Goal: Task Accomplishment & Management: Complete application form

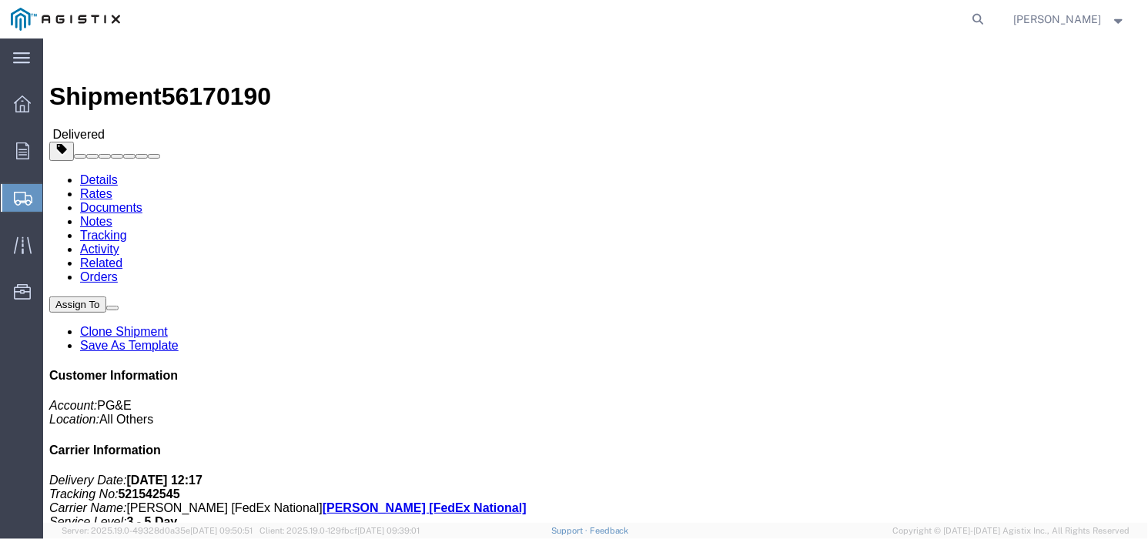
click at [0, 0] on span "Create Shipment" at bounding box center [0, 0] width 0 height 0
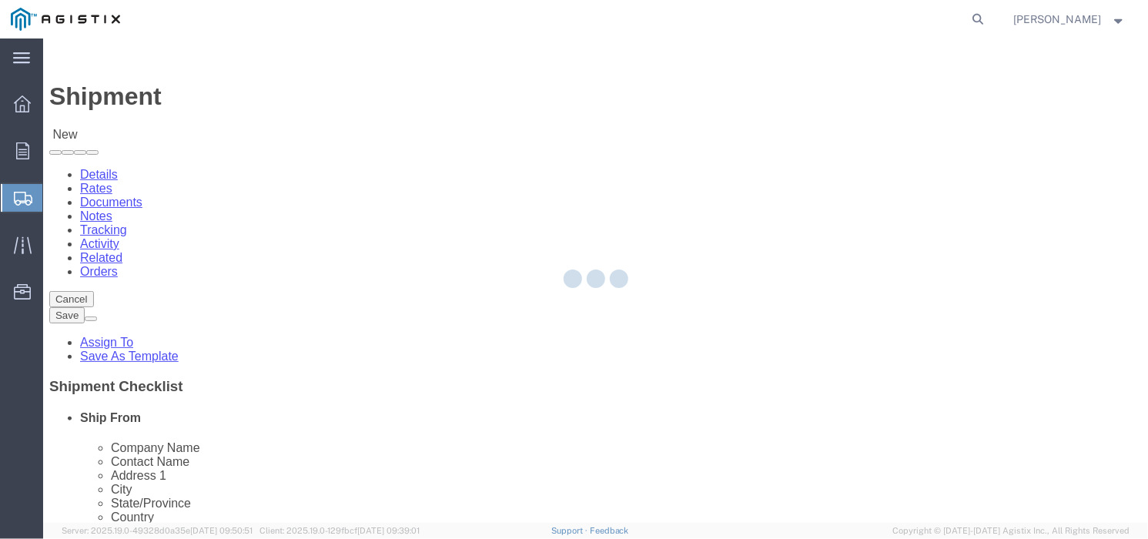
select select
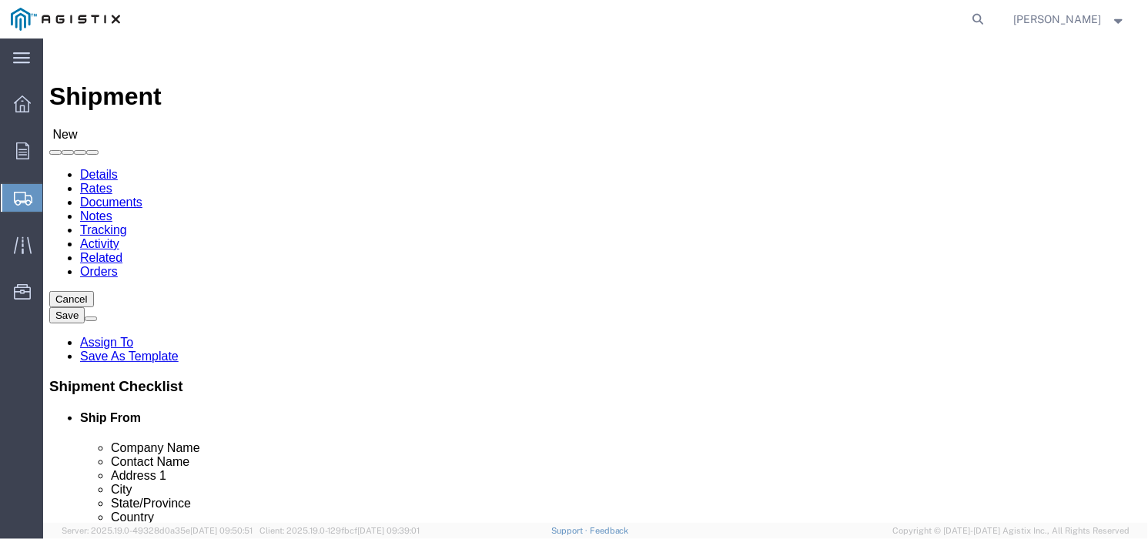
click select "Select Allied Group PG&E"
select select "102354"
click select "Select Allied Group PG&E"
select select
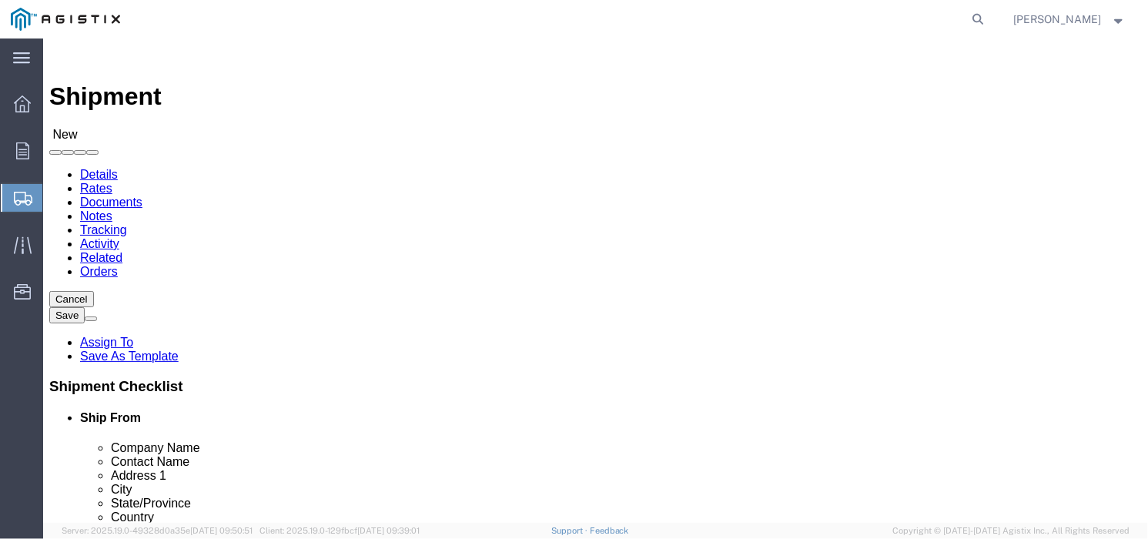
click select "Select Houston Master Location"
select select "55291"
click select "Select Houston Master Location"
click div "Account Select Allied Group PG&E Location Select [GEOGRAPHIC_DATA] Master Locat…"
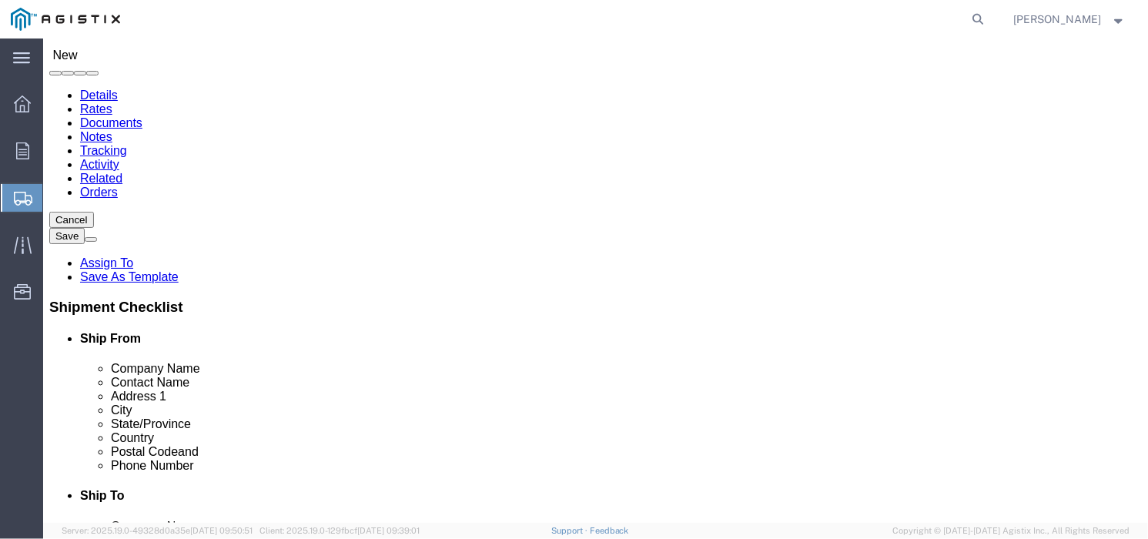
scroll to position [192, 0]
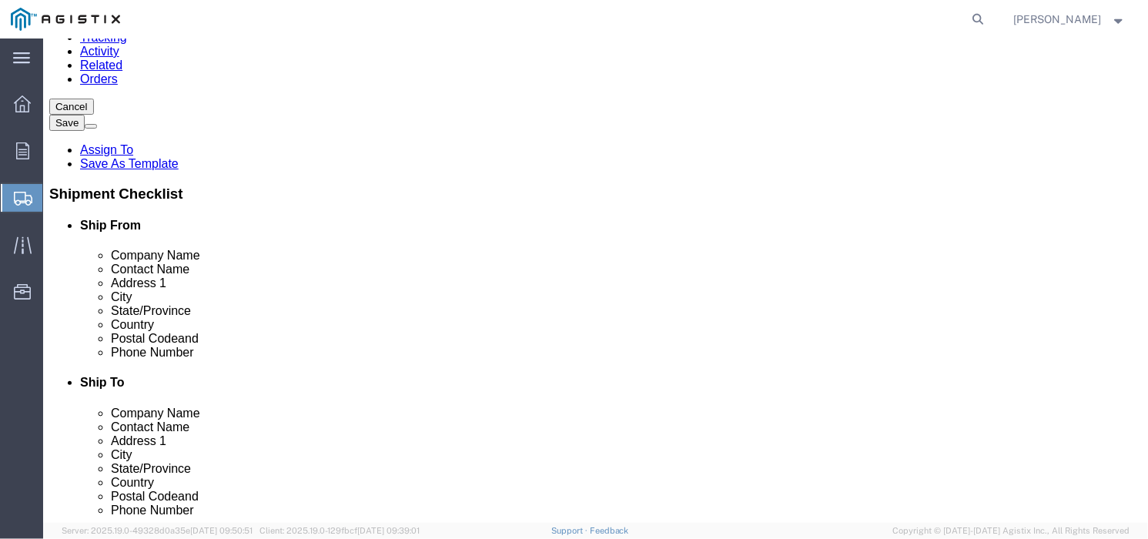
click input "text"
type input "h"
click input "text"
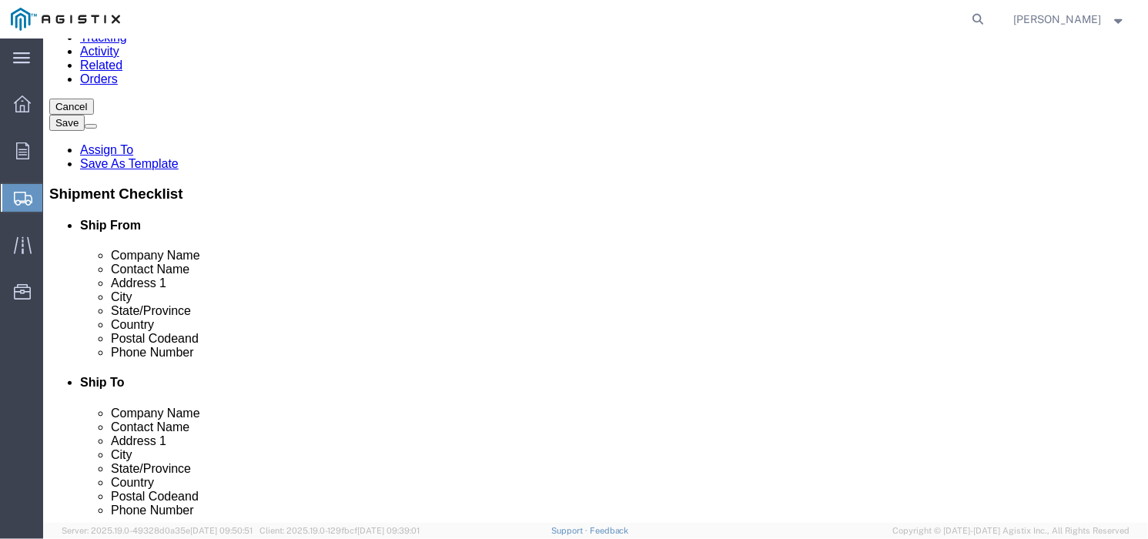
click input "text"
type input "[MEDICAL_DATA]"
click p "- ALLIED FITTING - ([PERSON_NAME]) [STREET_ADDRESS][PERSON_NAME]"
select select "[GEOGRAPHIC_DATA]"
type input "ALLIED FITTING"
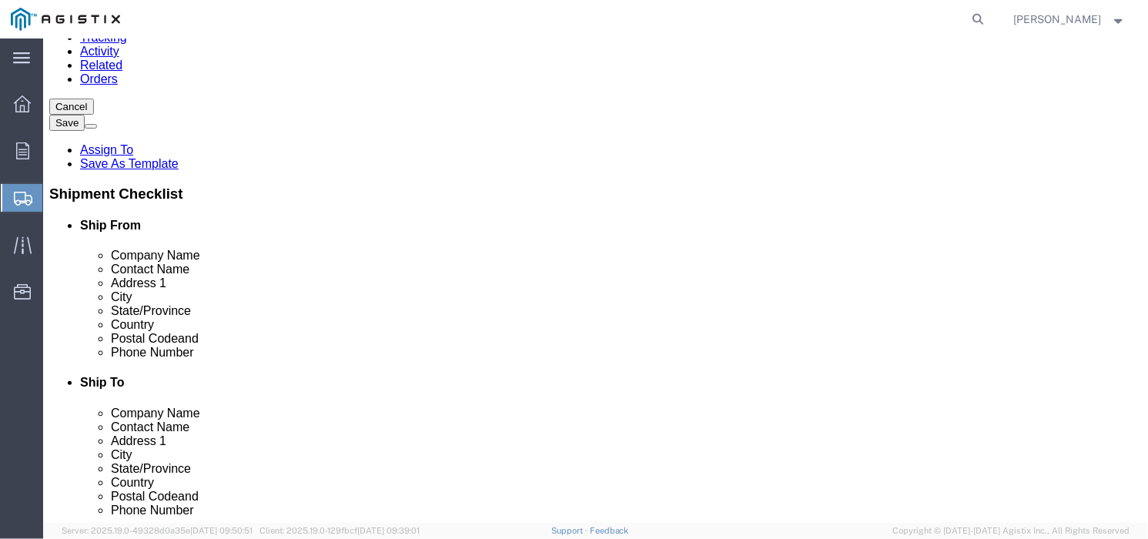
drag, startPoint x: 414, startPoint y: 302, endPoint x: 423, endPoint y: 272, distance: 31.9
click div "Location My Profile Location (OBSOLETE) [PERSON_NAME] SC - GC TRAILER (OBSOLETE…"
type input "[PERSON_NAME]"
select select "19763"
select select "CA"
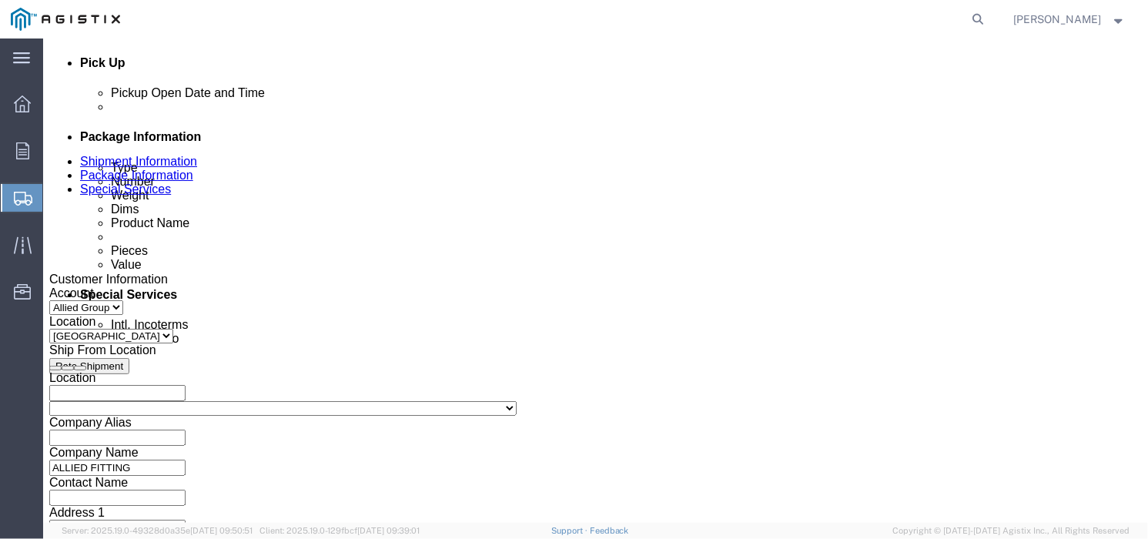
scroll to position [673, 0]
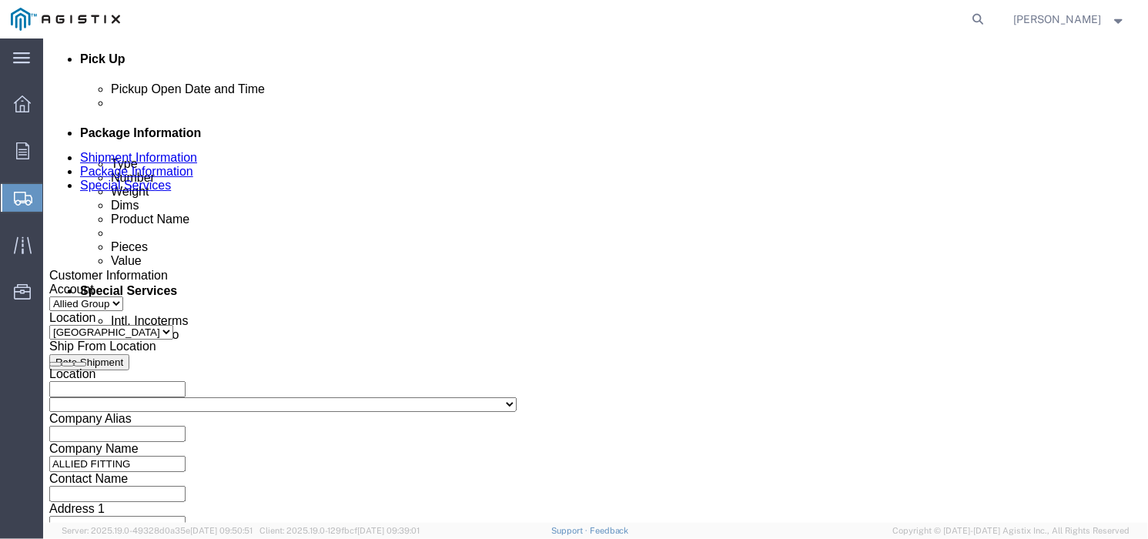
click div
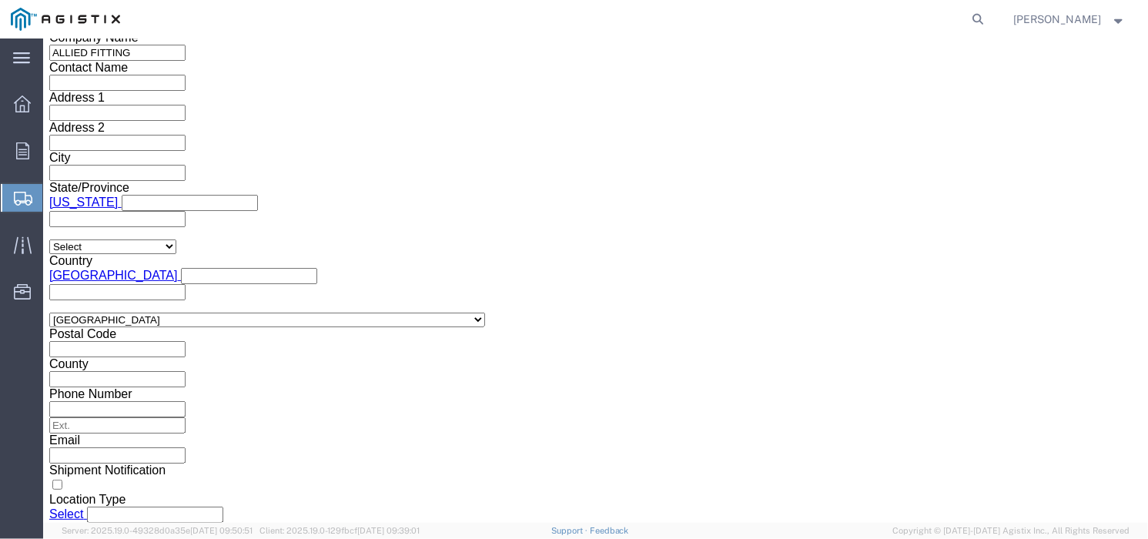
click button "Apply"
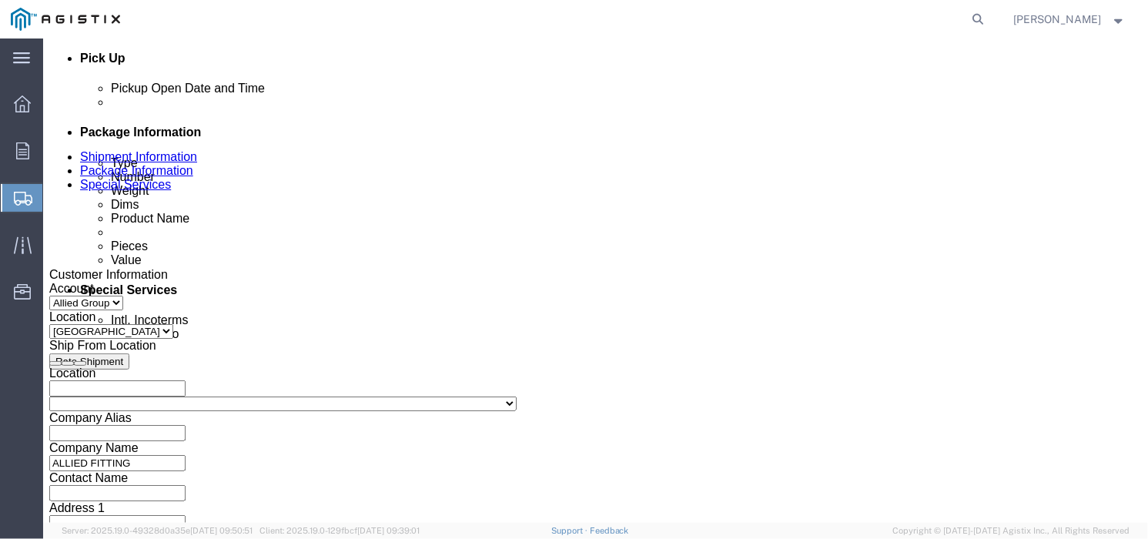
scroll to position [700, 0]
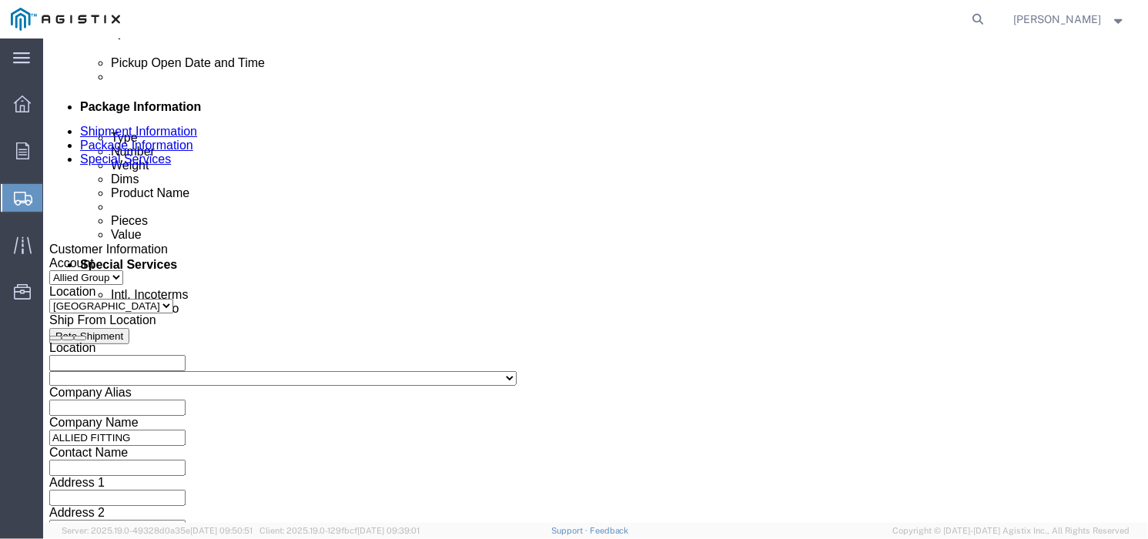
click div
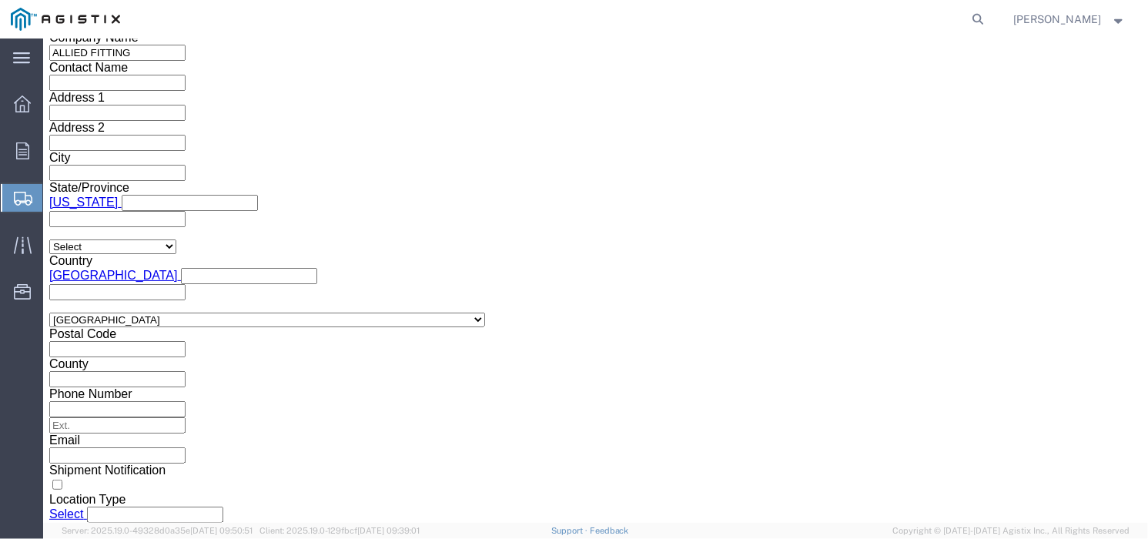
click button "Apply"
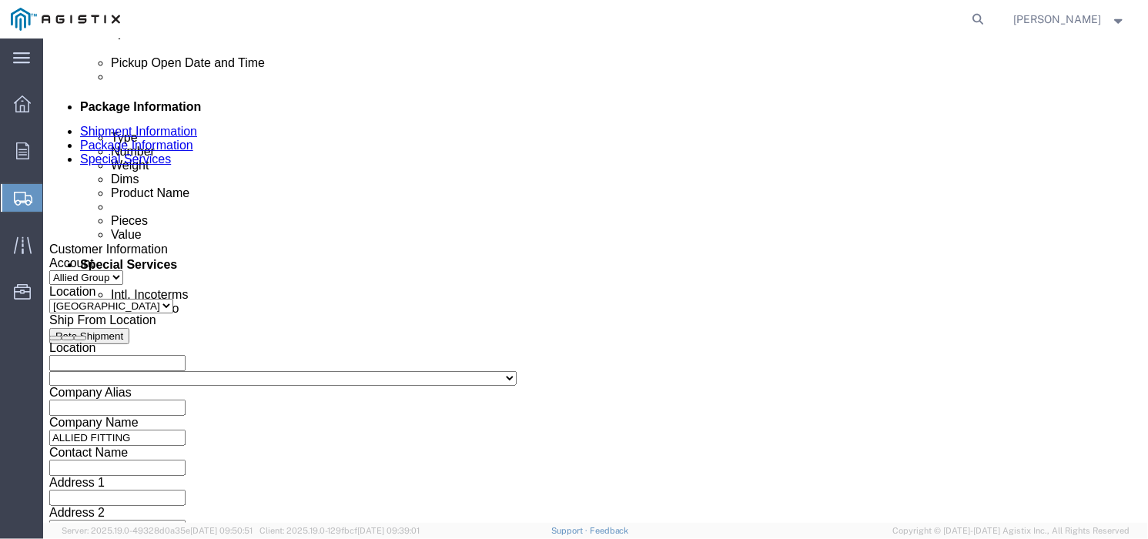
scroll to position [796, 0]
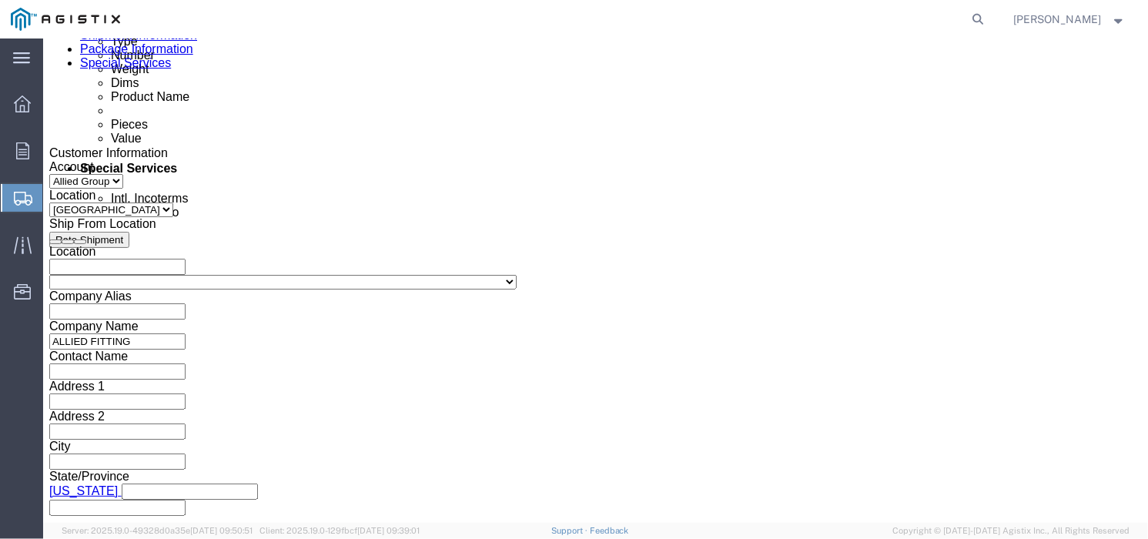
click div "[DATE] 6:00 PM"
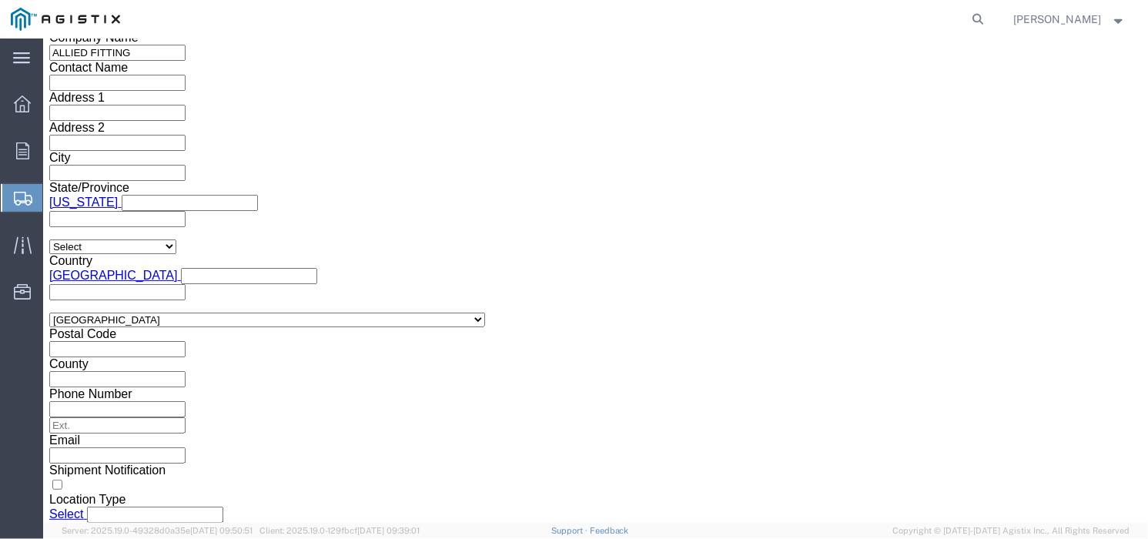
click input "6:00 PM"
type input "8:00 AM"
click button "Apply"
click select "Select Air Less than Truckload Multi-Leg Ocean Freight Rail Small Parcel Truckl…"
select select "TL"
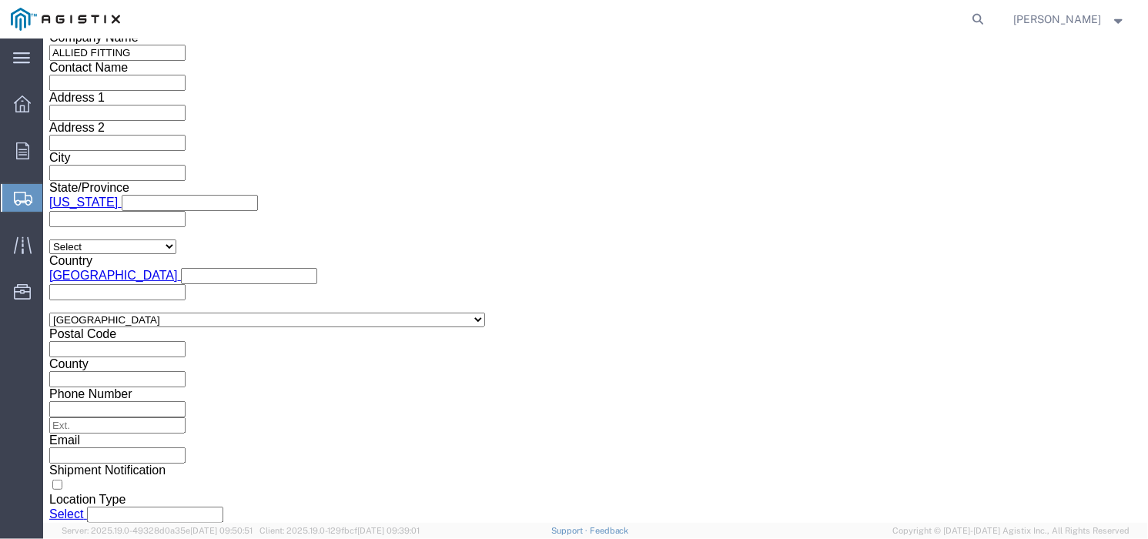
click select "Select Air Less than Truckload Multi-Leg Ocean Freight Rail Small Parcel Truckl…"
select select
click select "Select Air Less than Truckload Multi-Leg Ocean Freight Rail Small Parcel Truckl…"
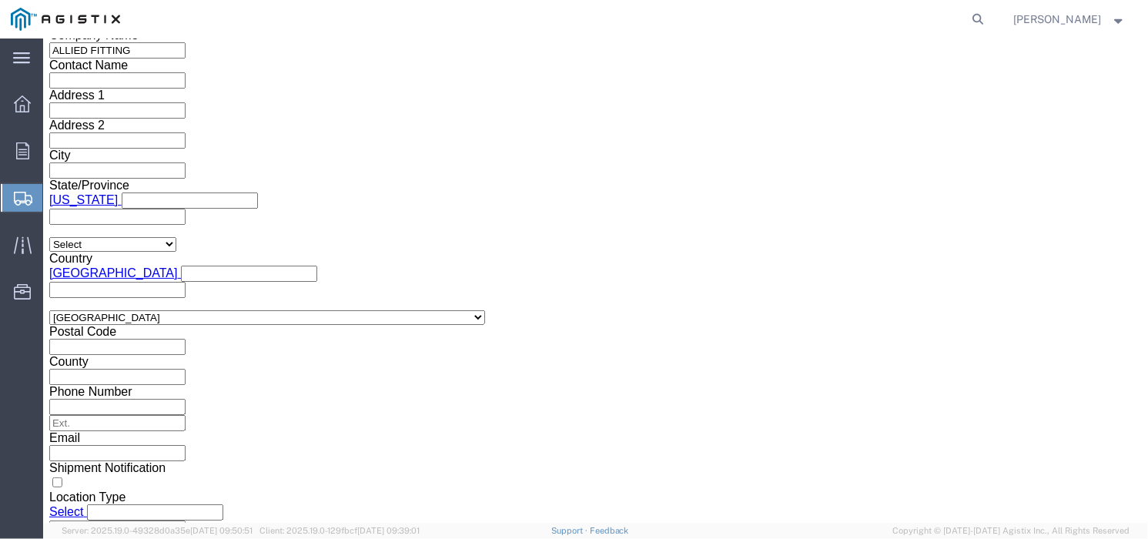
click button "Continue"
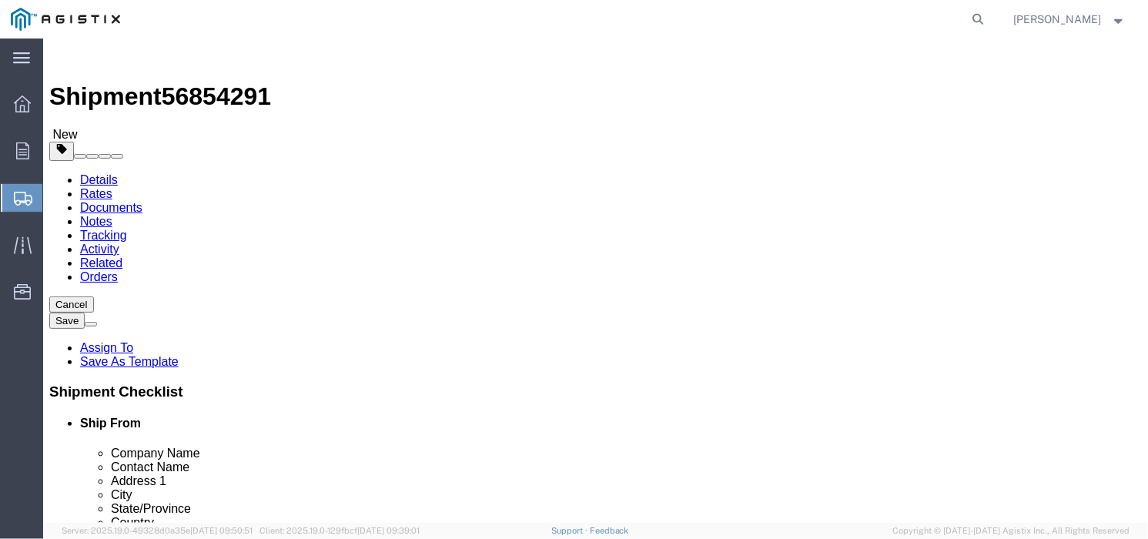
click div "x"
click select "Select Bale(s) Basket(s) Bolt(s) Bottle(s) Buckets Bulk Bundle(s) Can(s) Cardbo…"
select select "PONS"
click select "Select Bale(s) Basket(s) Bolt(s) Bottle(s) Buckets Bulk Bundle(s) Can(s) Cardbo…"
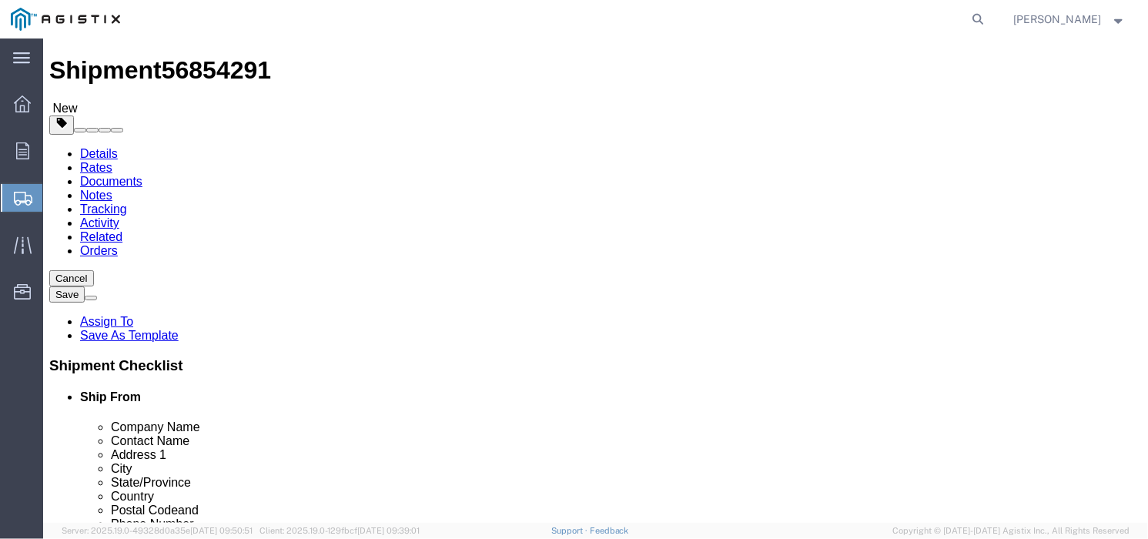
scroll to position [96, 0]
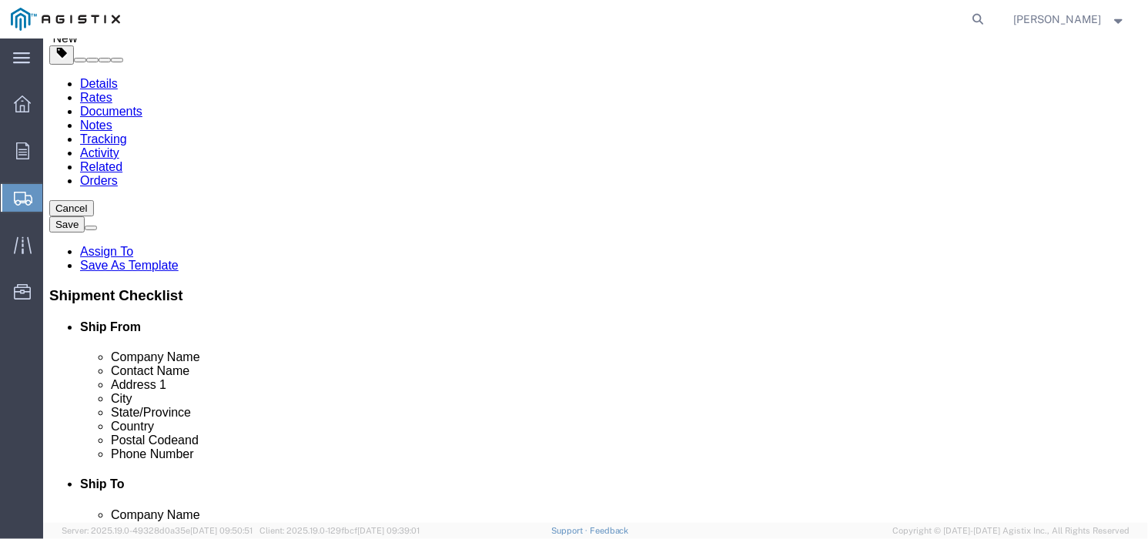
drag, startPoint x: 172, startPoint y: 290, endPoint x: 189, endPoint y: 289, distance: 17.0
click input "text"
type input "28"
type input "12"
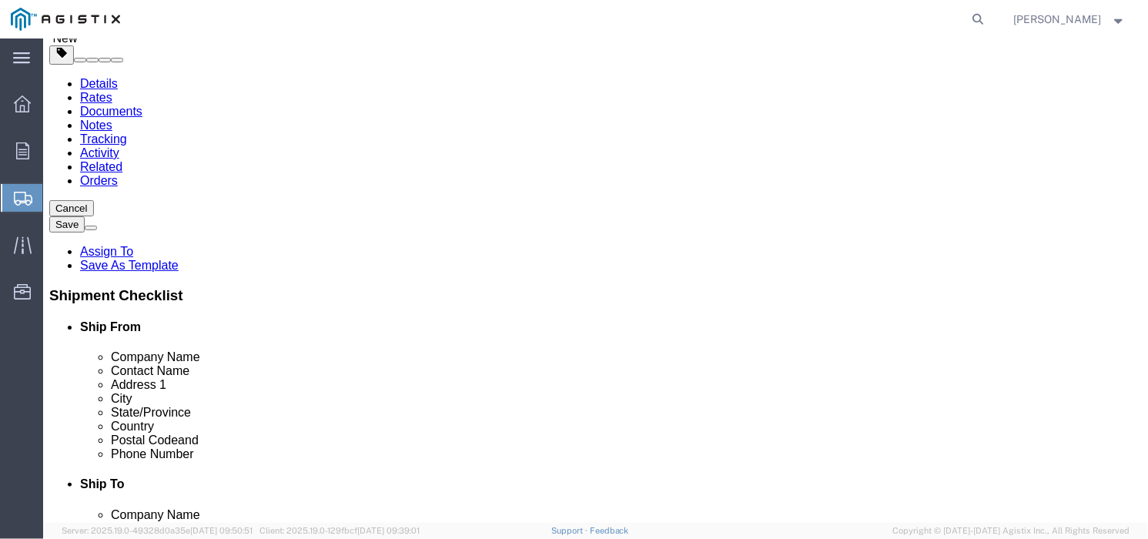
drag, startPoint x: 242, startPoint y: 343, endPoint x: 228, endPoint y: 343, distance: 14.6
click ul
click input "0.00"
type input "0"
type input "188"
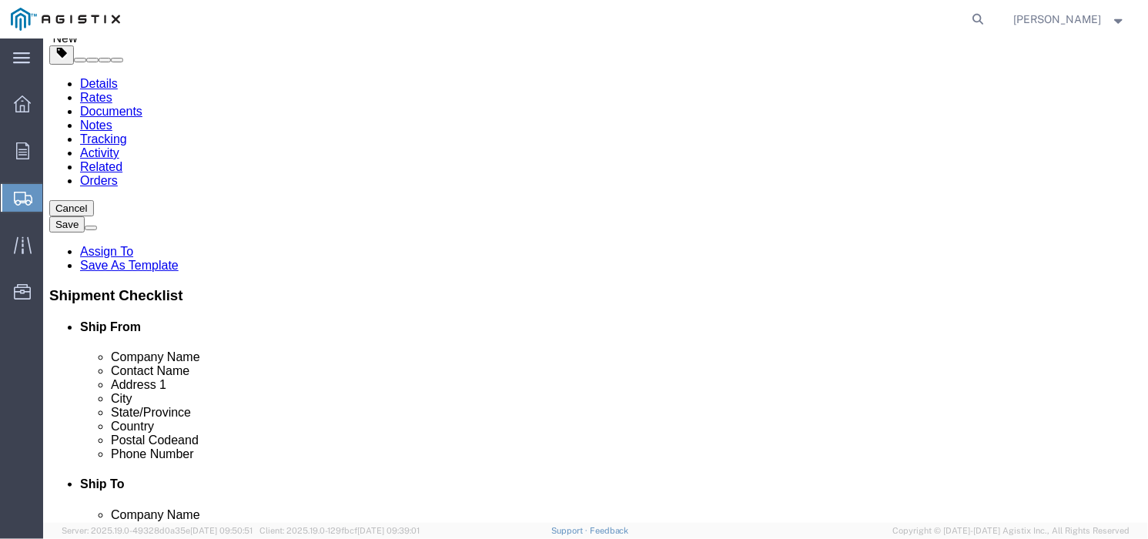
click ul
click link "Add Content"
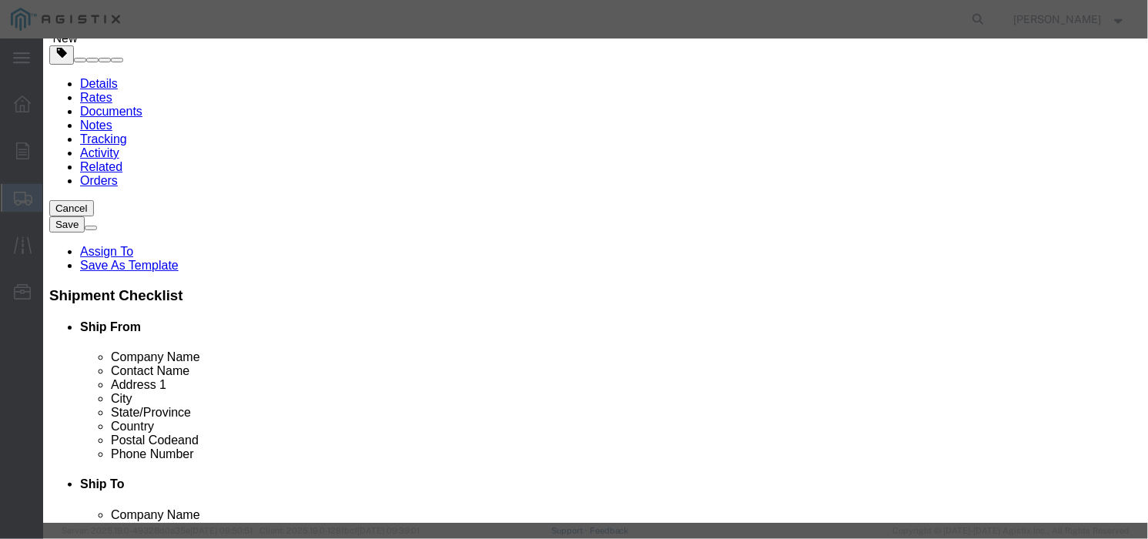
click input "text"
type input "Fittings"
click input "text"
type input "265"
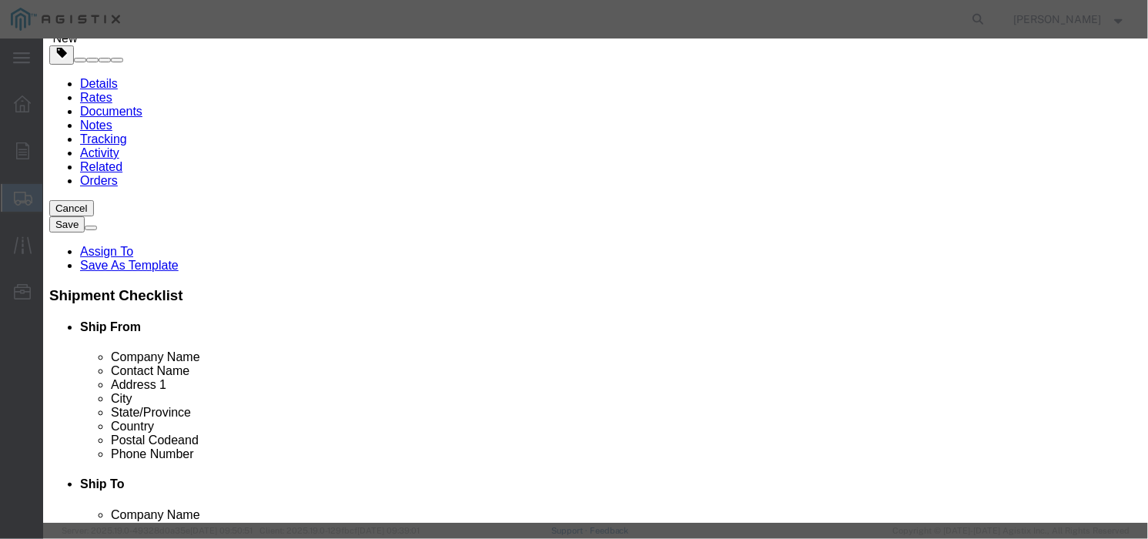
click label "Description"
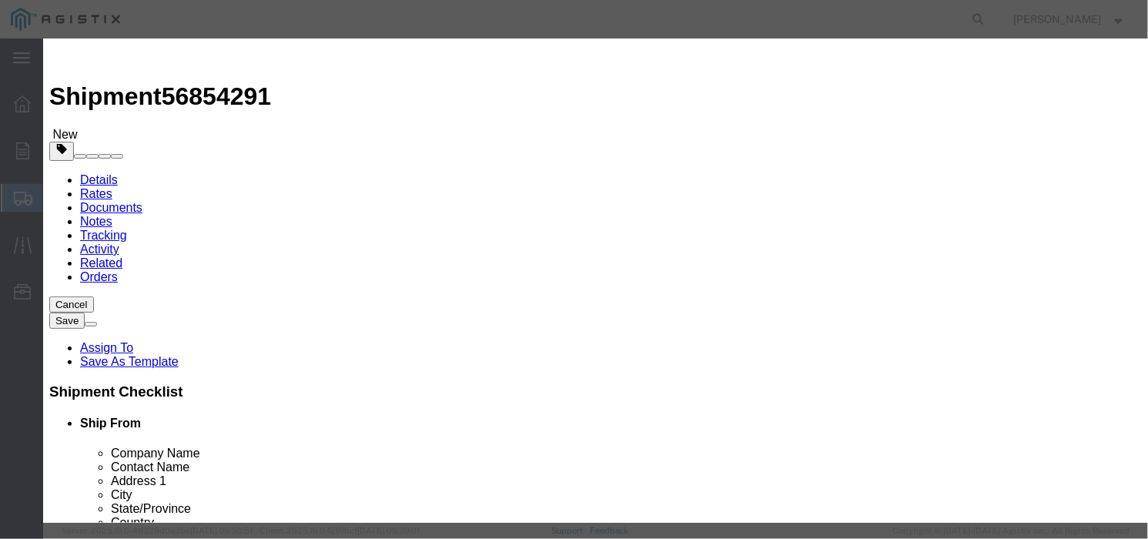
scroll to position [0, 0]
click button "Save & Close"
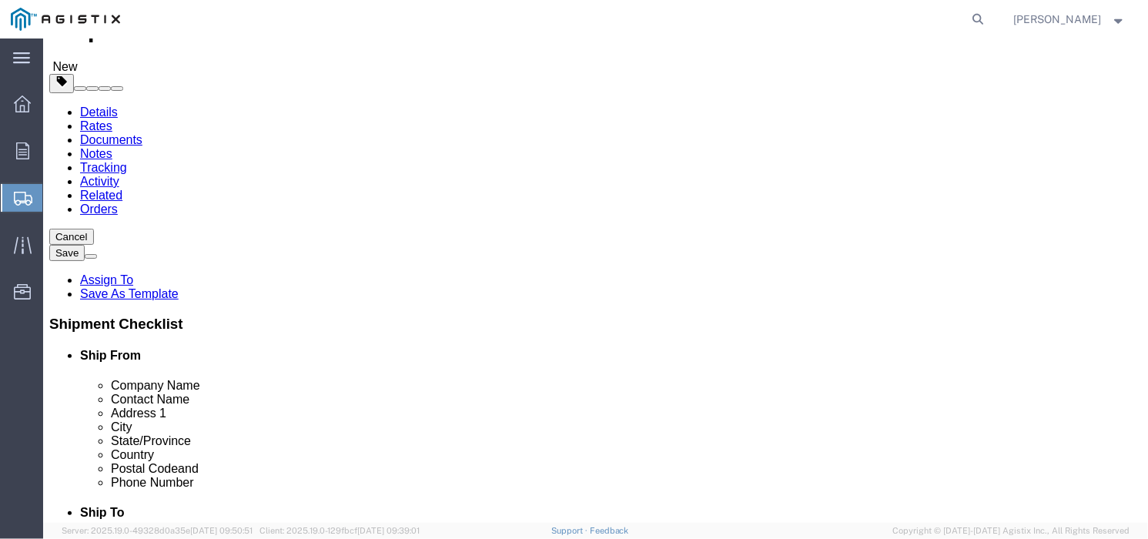
scroll to position [96, 0]
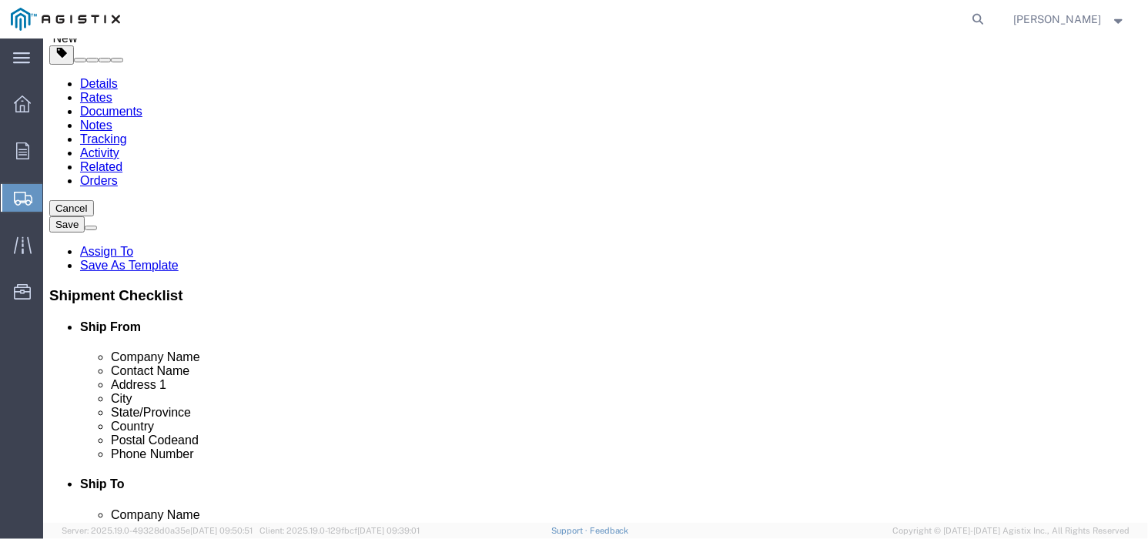
drag, startPoint x: 582, startPoint y: 339, endPoint x: 562, endPoint y: 343, distance: 20.2
click div "Previous Continue"
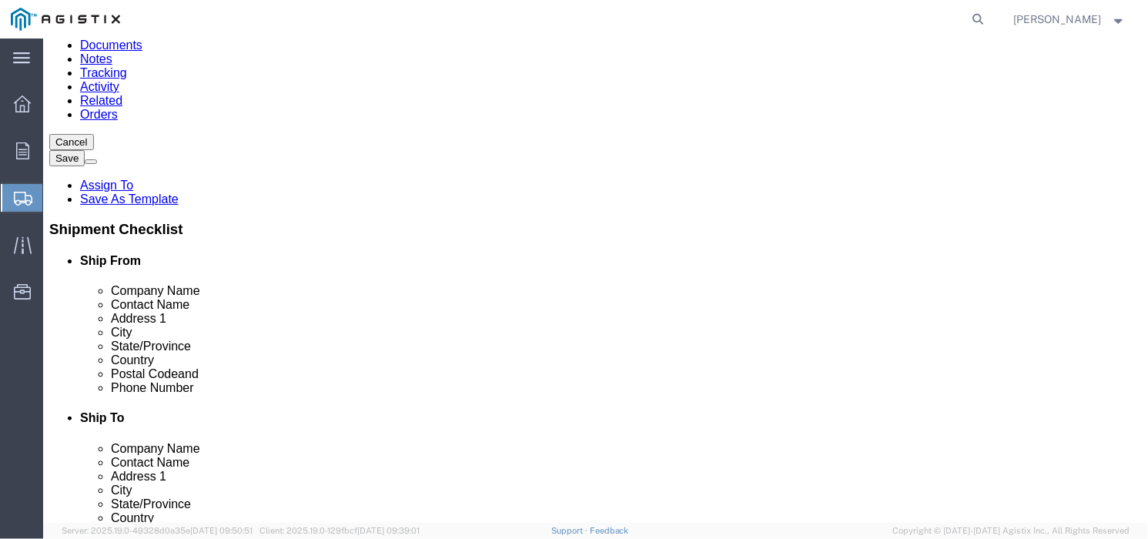
scroll to position [191, 0]
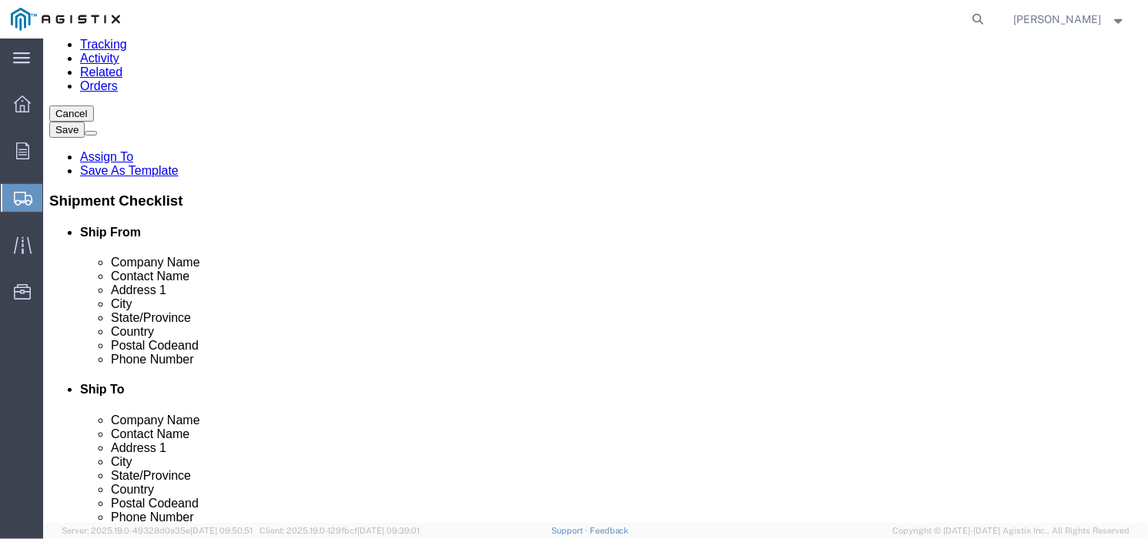
click link "Add Content"
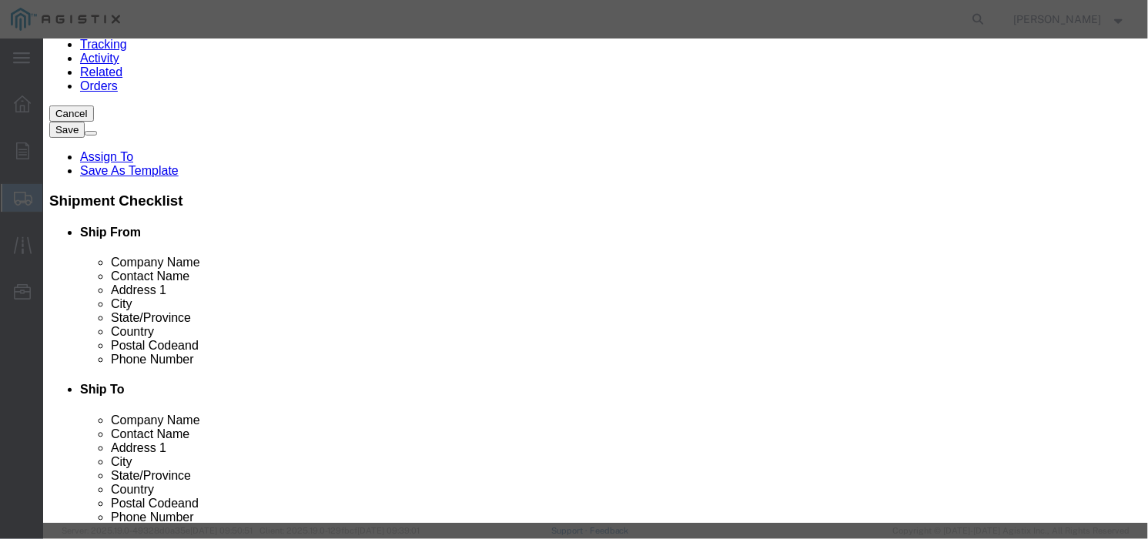
click button "button"
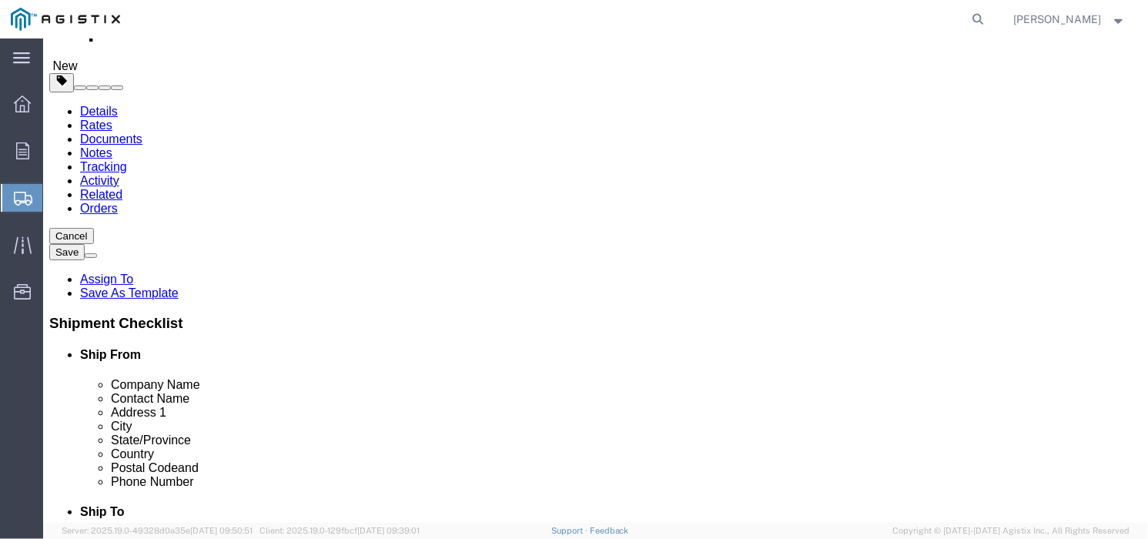
scroll to position [96, 0]
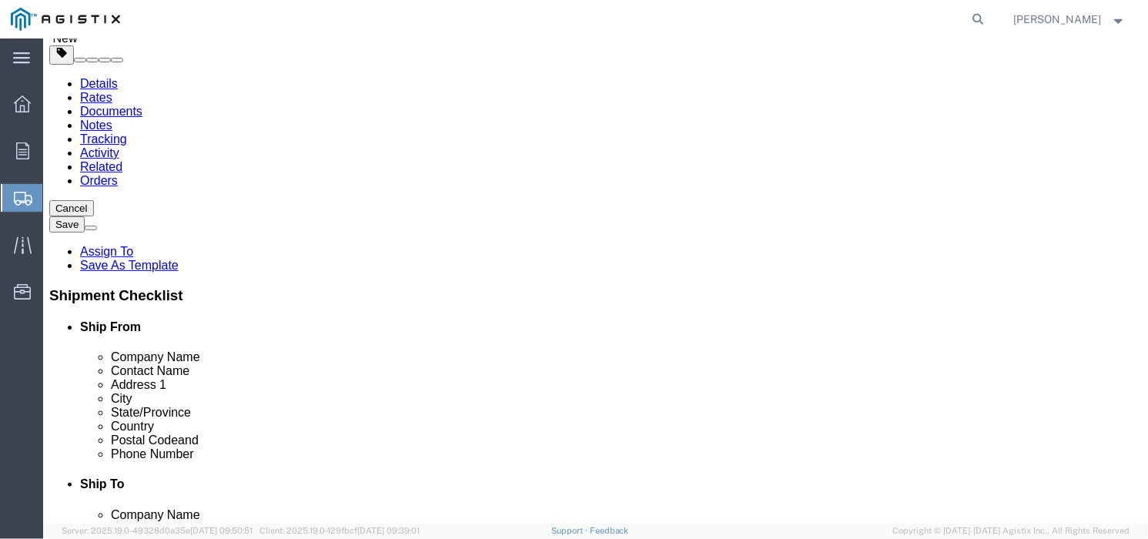
click link "Add Package"
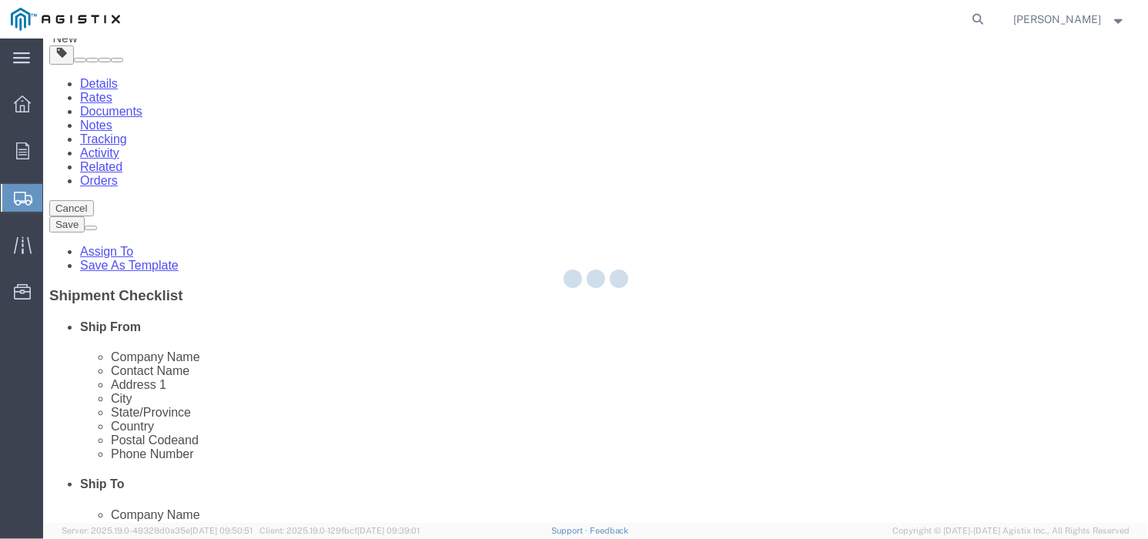
select select "PONS"
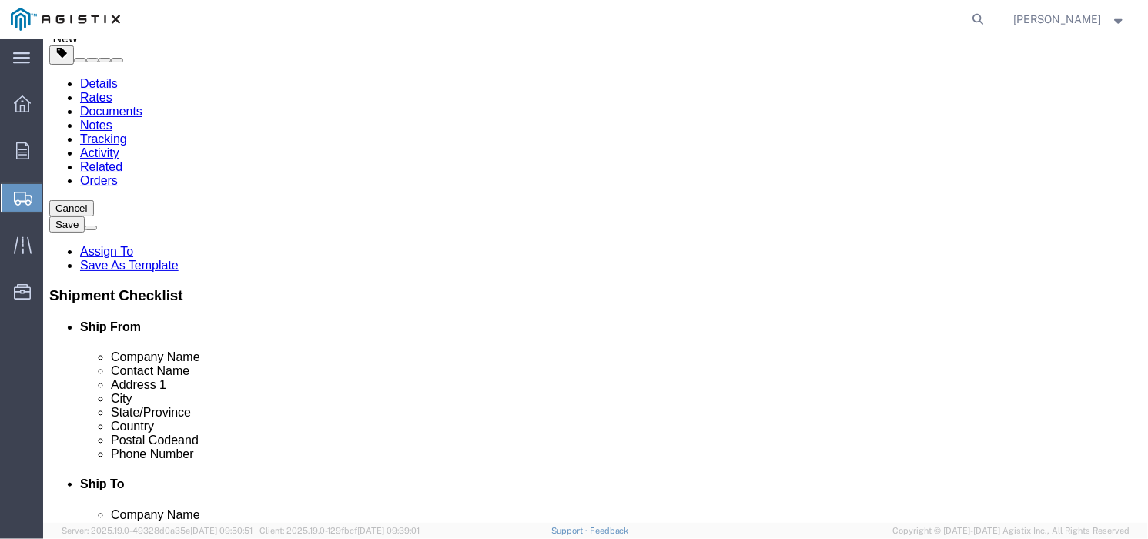
click div "Package Type Select Bale(s) Basket(s) Bolt(s) Bottle(s) Buckets Bulk Bundle(s) …"
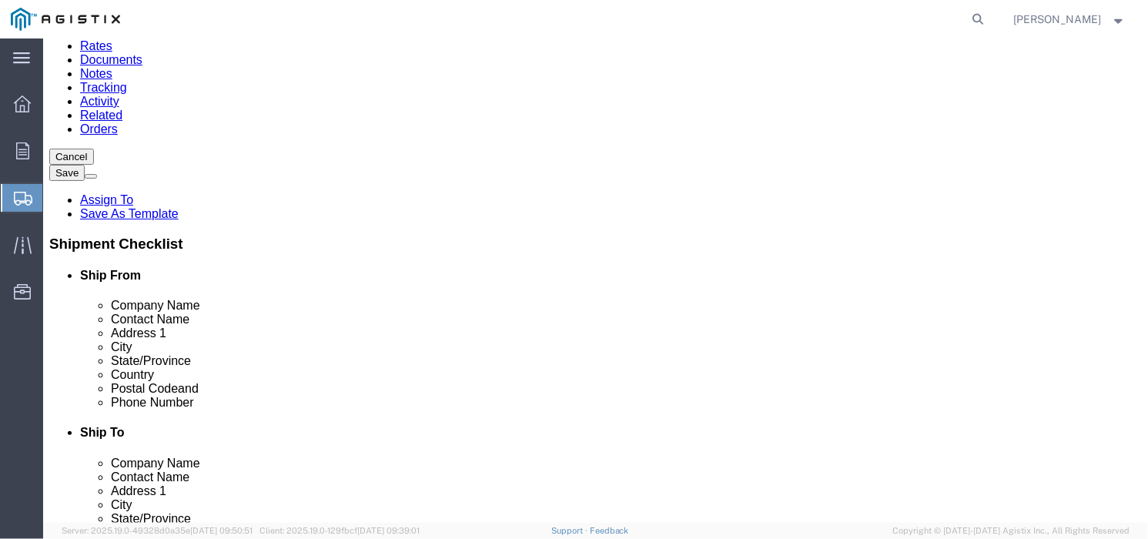
scroll to position [52, 0]
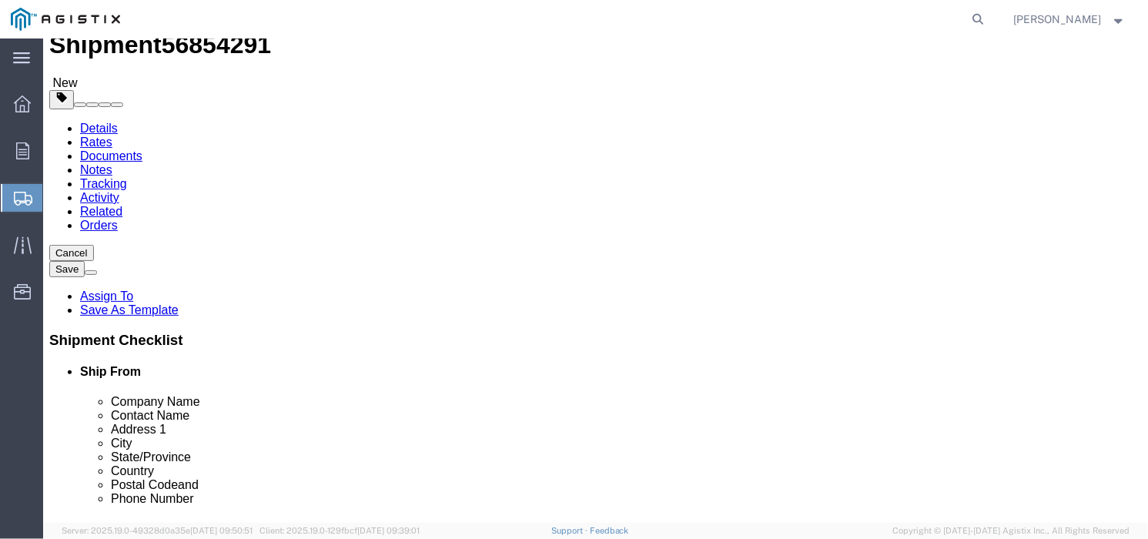
click select "Select Bale(s) Basket(s) Bolt(s) Bottle(s) Buckets Bulk Bundle(s) Can(s) Cardbo…"
select select "PONS"
click select "Select Bale(s) Basket(s) Bolt(s) Bottle(s) Buckets Bulk Bundle(s) Can(s) Cardbo…"
click input "text"
click div "1 x Pallet(s) Oversized (Not Stackable) Package Type Select Bale(s) Basket(s) B…"
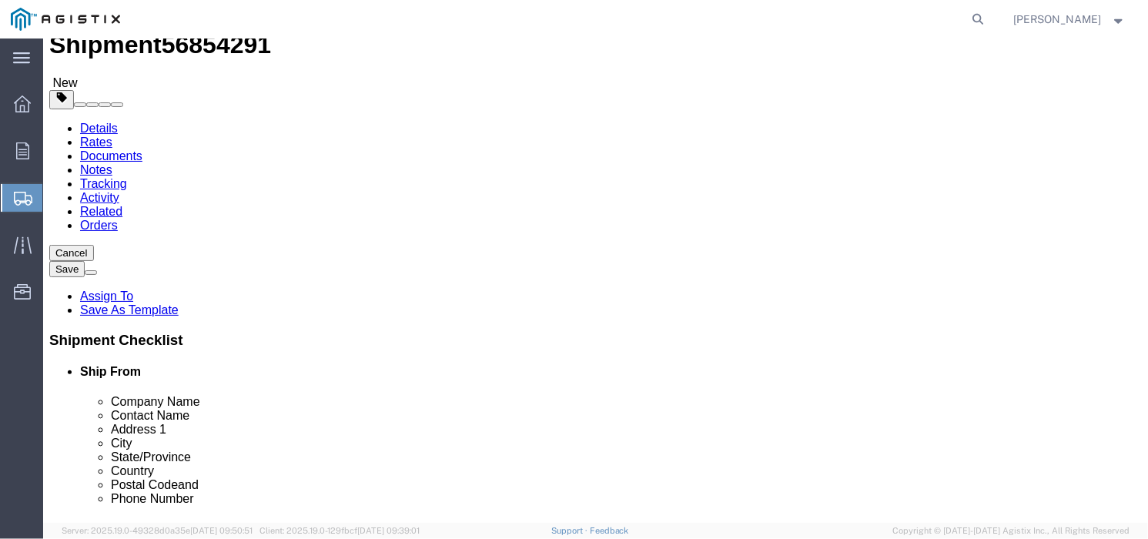
click input "0.00"
click input "text"
type input "30"
type input "25"
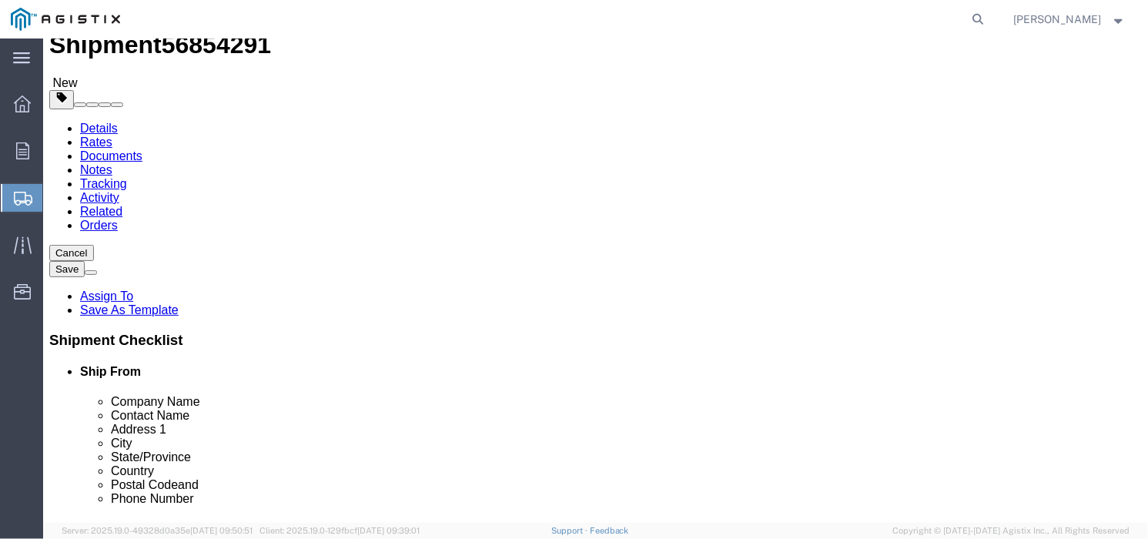
drag, startPoint x: 573, startPoint y: 356, endPoint x: 589, endPoint y: 356, distance: 16.2
click input "0.00"
type input "0"
type input "115"
click ul
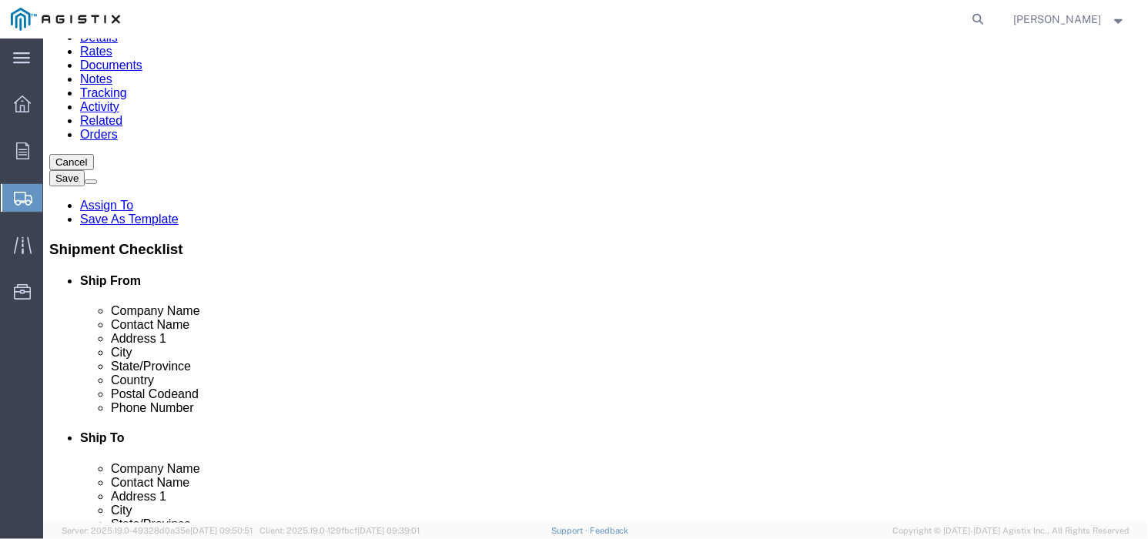
scroll to position [148, 0]
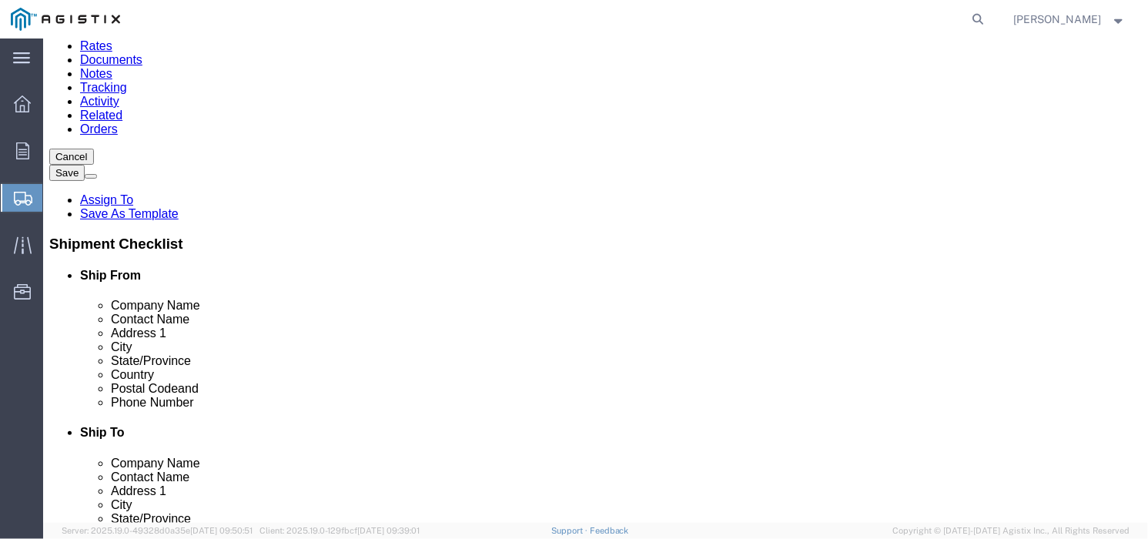
click link "Add Content"
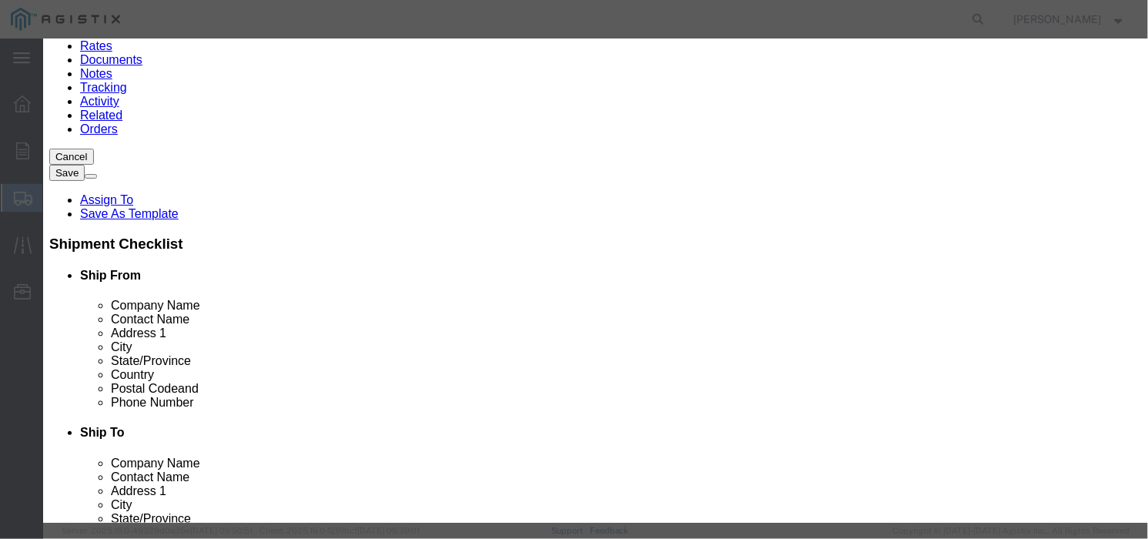
click input "0"
type input "1"
click input "text"
type input "fittings"
click input "text"
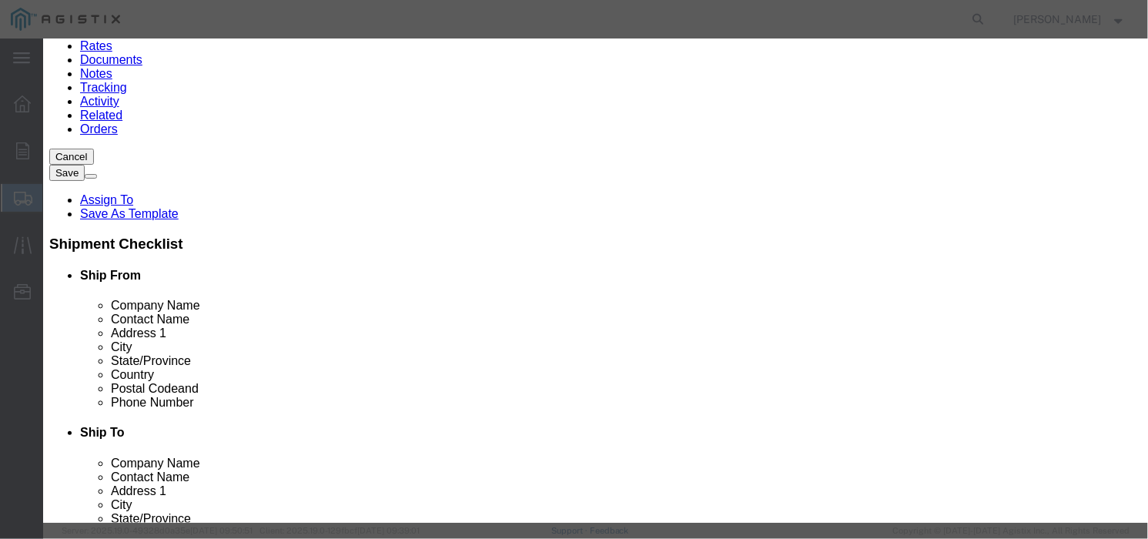
type input "1"
type input "312"
click select "Select 50 55 60 65 70 85 92.5 100 125 175 250 300 400"
select select "50"
click icon
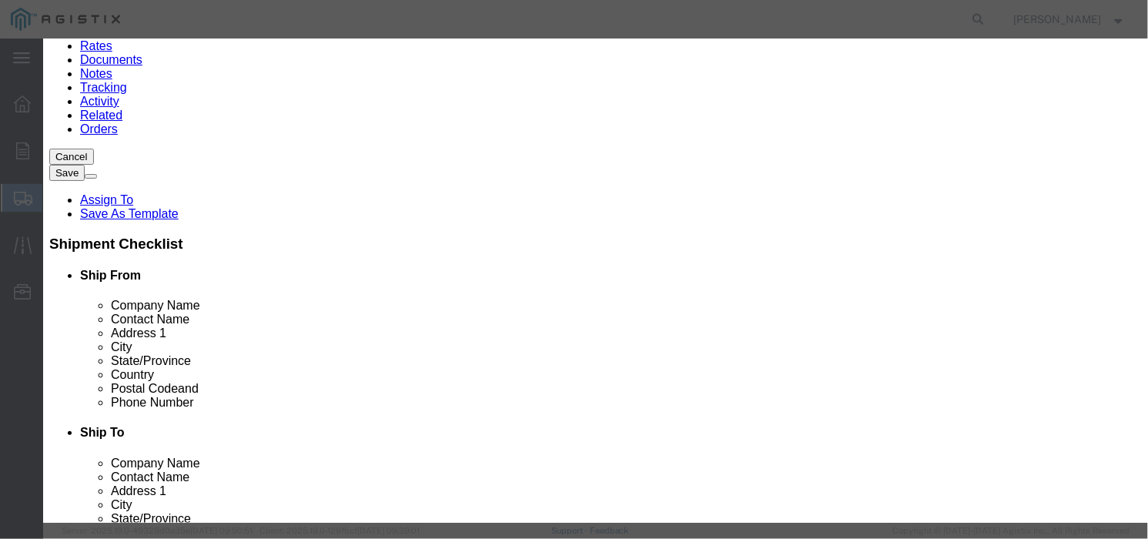
click button "Save & Close"
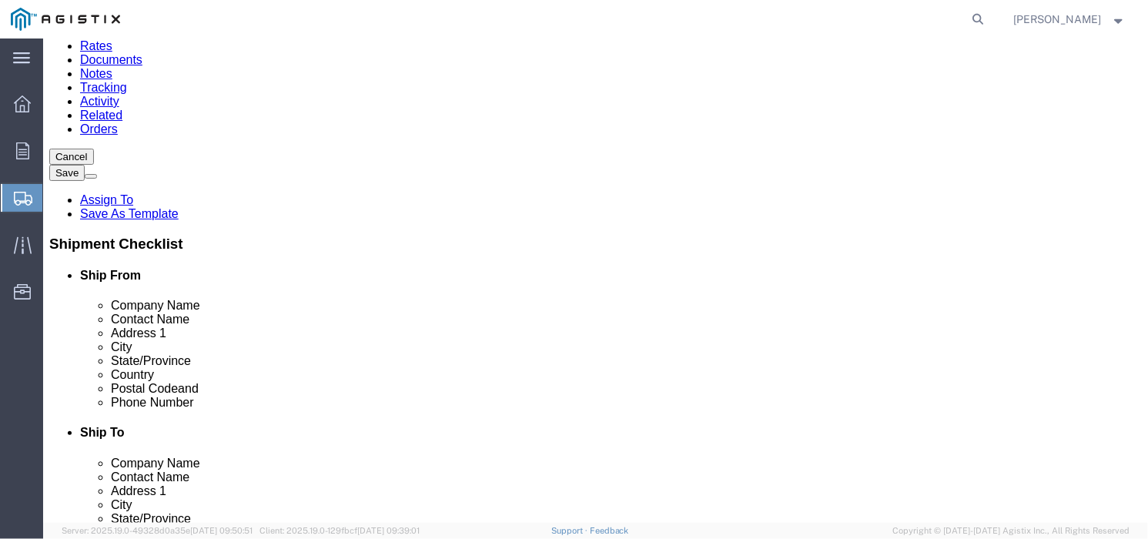
click dd "0.00 Each"
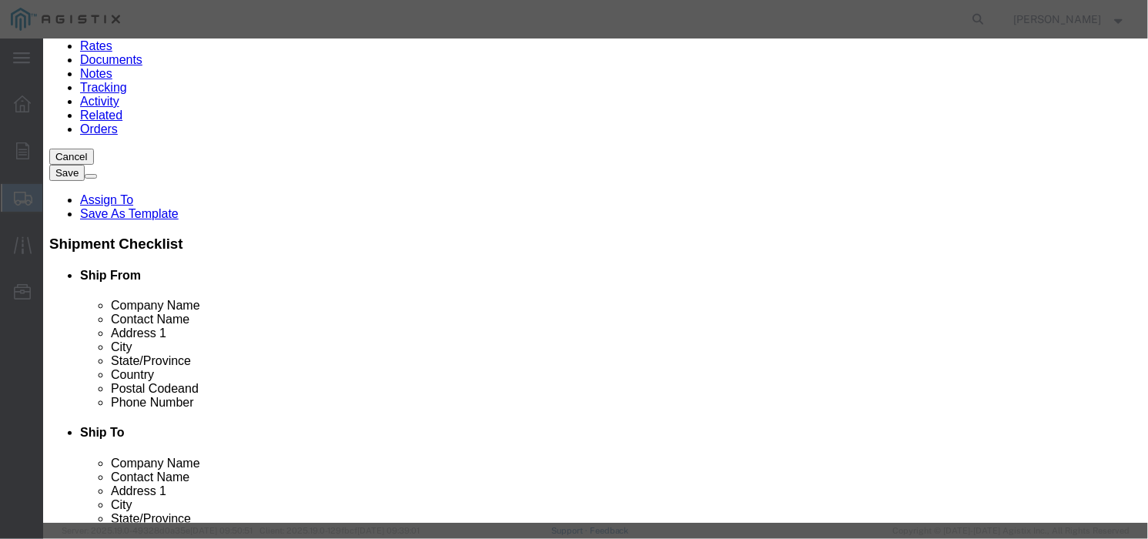
click select "Select 50 55 60 65 70 85 92.5 100 125 175 250 300 400"
select select "50"
click label "Class"
click button "Save & Close"
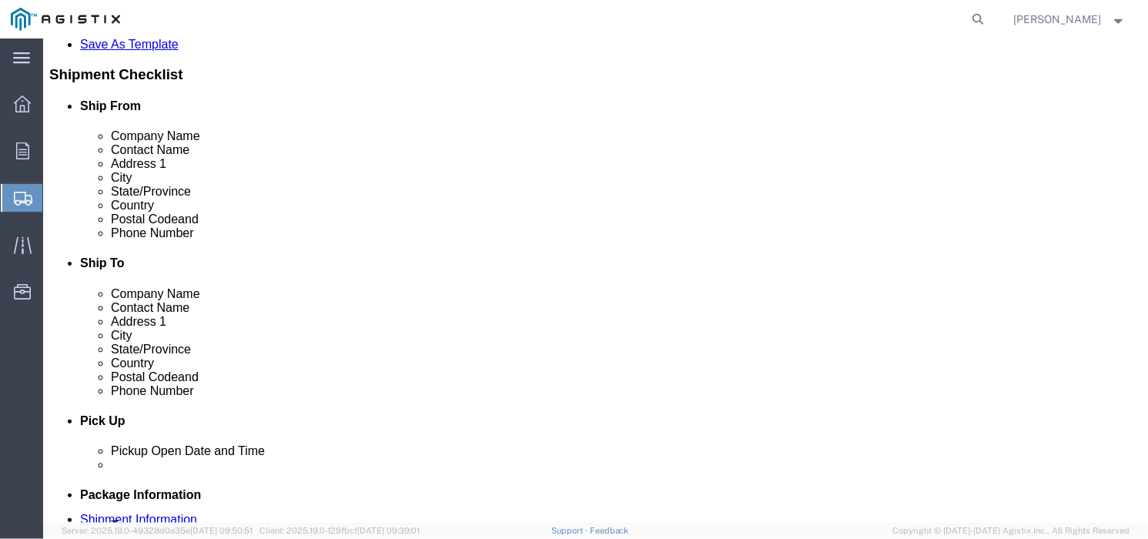
scroll to position [340, 0]
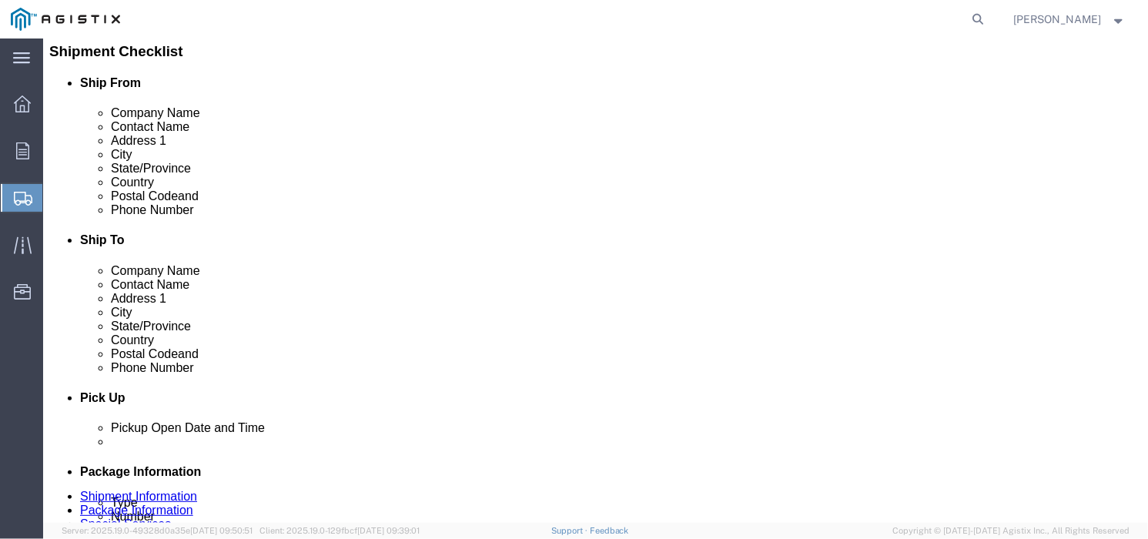
click link "Add Package"
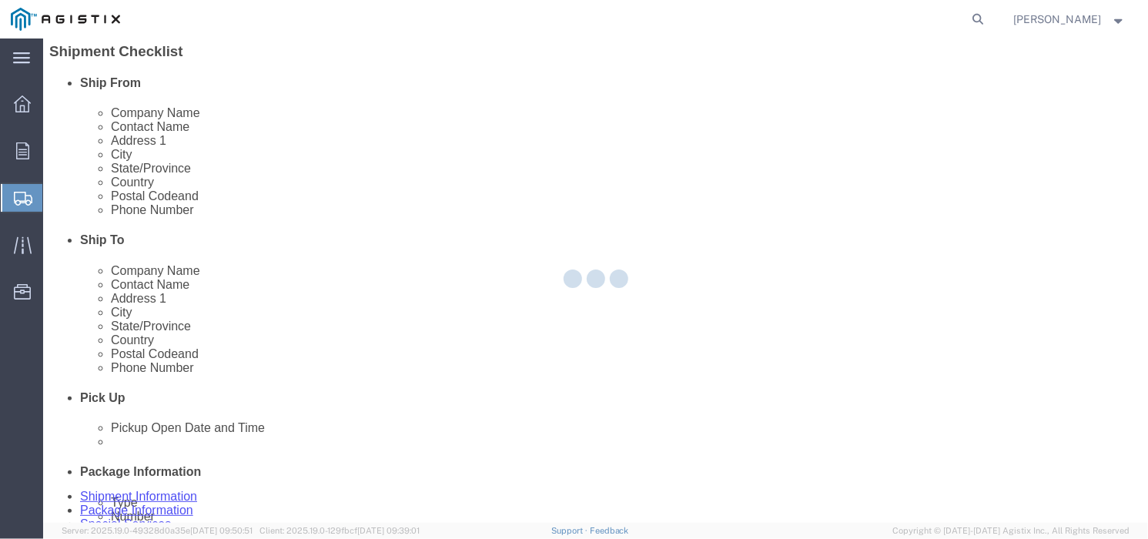
scroll to position [144, 0]
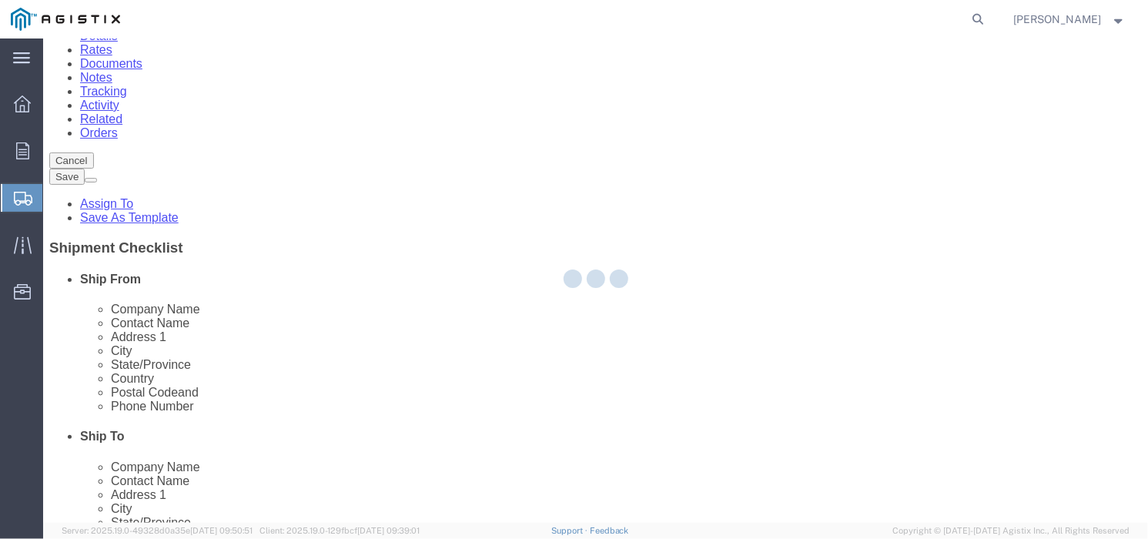
select select "PONS"
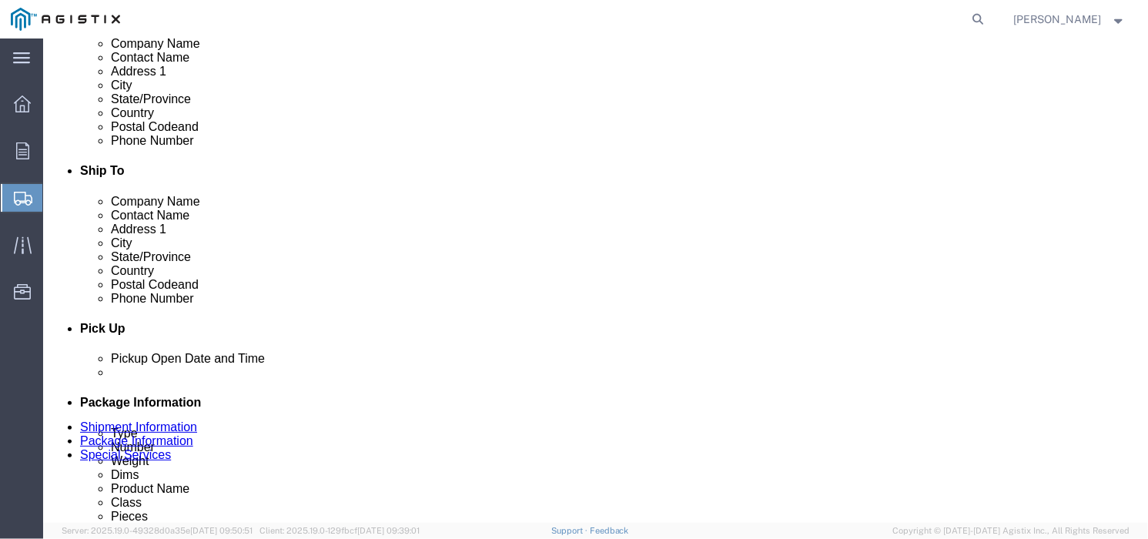
scroll to position [433, 0]
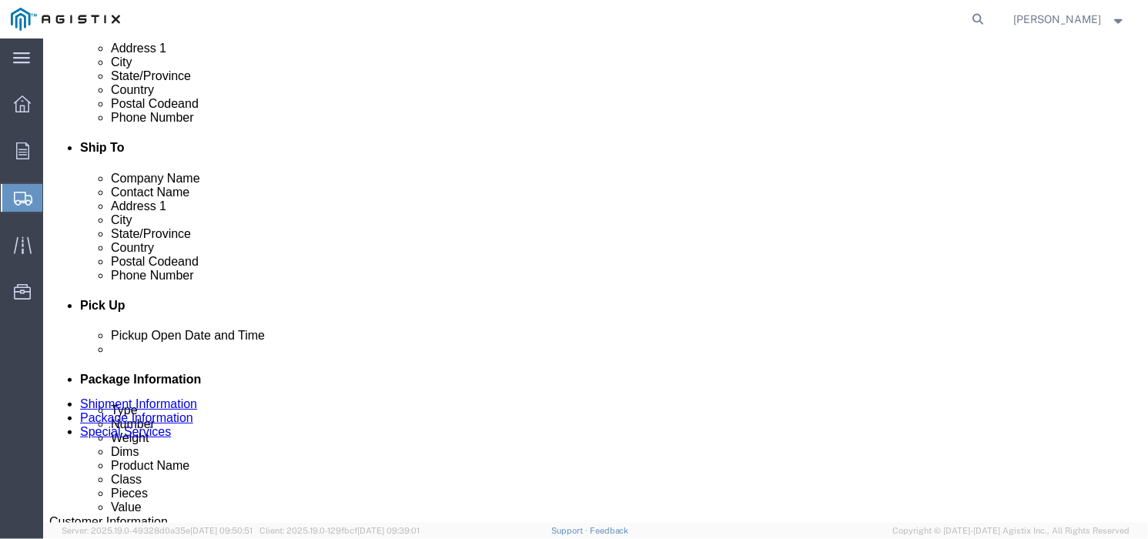
click select "Select Bale(s) Basket(s) Bolt(s) Bottle(s) Buckets Bulk Bundle(s) Can(s) Cardbo…"
select select "PONS"
click select "Select Bale(s) Basket(s) Bolt(s) Bottle(s) Buckets Bulk Bundle(s) Can(s) Cardbo…"
click input "1"
click div "1"
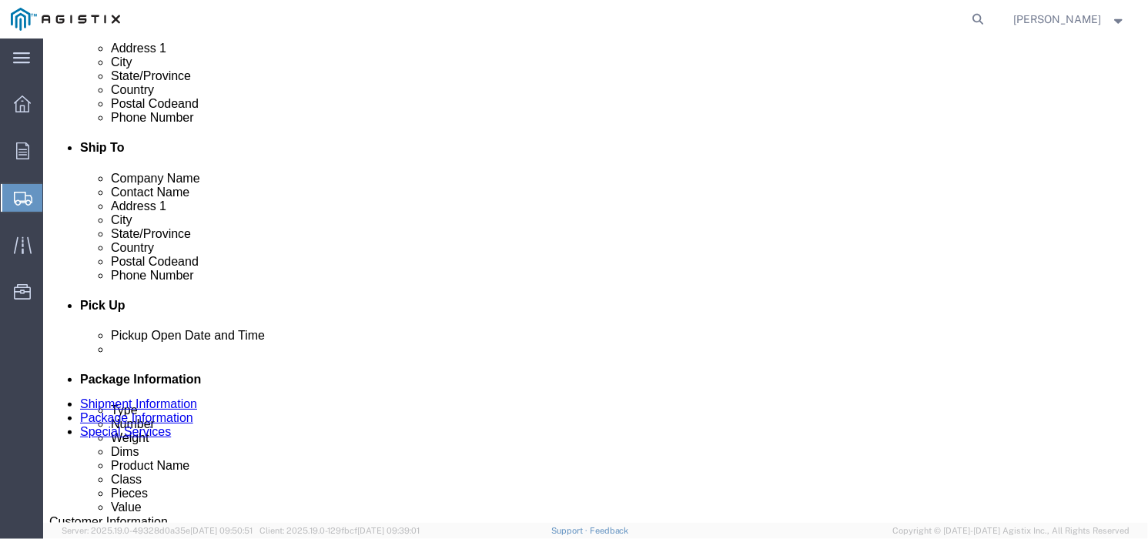
click input "text"
type input "40"
type input "48"
type input "16"
click input "0.00"
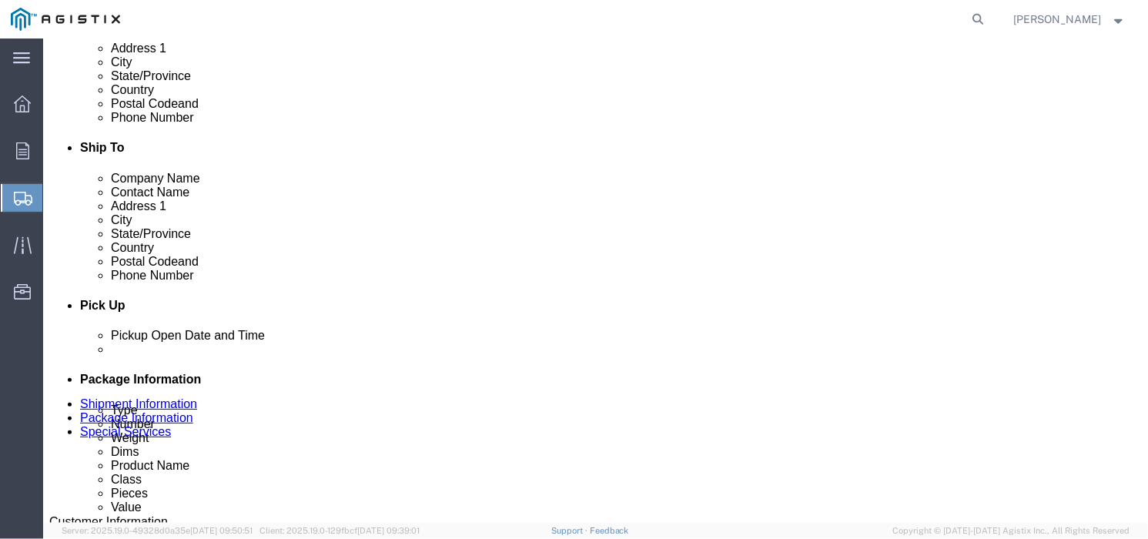
type input "0"
type input "221"
click link "Add Content"
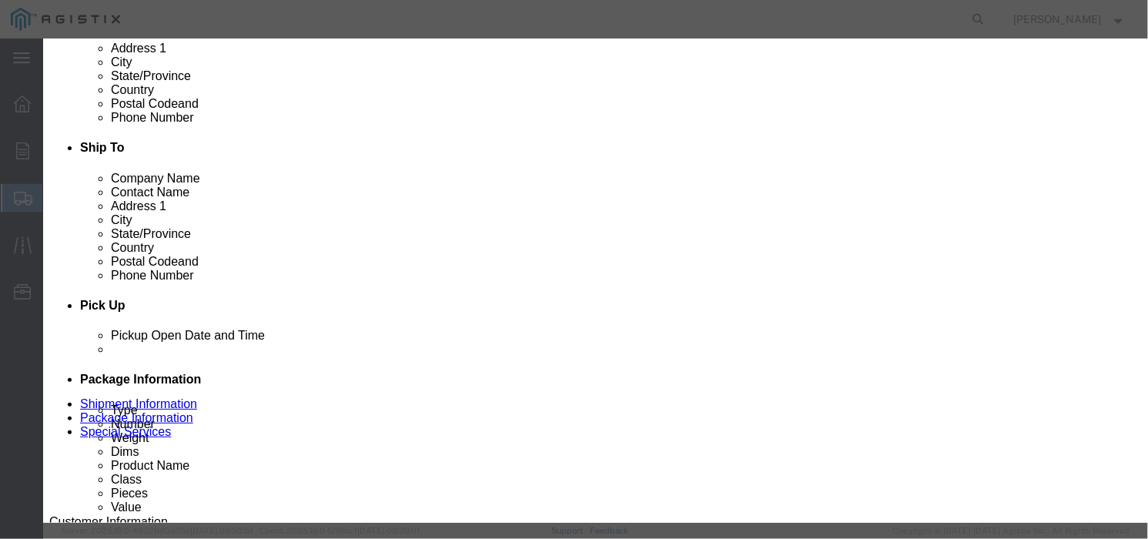
click input "0"
type input "1"
click input "text"
type input "fittings"
drag, startPoint x: 306, startPoint y: 179, endPoint x: 291, endPoint y: 180, distance: 14.6
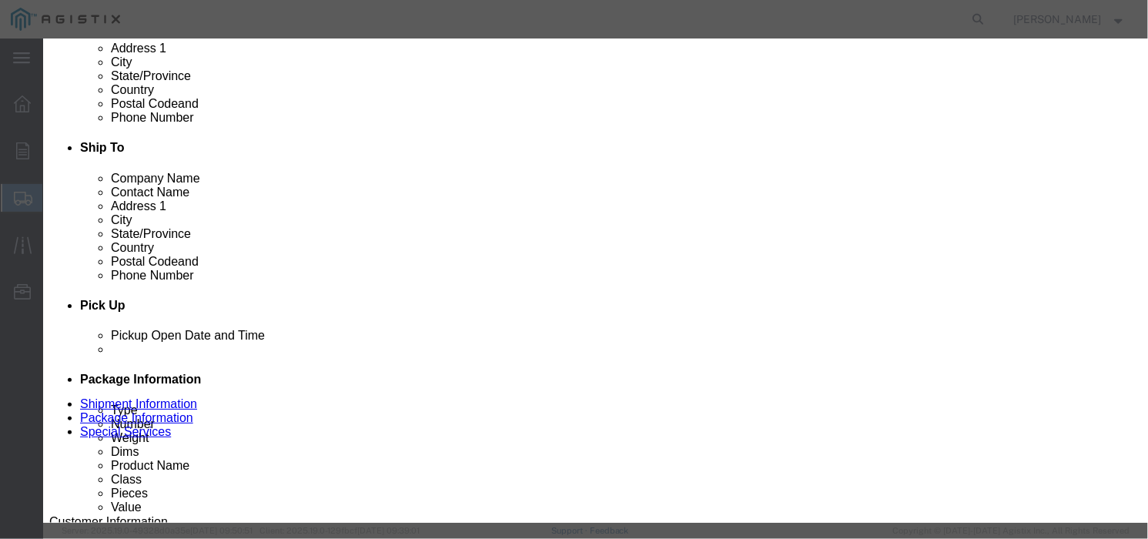
click input "text"
type input "2850"
click select "Select 50 55 60 65 70 85 92.5 100 125 175 250 300 400"
select select "50"
click select "Select 50 55 60 65 70 85 92.5 100 125 175 250 300 400"
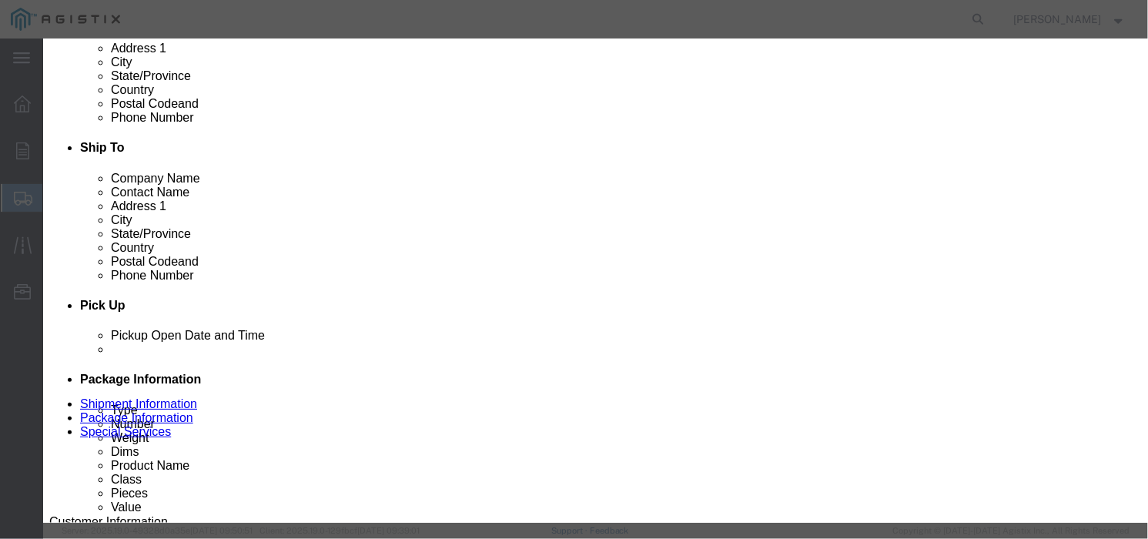
click button "Save & Close"
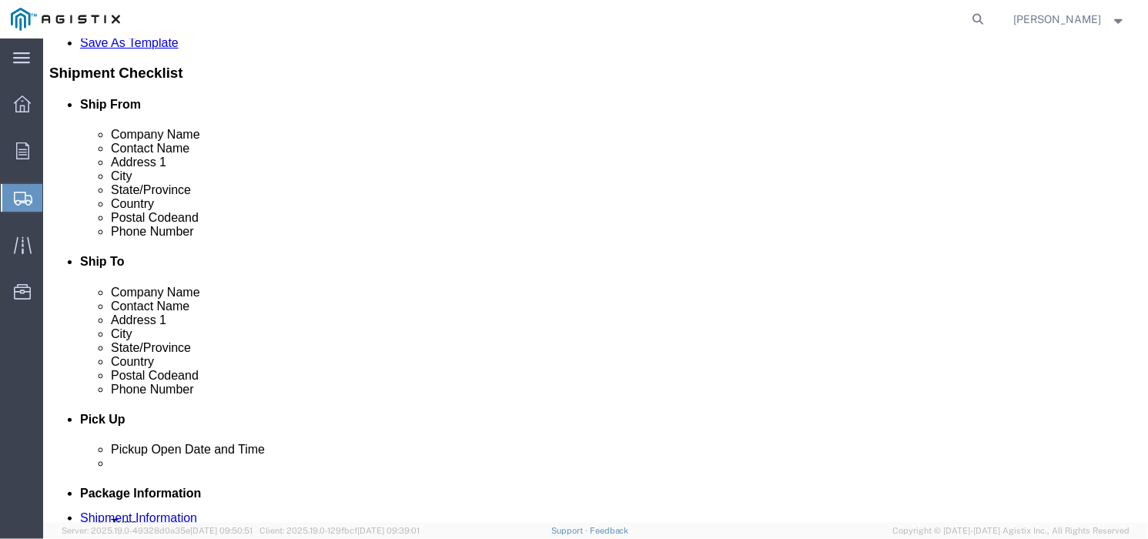
scroll to position [348, 0]
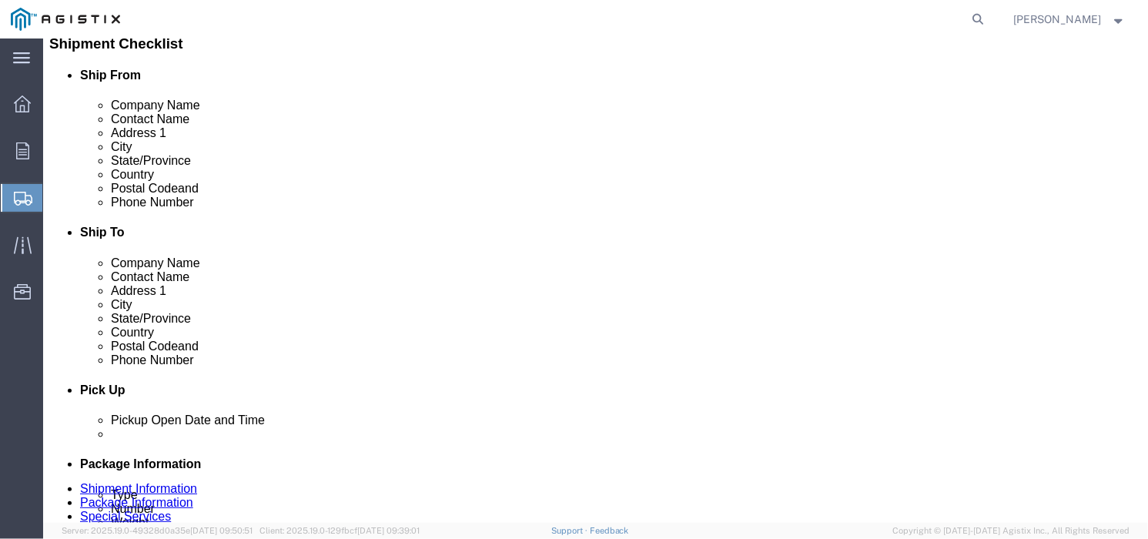
click link "Add Package"
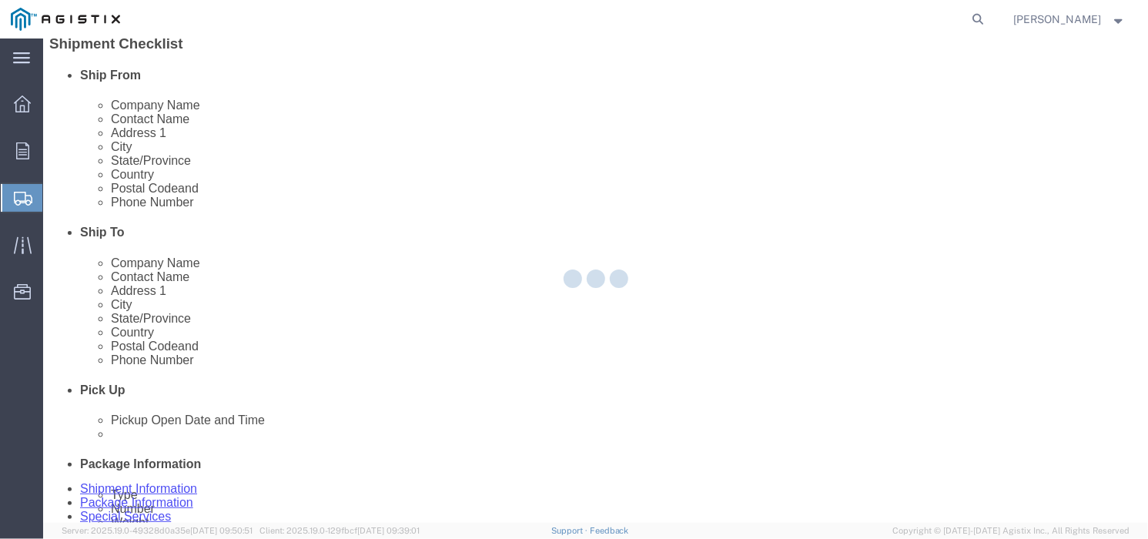
scroll to position [144, 0]
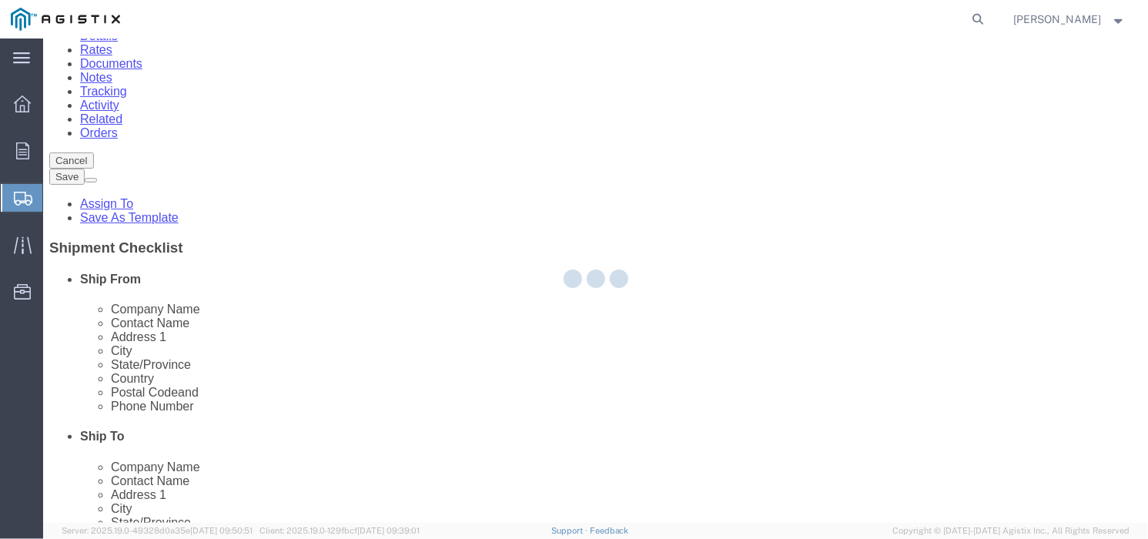
select select "PONS"
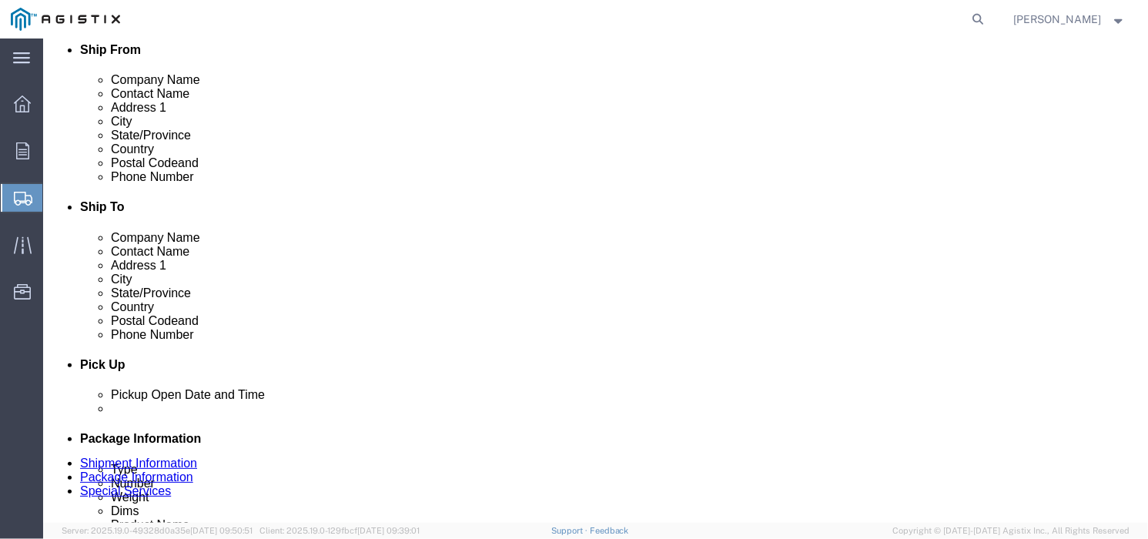
scroll to position [481, 0]
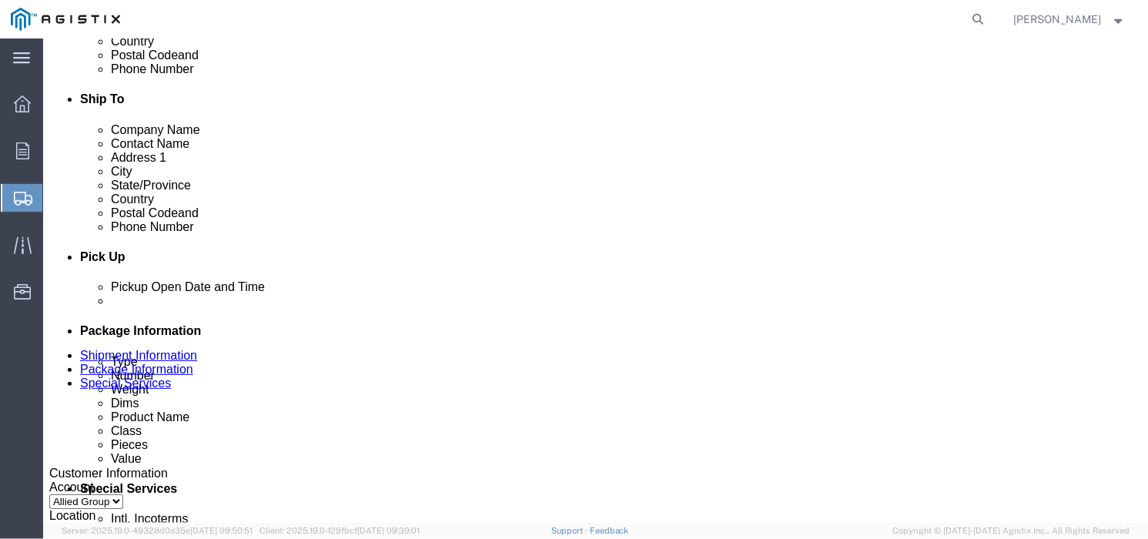
click select "Select Bale(s) Basket(s) Bolt(s) Bottle(s) Buckets Bulk Bundle(s) Can(s) Cardbo…"
select select "PONS"
click select "Select Bale(s) Basket(s) Bolt(s) Bottle(s) Buckets Bulk Bundle(s) Can(s) Cardbo…"
click div "1"
click input "1"
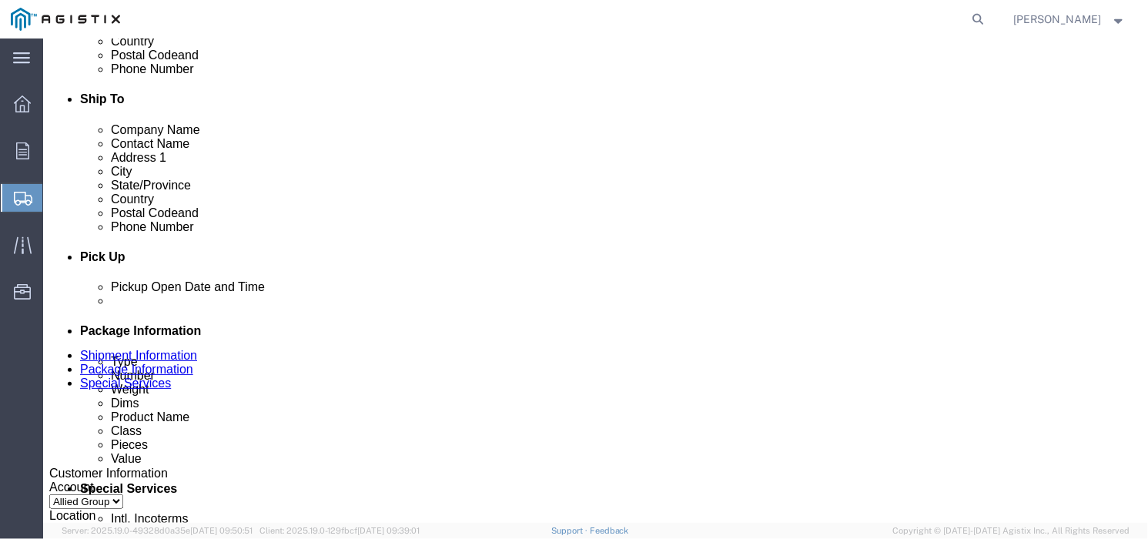
click input "text"
type input "30"
type input "18"
click input "0.00"
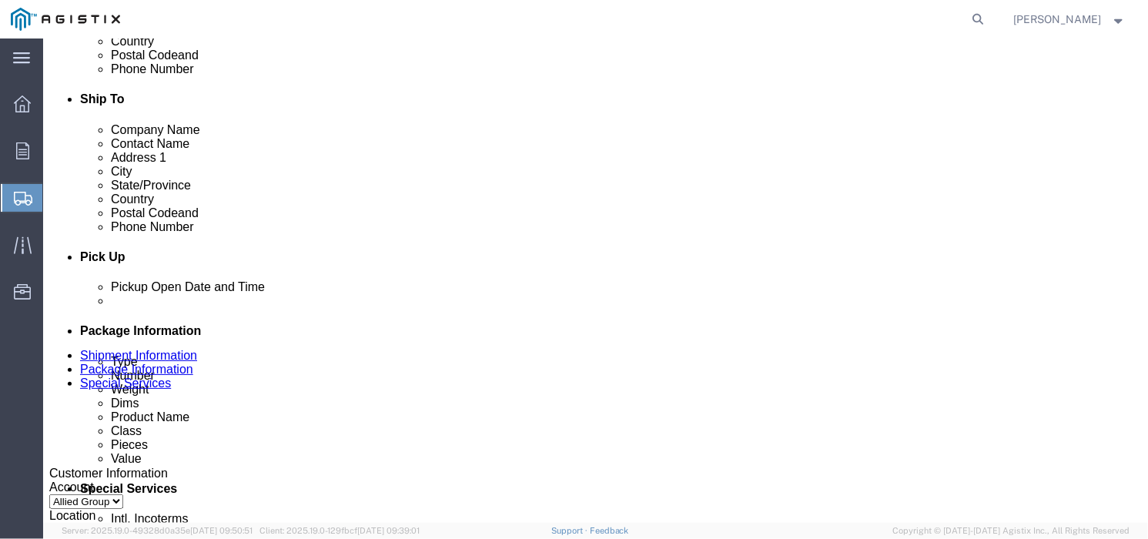
type input "0"
type input "71"
click div "1 x Pallet(s) Oversized (Not Stackable) Package Type Select Bale(s) Basket(s) B…"
click link "Add Content"
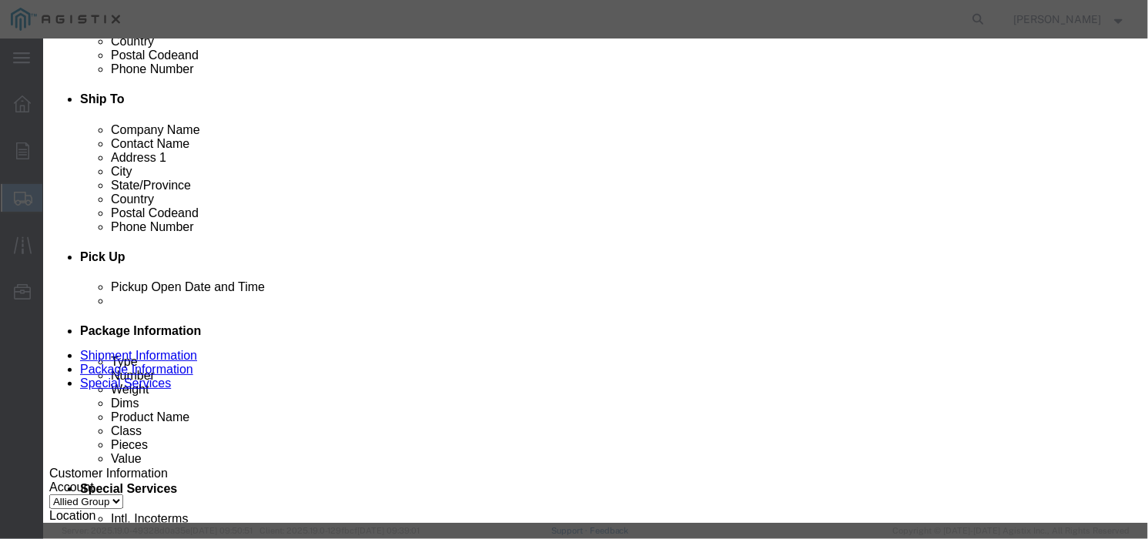
click input "text"
type input "fittings"
click input "0"
type input "1"
click input "text"
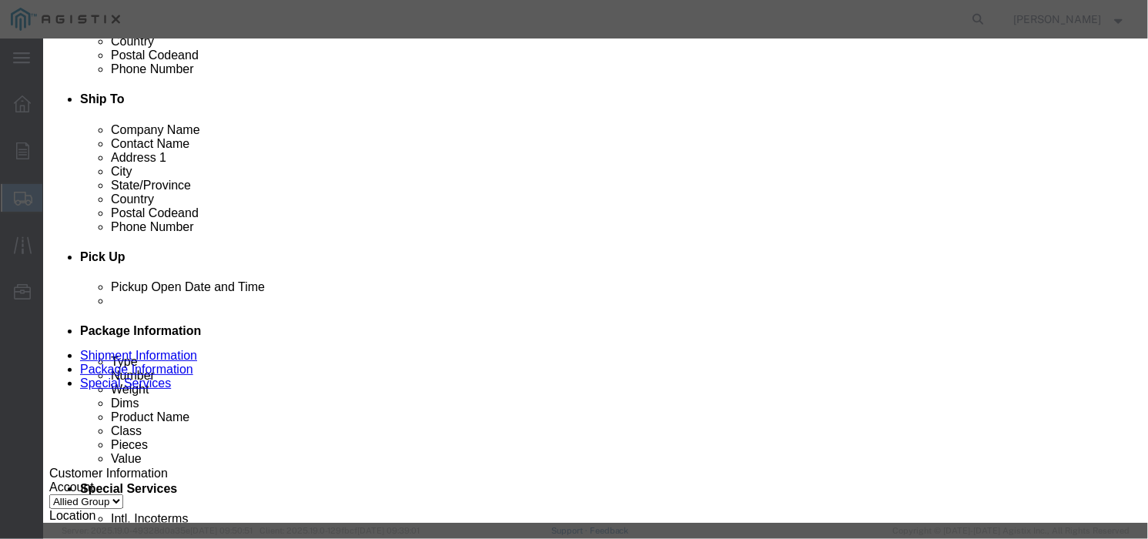
type input "570"
click div "Product Name fittings Pieces 1 Select Bag Barrels 100Board Feet Bottle Box Blis…"
click select "Select 50 55 60 65 70 85 92.5 100 125 175 250 300 400"
select select "50"
click select "Select 50 55 60 65 70 85 92.5 100 125 175 250 300 400"
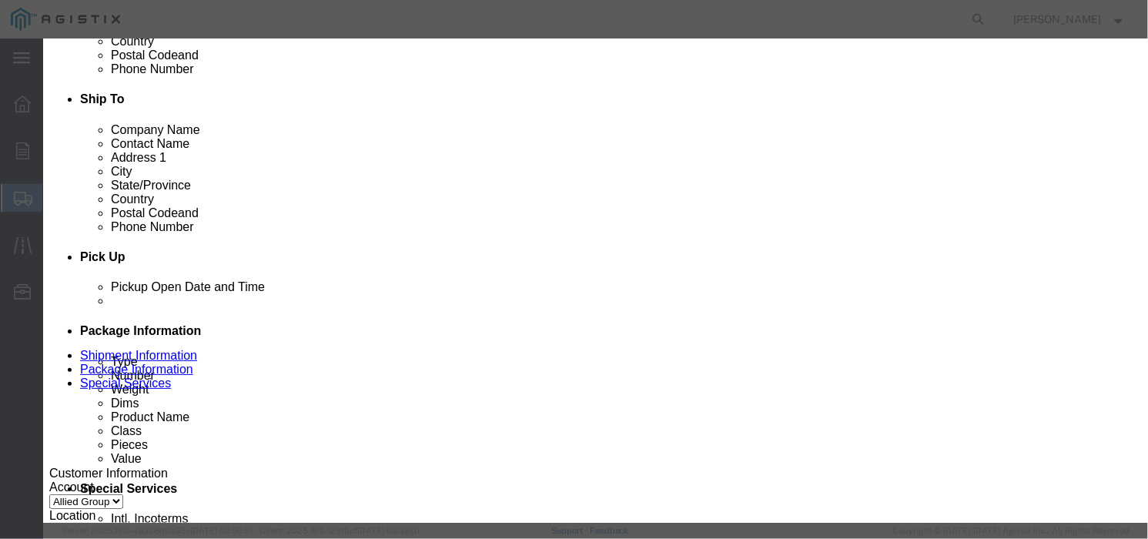
click button "Save & Close"
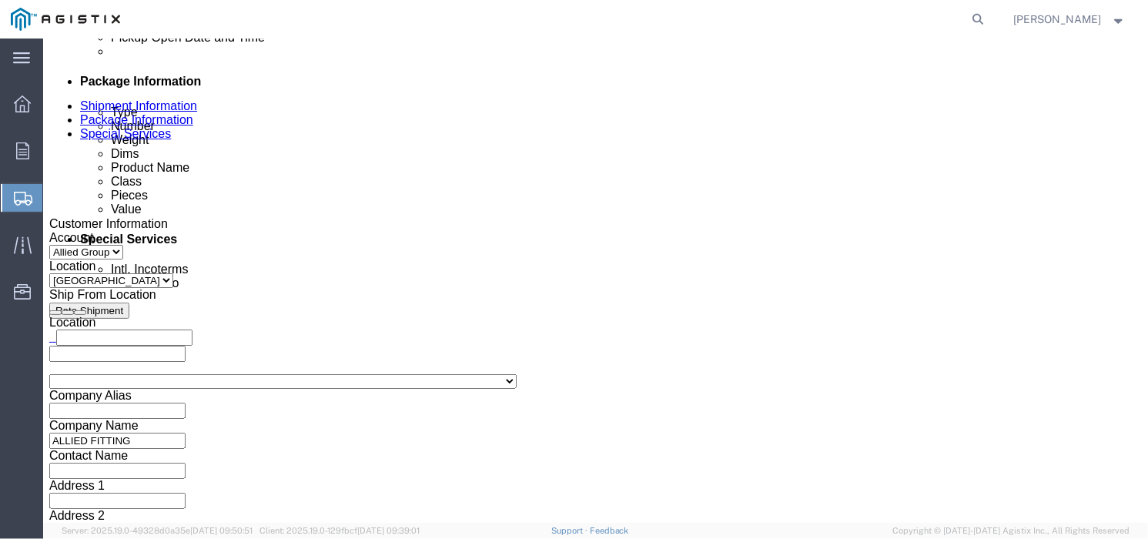
scroll to position [757, 0]
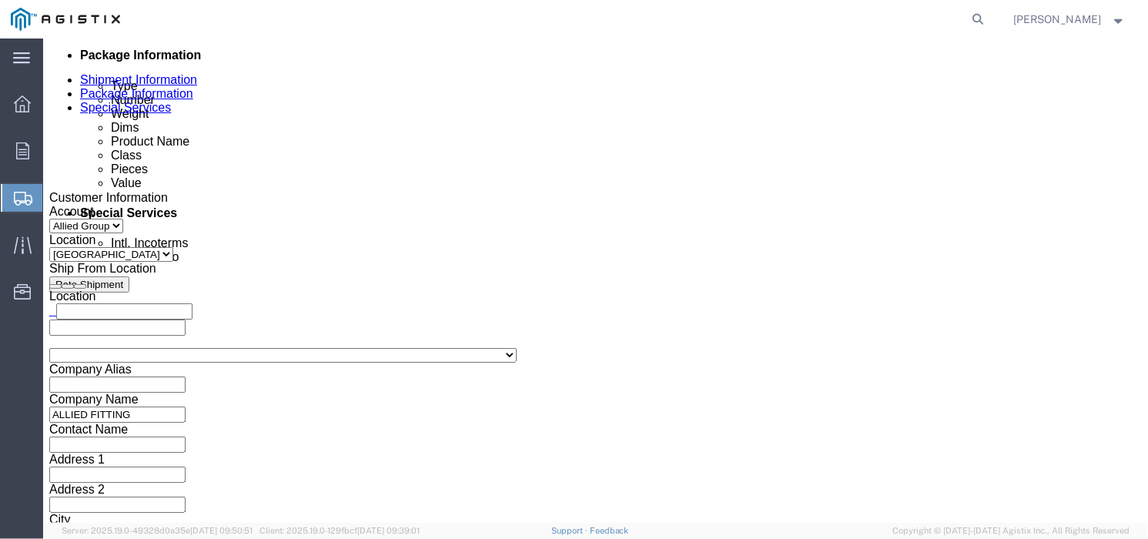
click button "Continue"
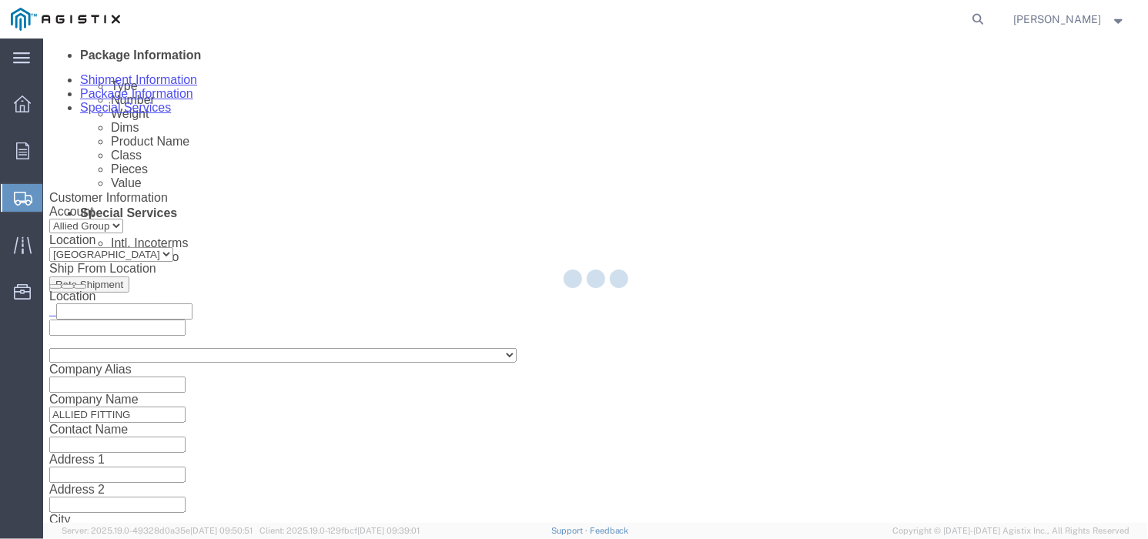
scroll to position [148, 0]
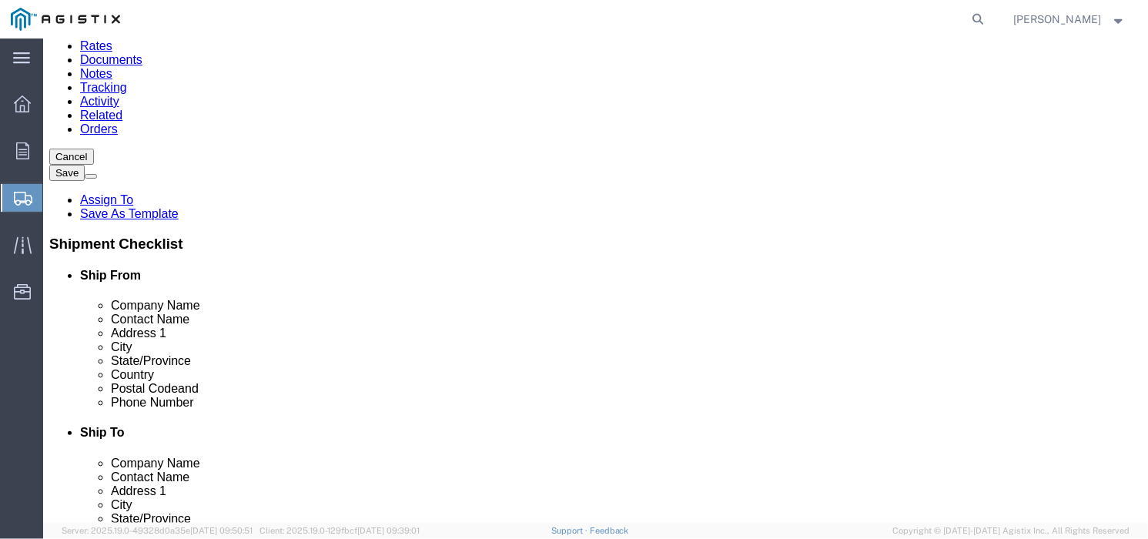
click div "To Enter Email Address Include shipping documents What documents that would lik…"
drag, startPoint x: 451, startPoint y: 262, endPoint x: 333, endPoint y: 248, distance: 119.3
click div "Message"
click input "text"
type input "[EMAIL_ADDRESS][DOMAIN_NAME]"
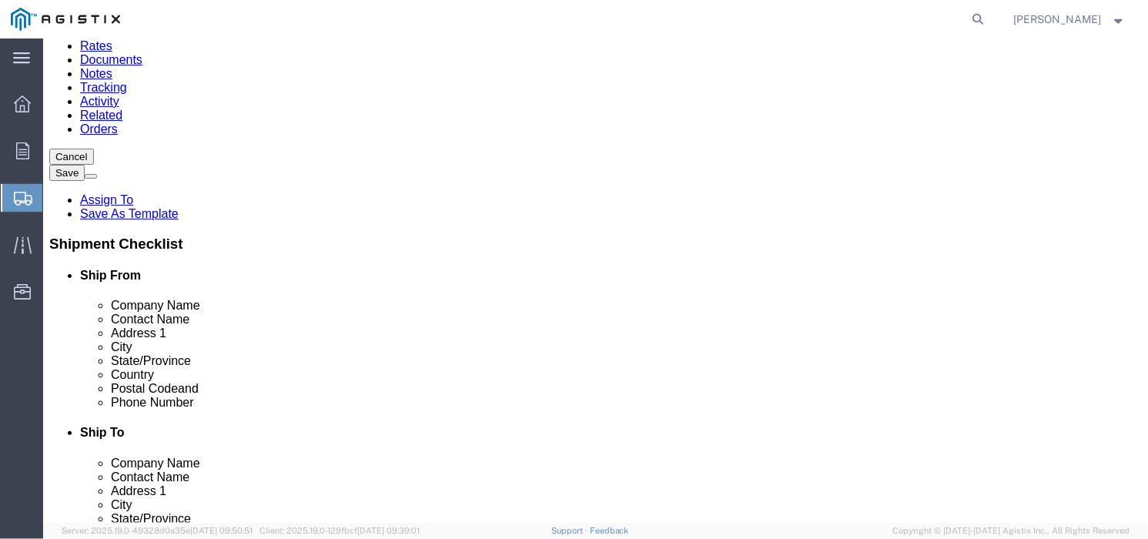
type input "[EMAIL_ADDRESS][DOMAIN_NAME]"
click div "Message"
click input "Include shipping documents"
checkbox input "true"
click input "BOL"
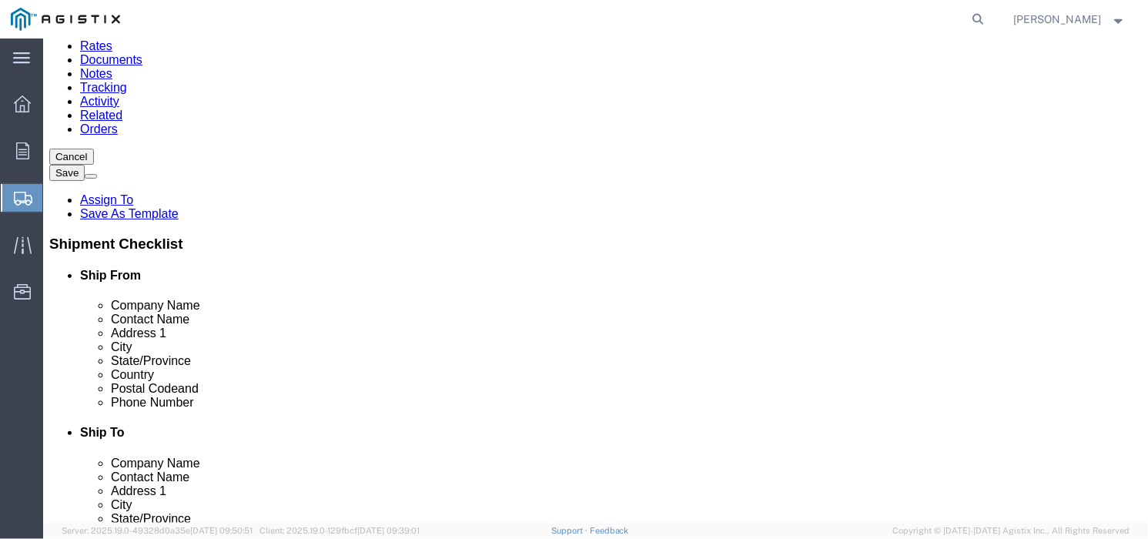
checkbox input "true"
drag, startPoint x: 908, startPoint y: 455, endPoint x: 587, endPoint y: 368, distance: 333.3
click button "Rate Shipment"
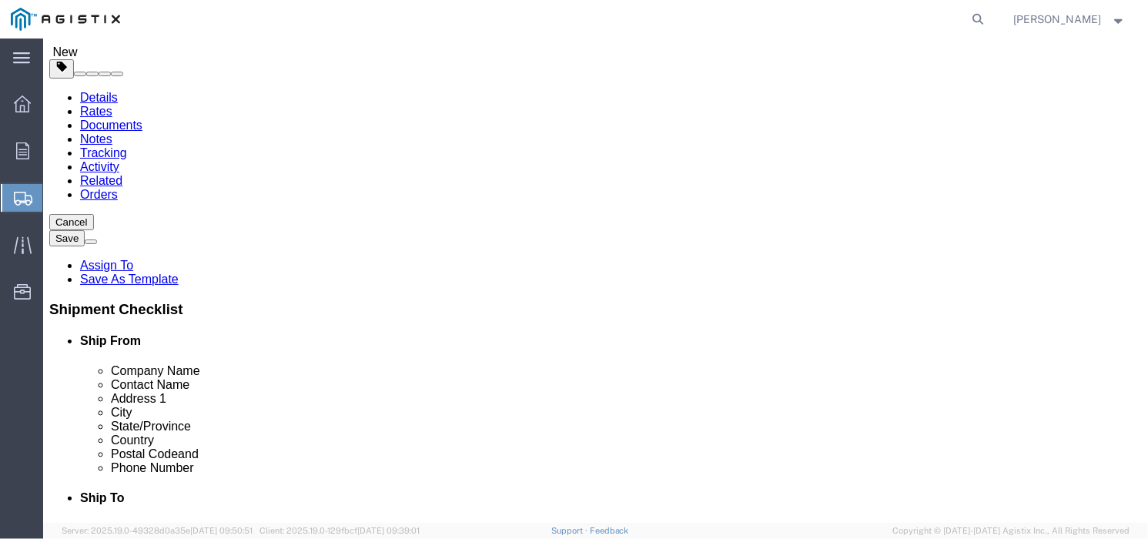
scroll to position [0, 0]
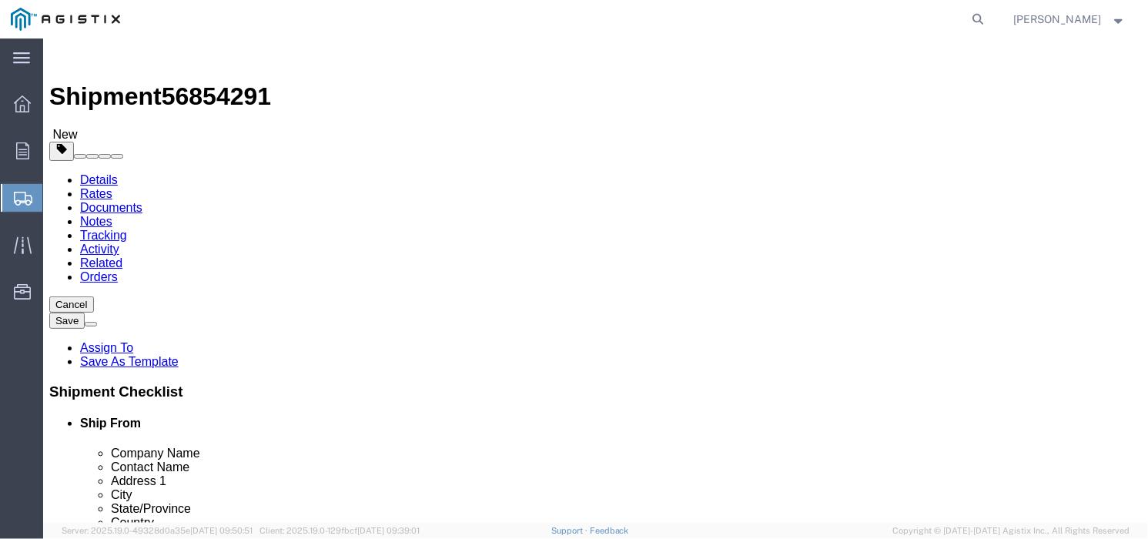
drag, startPoint x: 947, startPoint y: 263, endPoint x: 898, endPoint y: 257, distance: 48.9
click span "State/Province"
click h4 "Ship To"
click icon
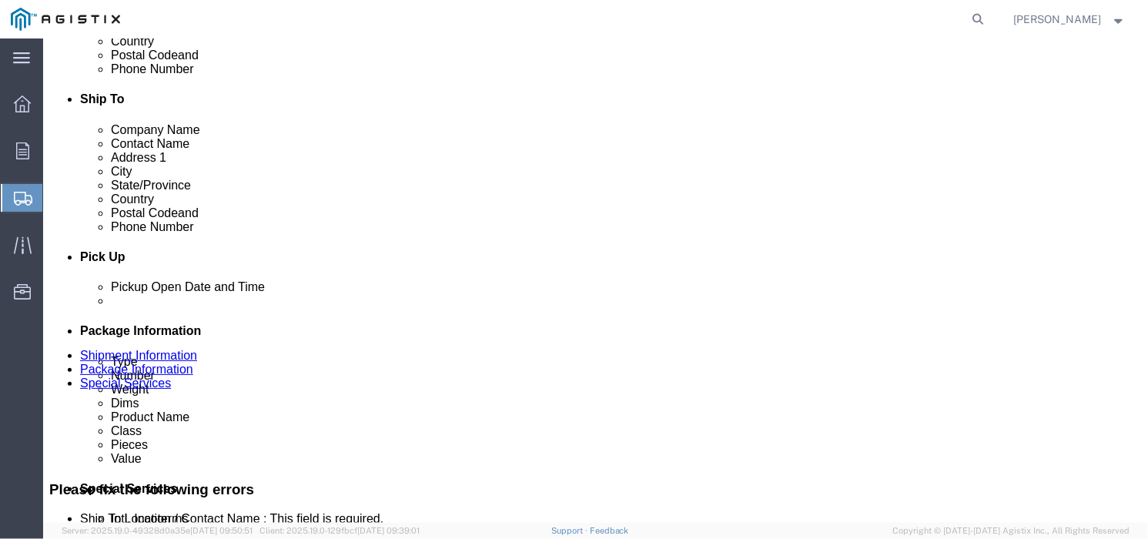
scroll to position [385, 0]
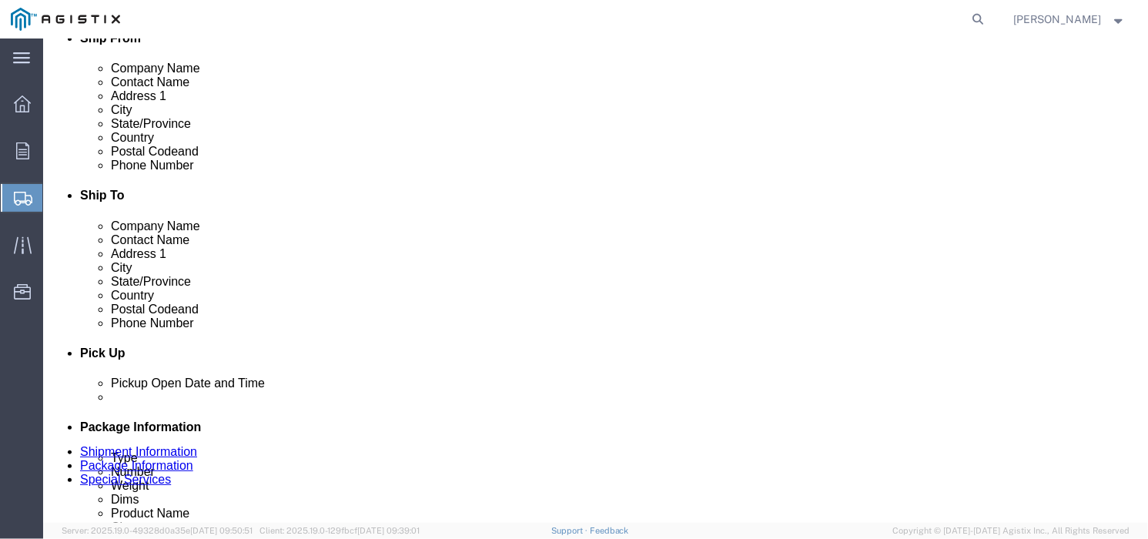
click input "Ship To Location / Phone Number : This field is required."
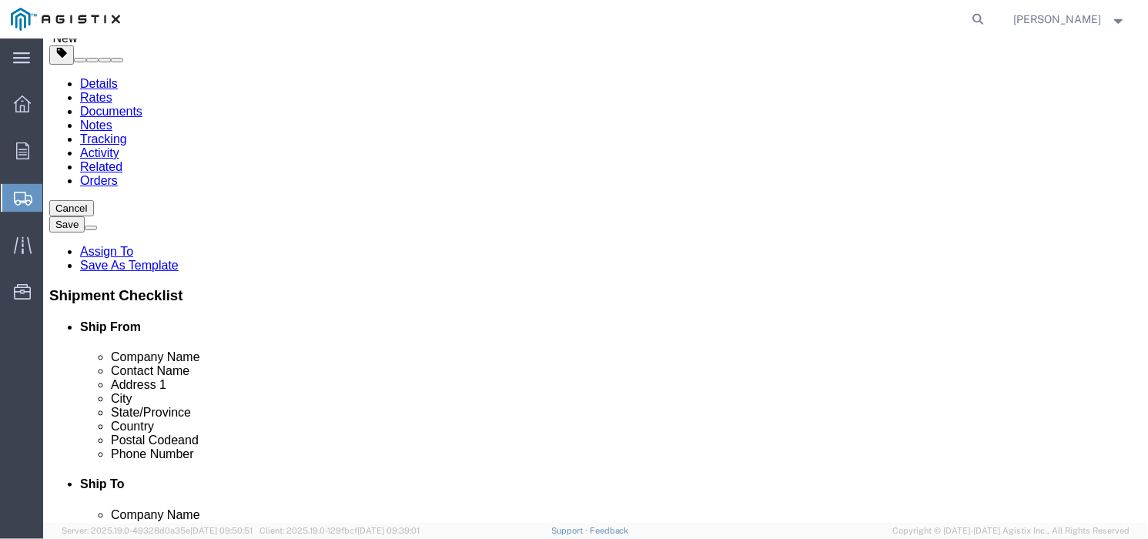
scroll to position [192, 0]
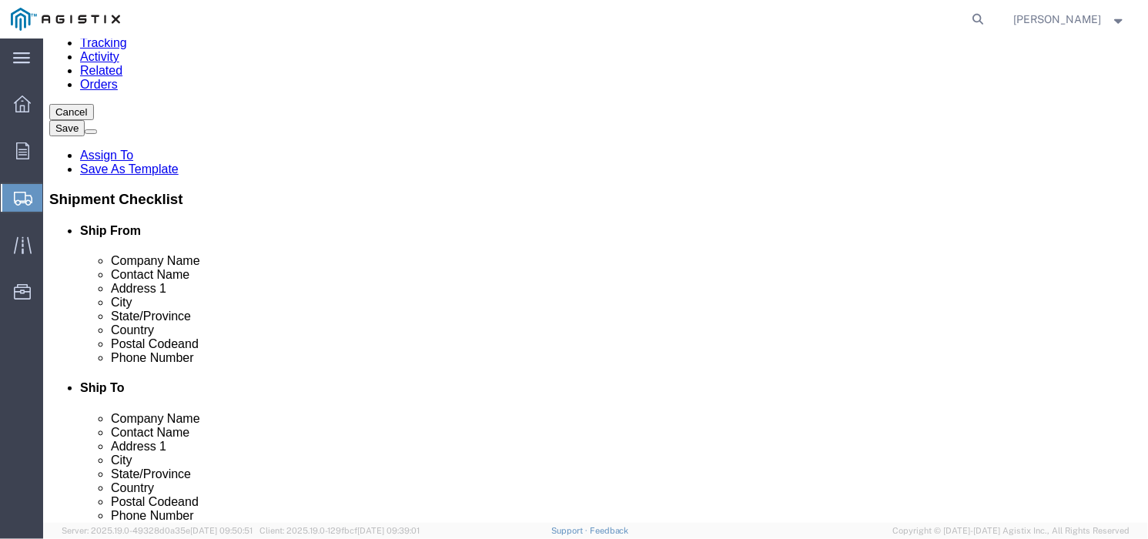
type input "5555555555"
click input "Ship To Location / Contact Name : This field is required."
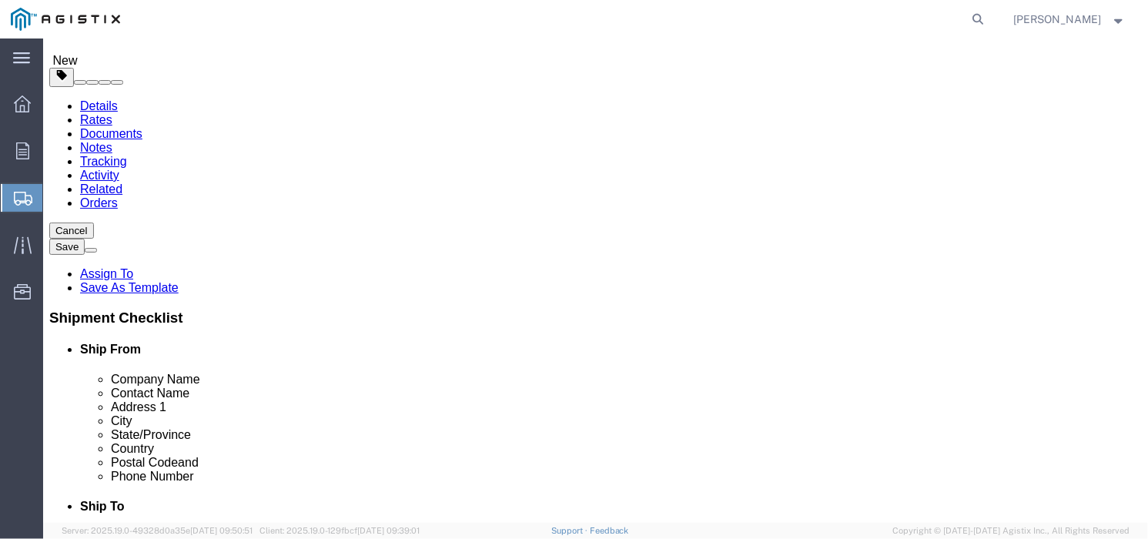
scroll to position [96, 0]
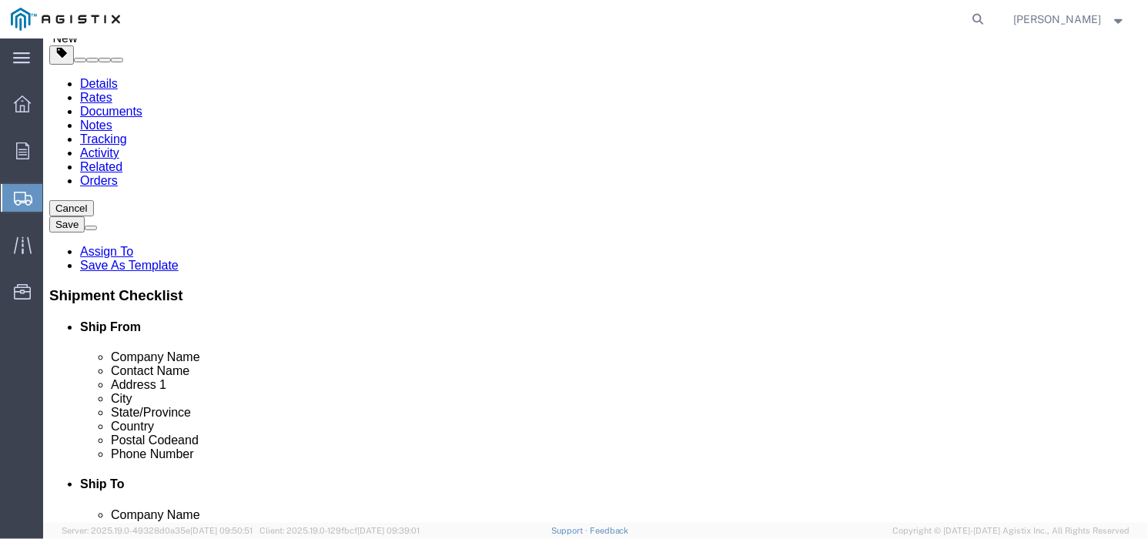
click div "Location [PERSON_NAME] Compressor Station My Profile Location (OBSOLETE) [GEOGR…"
click input "[PERSON_NAME]"
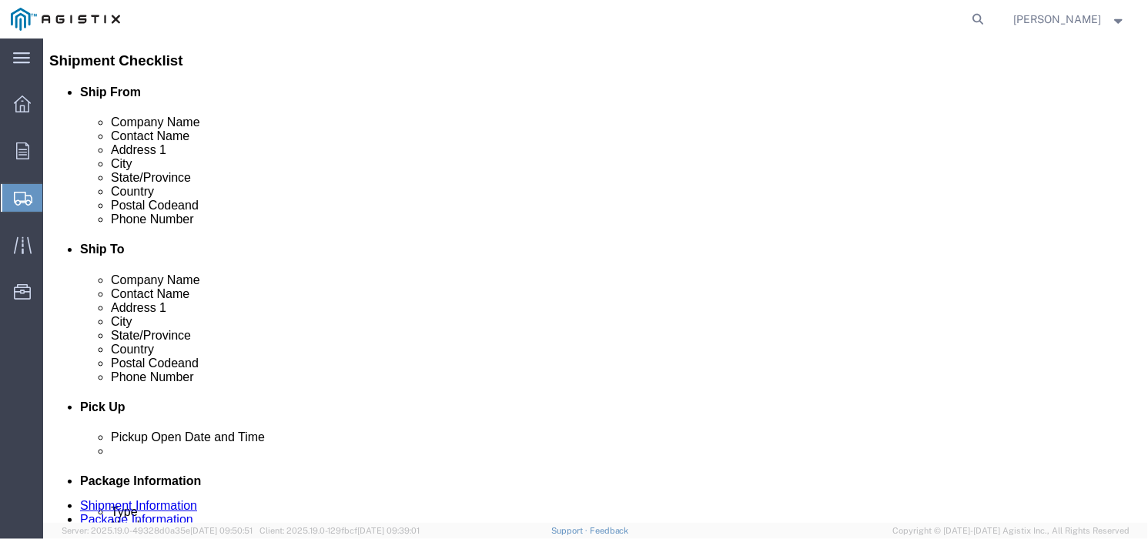
scroll to position [289, 0]
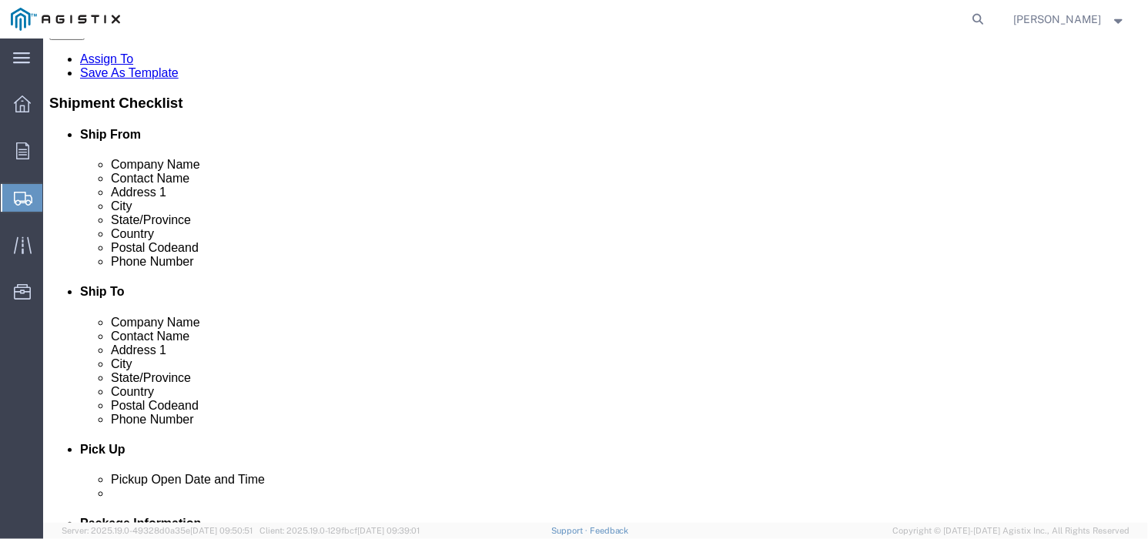
type input "[PERSON_NAME]"
click input "5555555555"
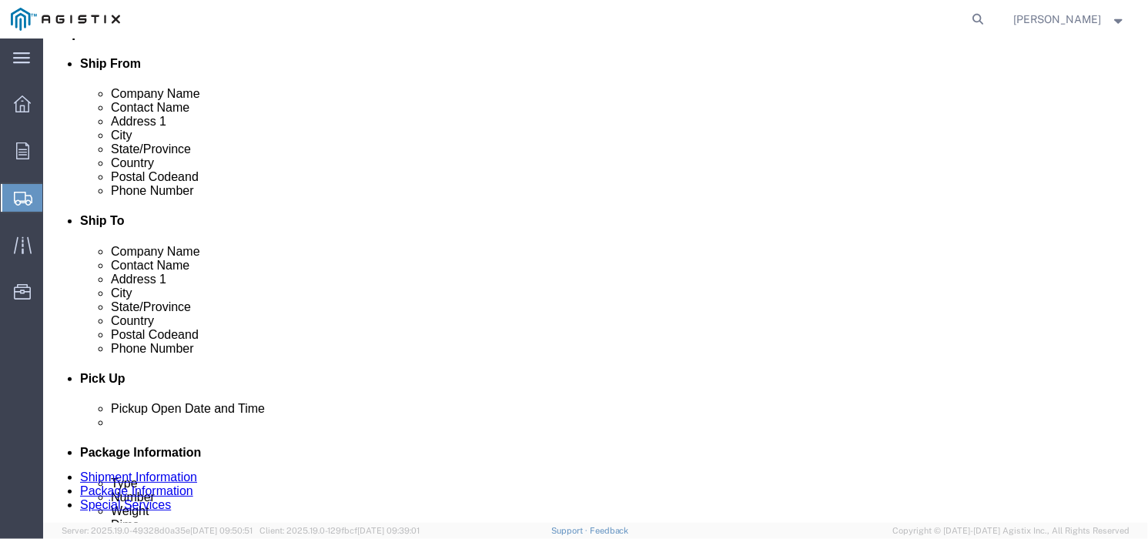
scroll to position [385, 0]
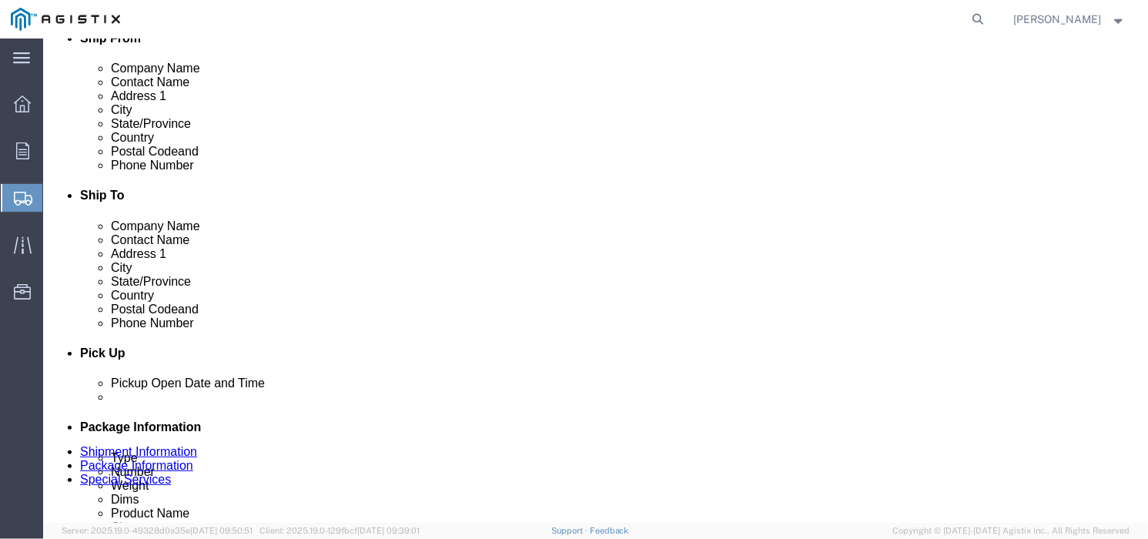
type input "6507790837"
click button "Rate Shipment"
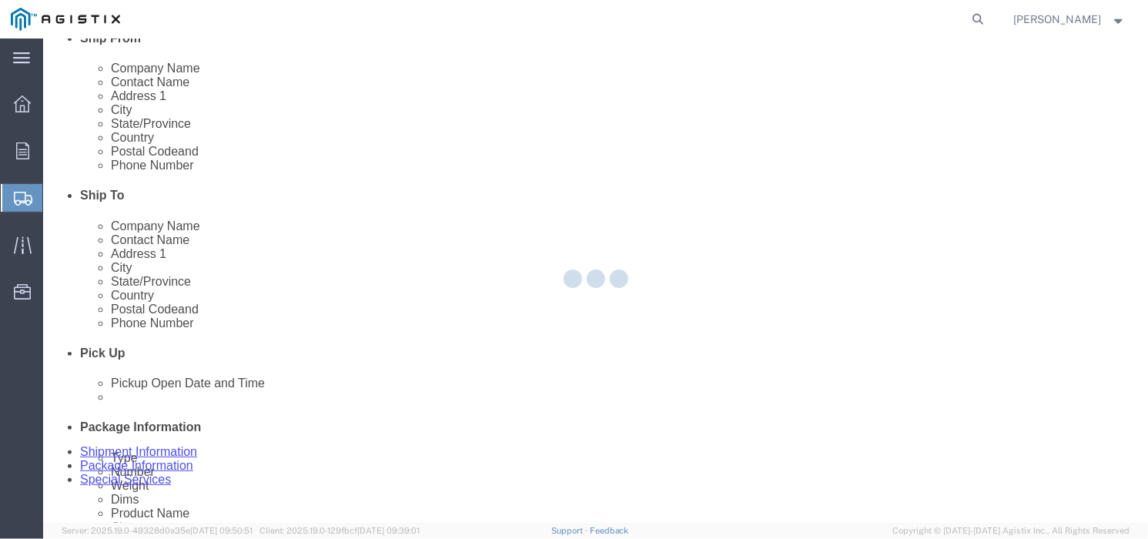
scroll to position [208, 0]
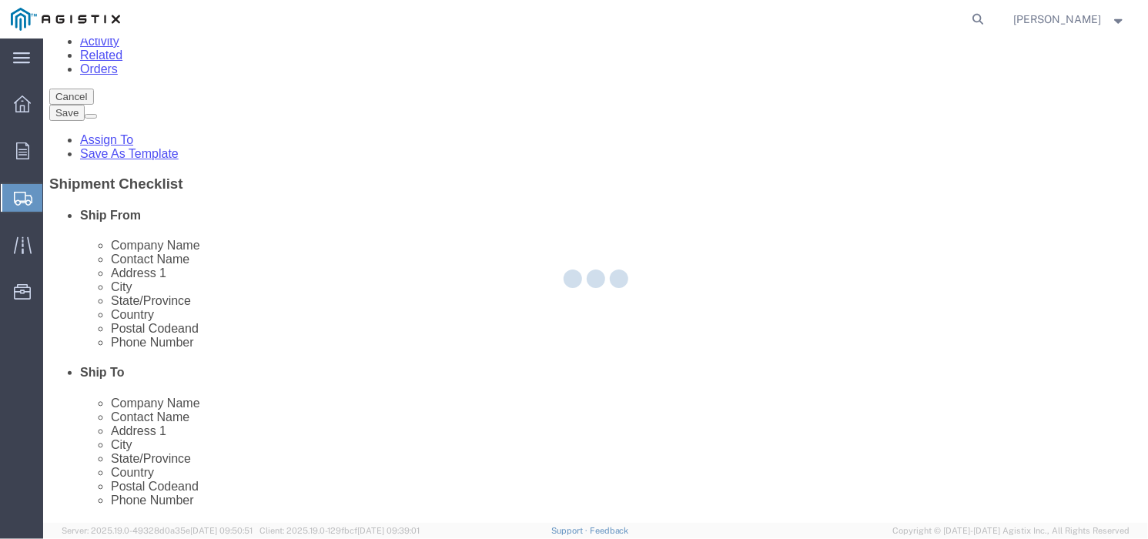
select select "PONS"
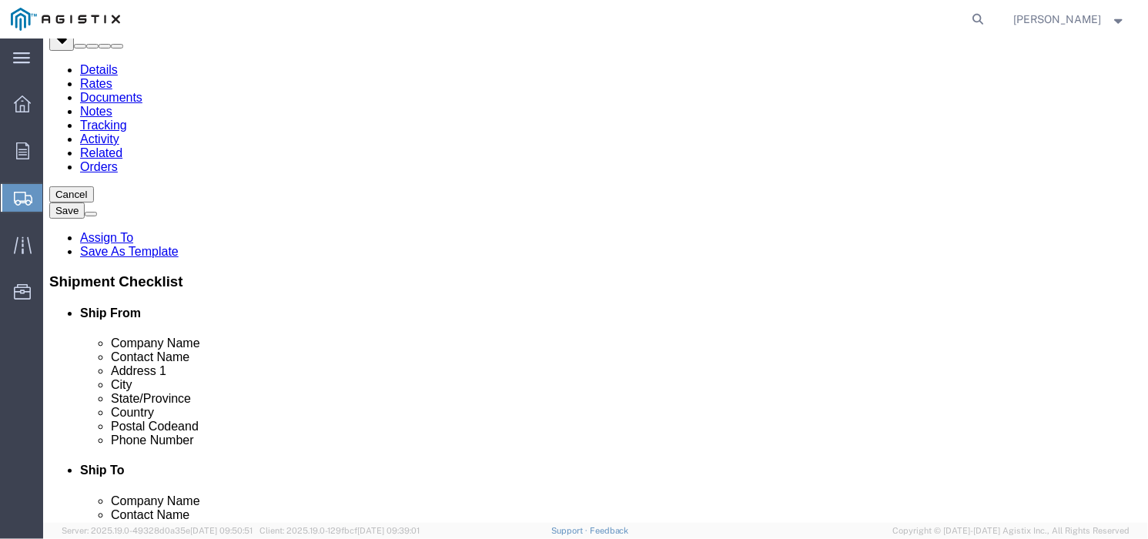
scroll to position [192, 0]
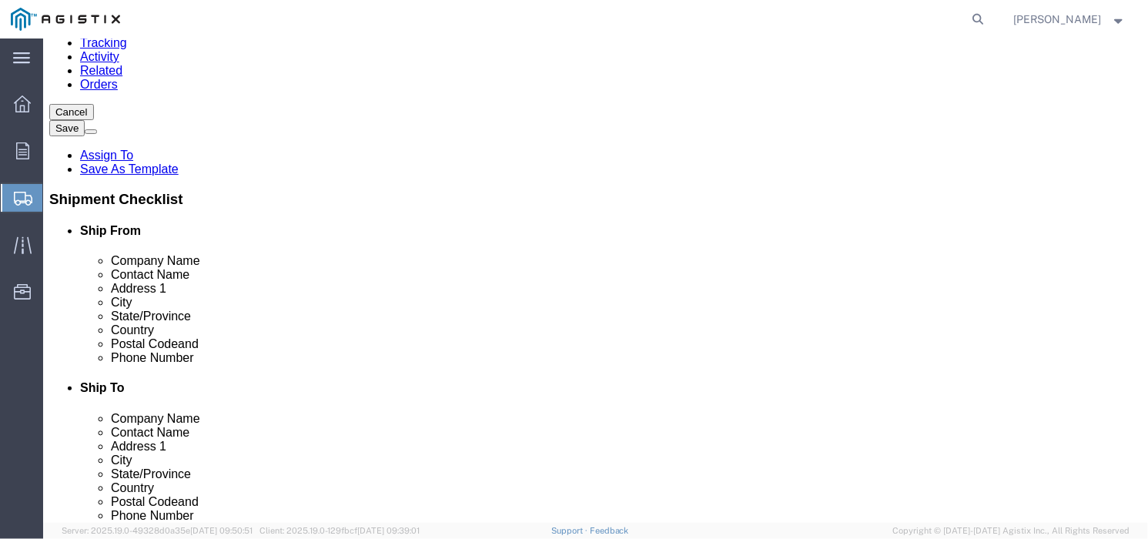
click dd "0.00 Each"
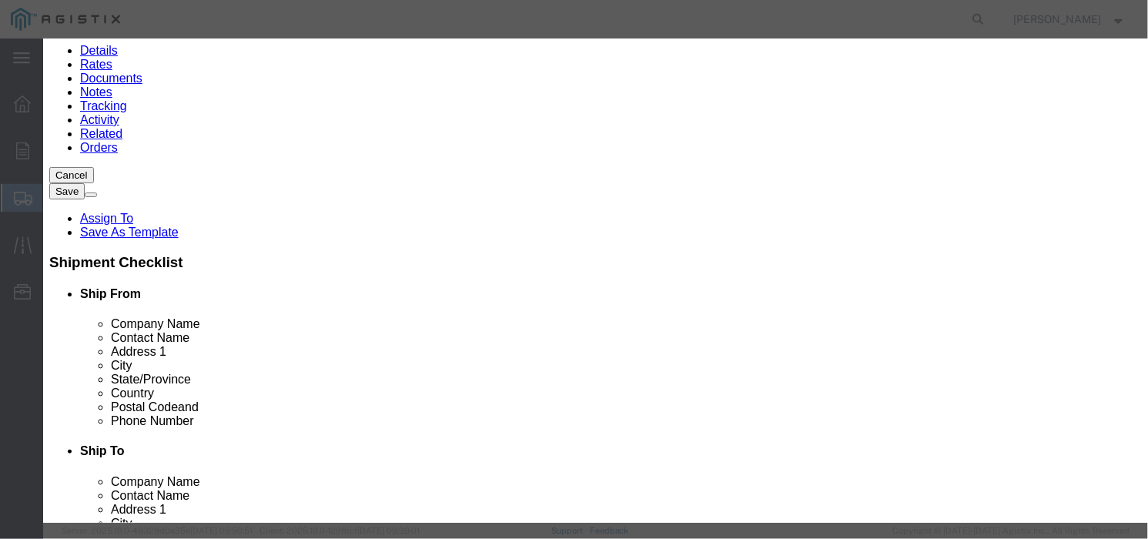
click input "0.00"
type input "0"
type input "1"
type input "265"
click button "Save & Close"
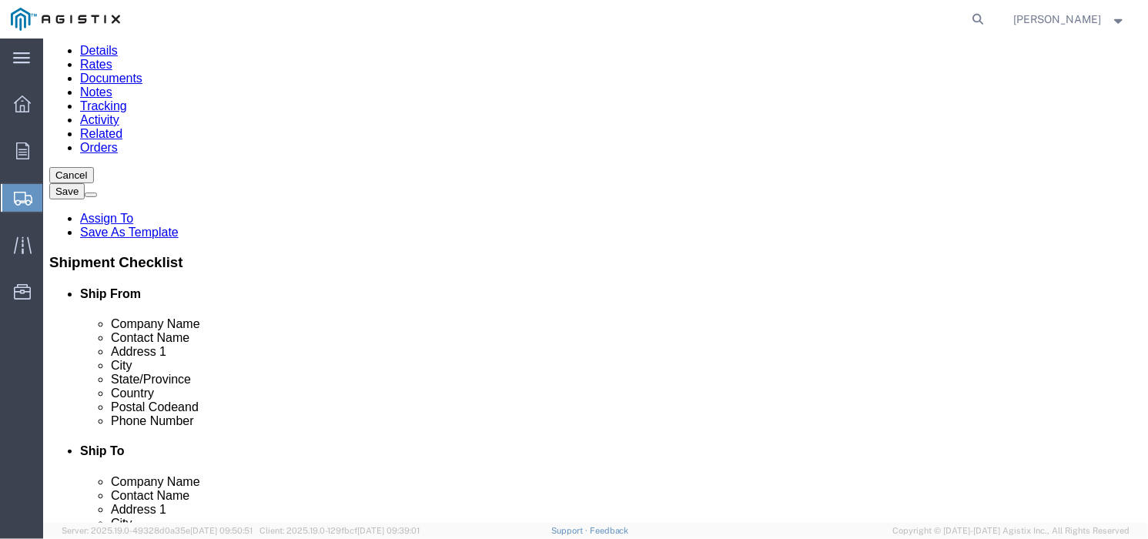
click button "Rate Shipment"
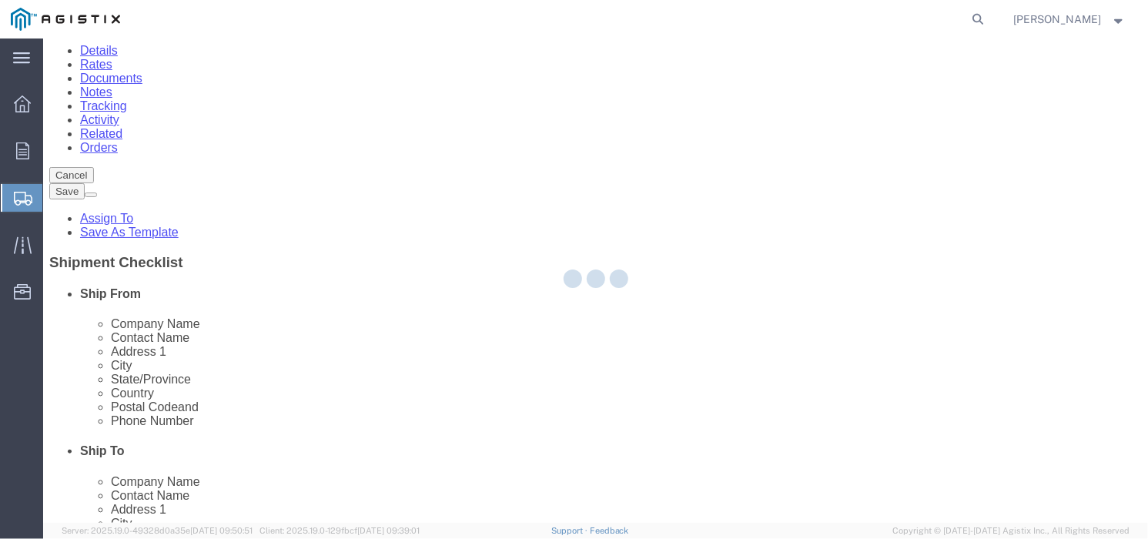
scroll to position [0, 0]
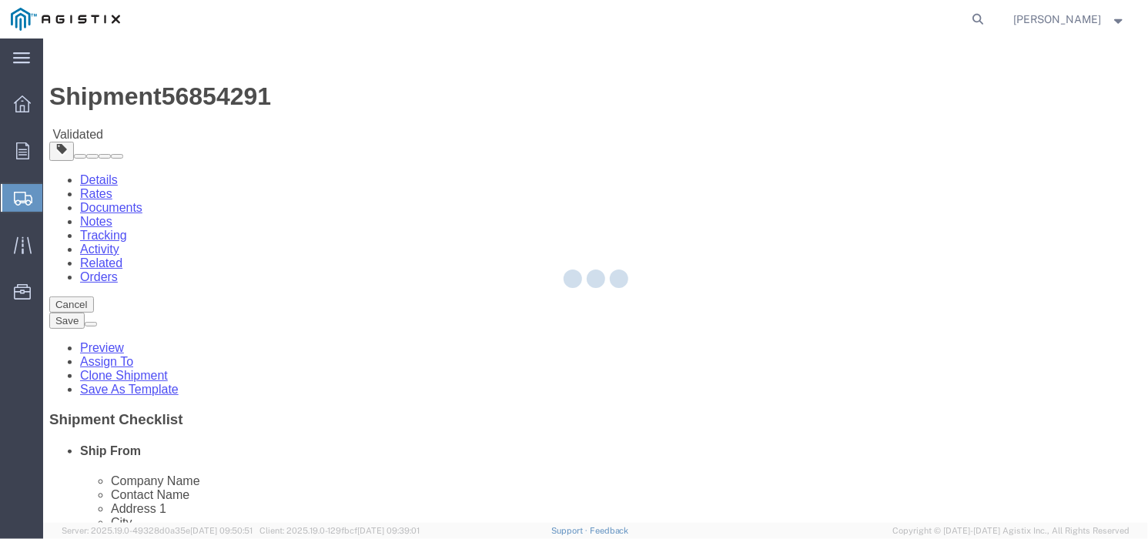
select select "19763"
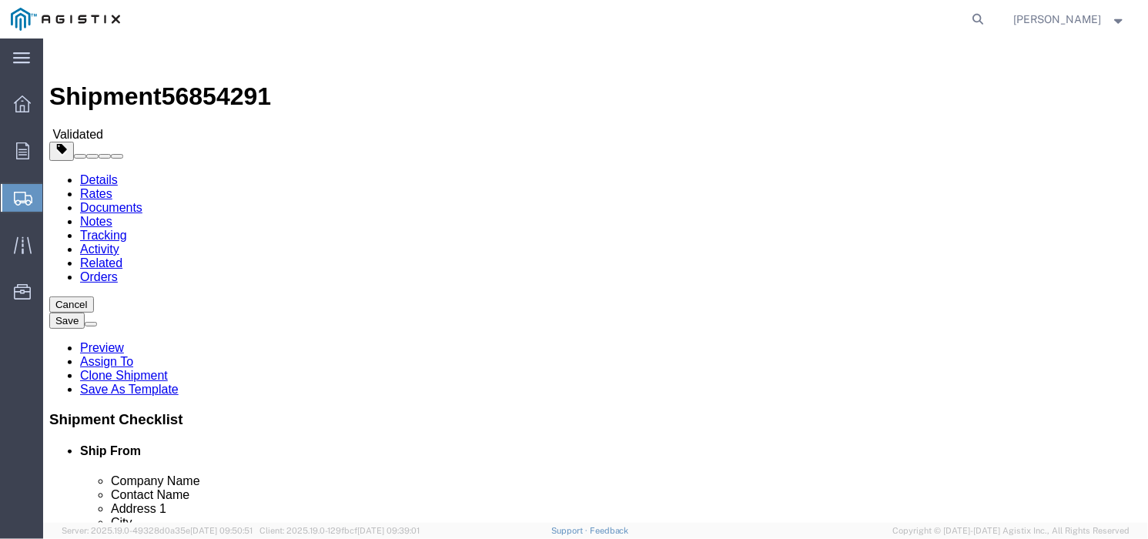
click at [15, 197] on icon at bounding box center [23, 199] width 18 height 14
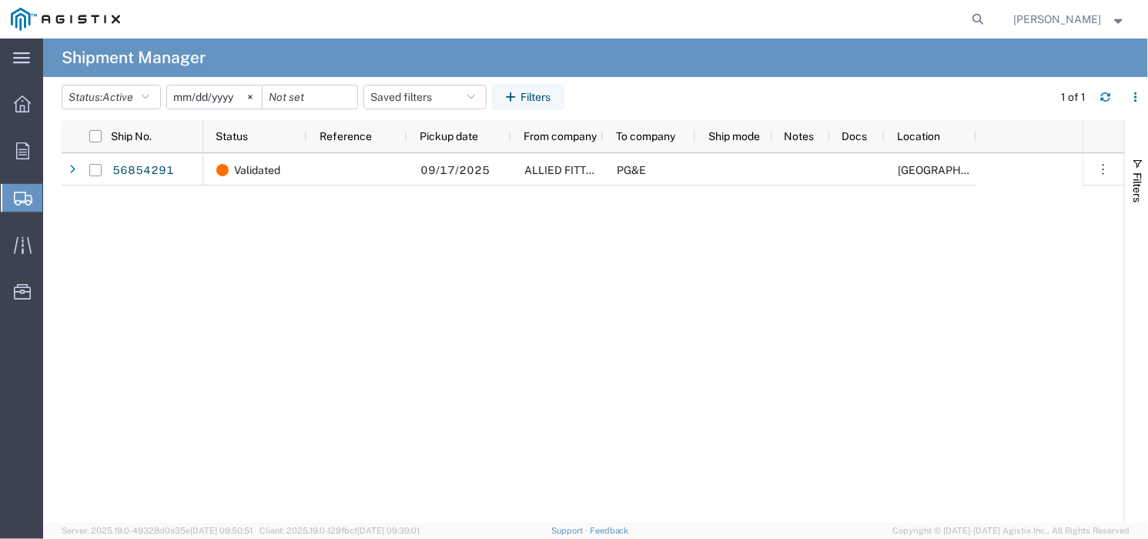
click at [369, 237] on div "Validated [DATE] ALLIED FITTING PG&E [GEOGRAPHIC_DATA]" at bounding box center [642, 337] width 879 height 369
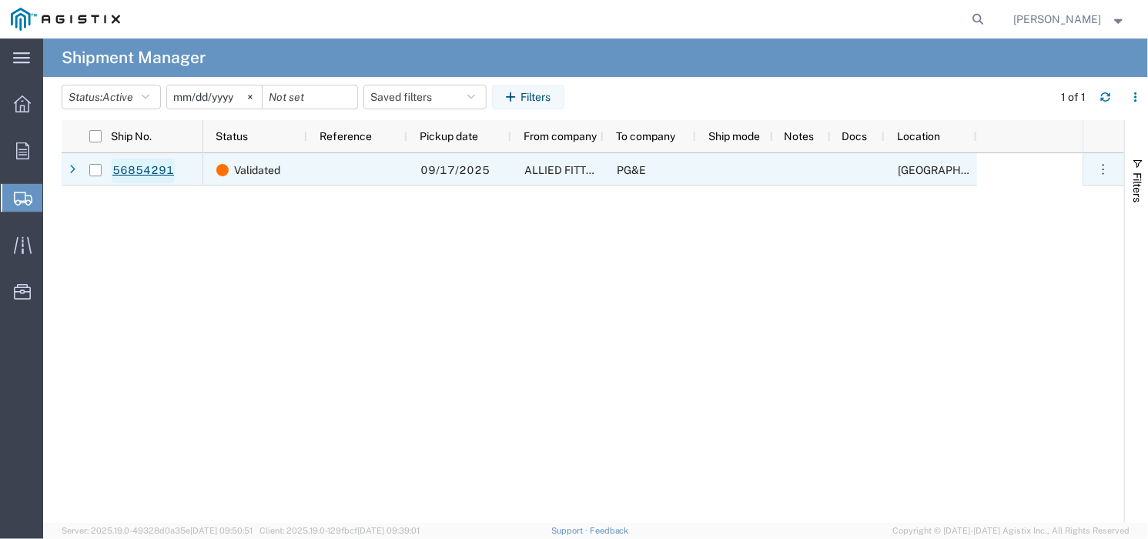
click at [125, 162] on link "56854291" at bounding box center [143, 171] width 63 height 25
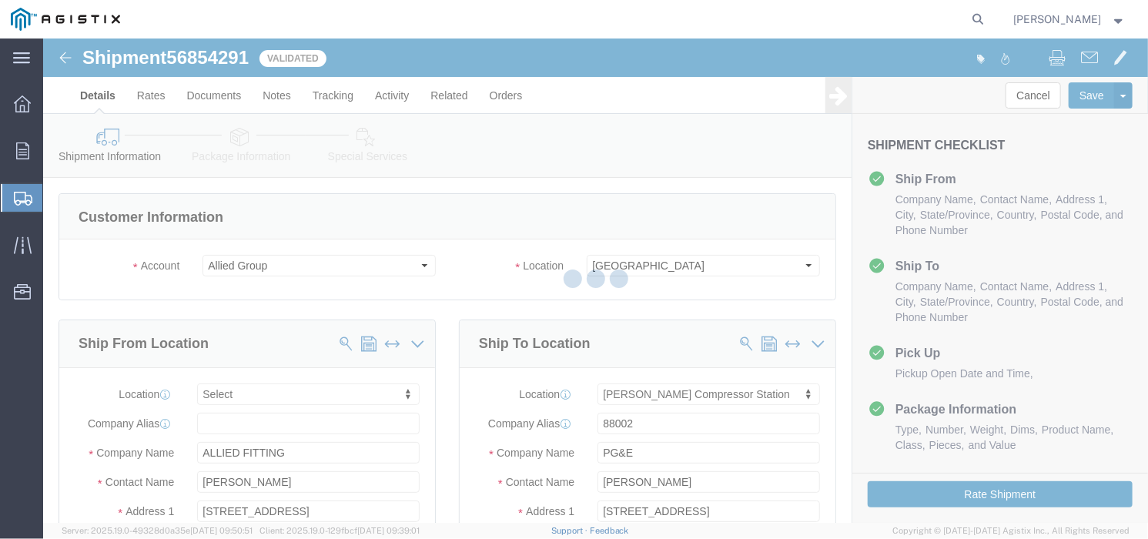
select select
select select "19763"
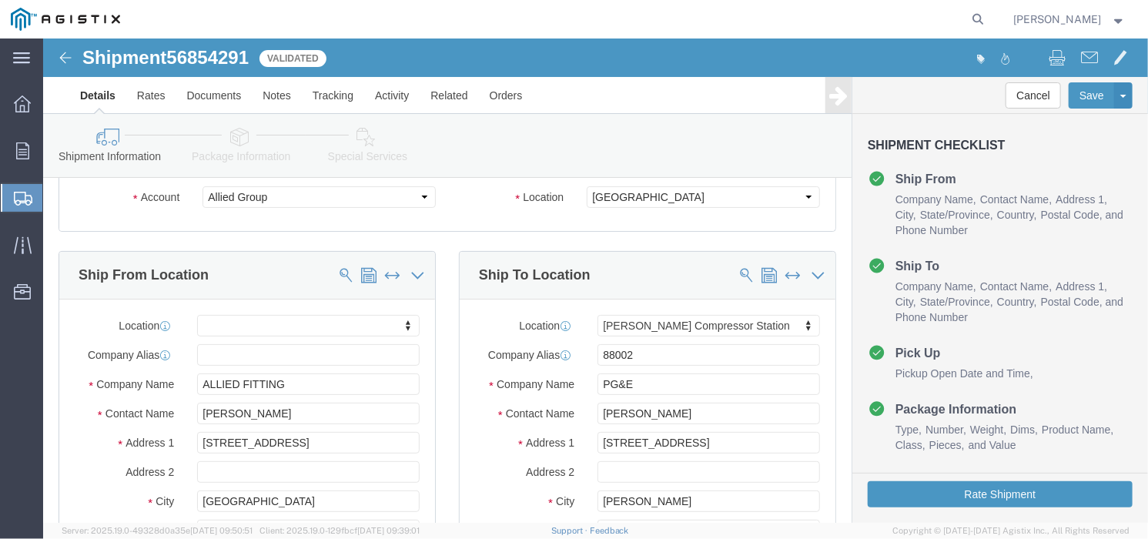
scroll to position [96, 0]
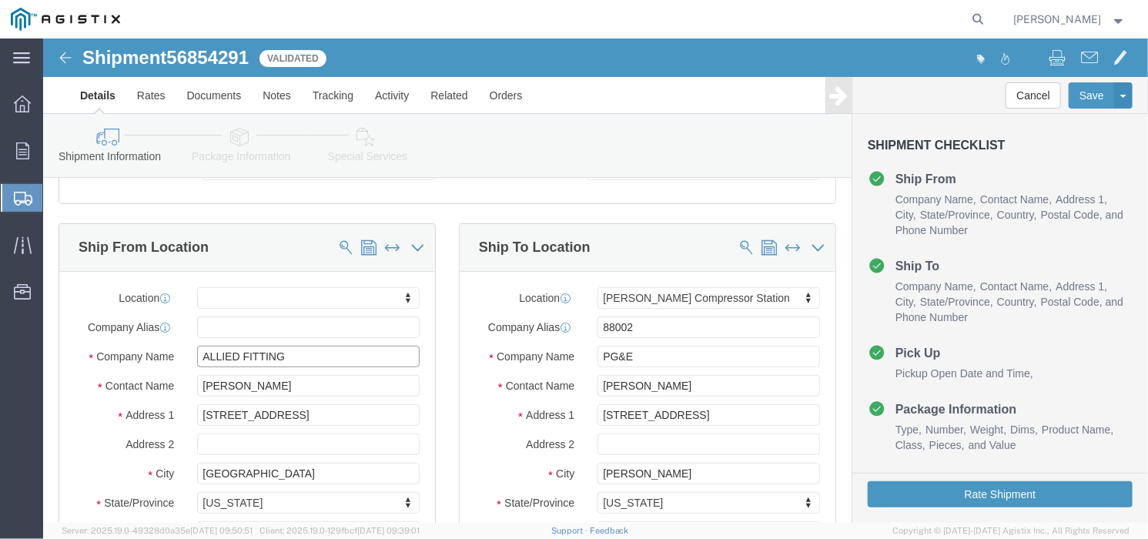
drag, startPoint x: 257, startPoint y: 315, endPoint x: 156, endPoint y: 309, distance: 101.0
click input "ALLIED FITTING"
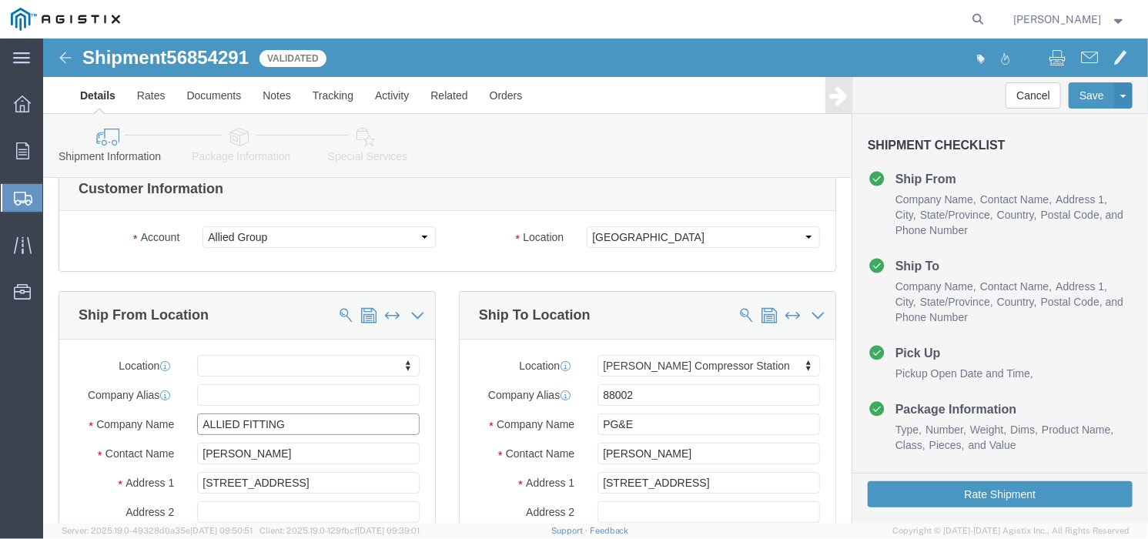
scroll to position [0, 0]
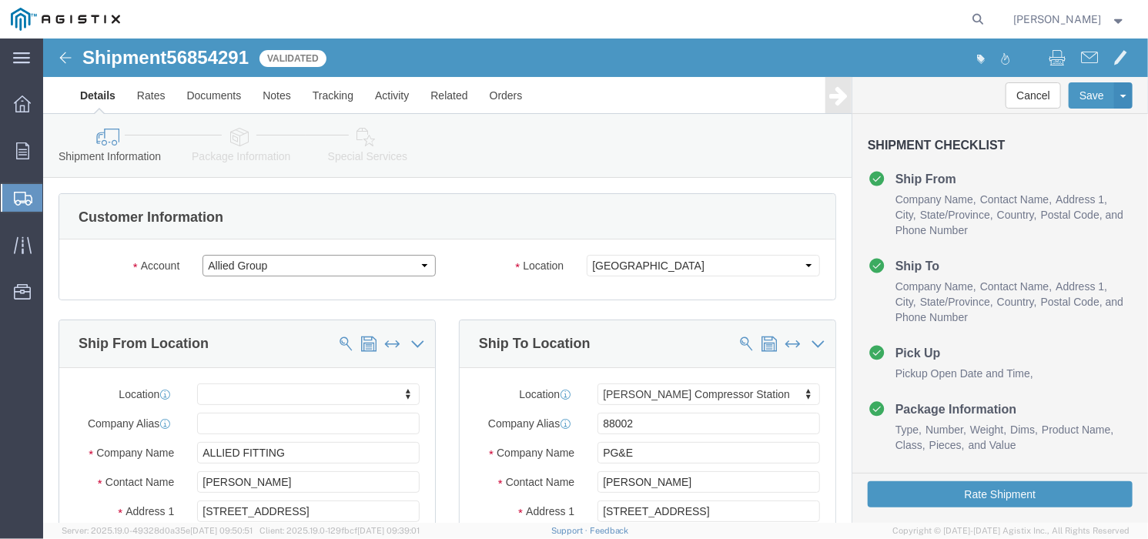
click select "Select Allied Group PG&E"
select select "9596"
click select "Select Allied Group PG&E"
select select
select select "19763"
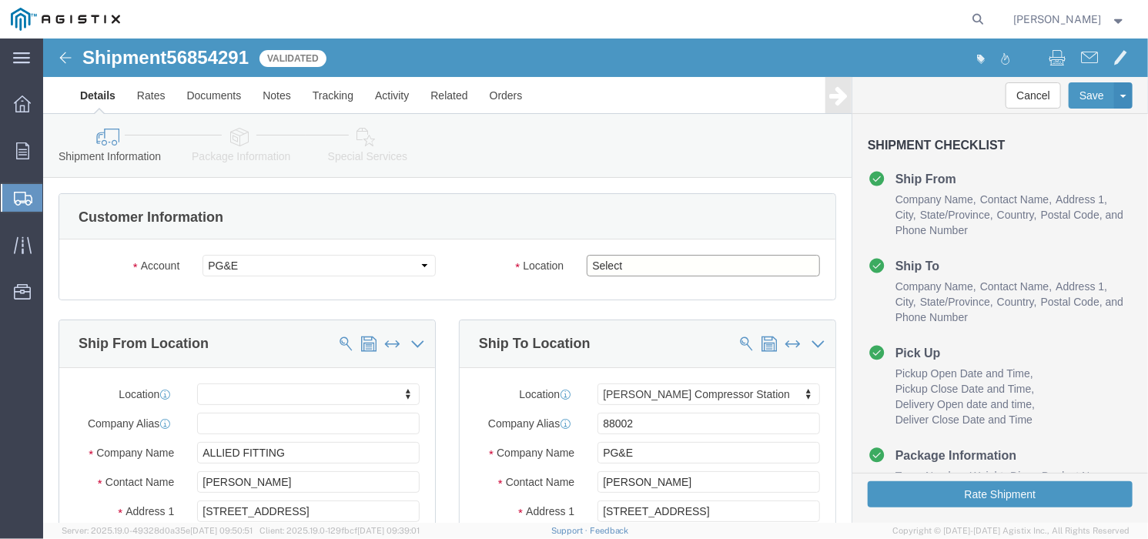
click select "Select All Others [GEOGRAPHIC_DATA] [GEOGRAPHIC_DATA] [GEOGRAPHIC_DATA] [GEOGRA…"
select select "23082"
click select "Select All Others [GEOGRAPHIC_DATA] [GEOGRAPHIC_DATA] [GEOGRAPHIC_DATA] [GEOGRA…"
click div "Customer Information Account Select Allied Group PG&E Location Select All Other…"
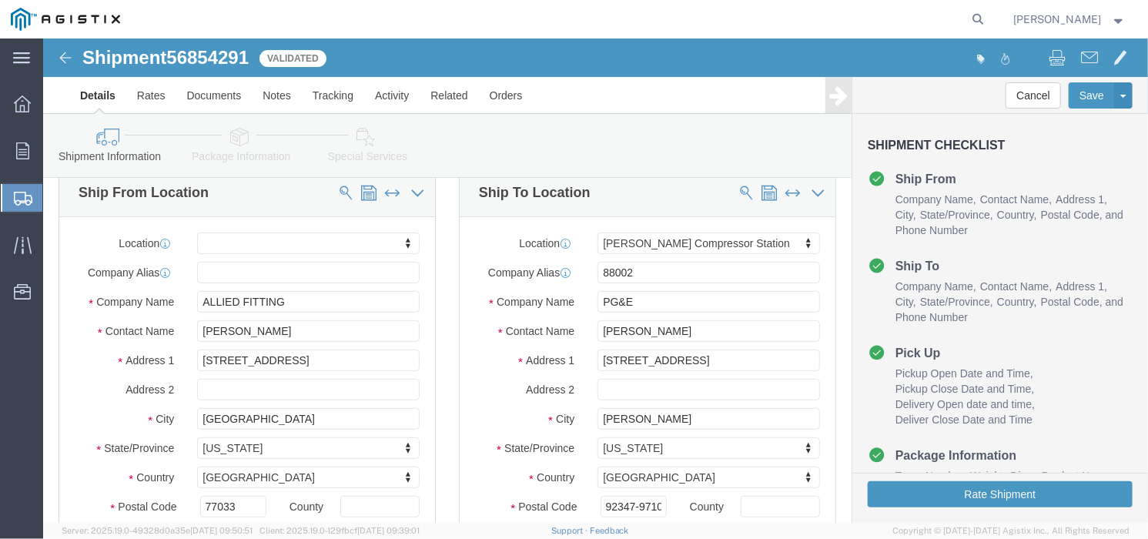
scroll to position [192, 0]
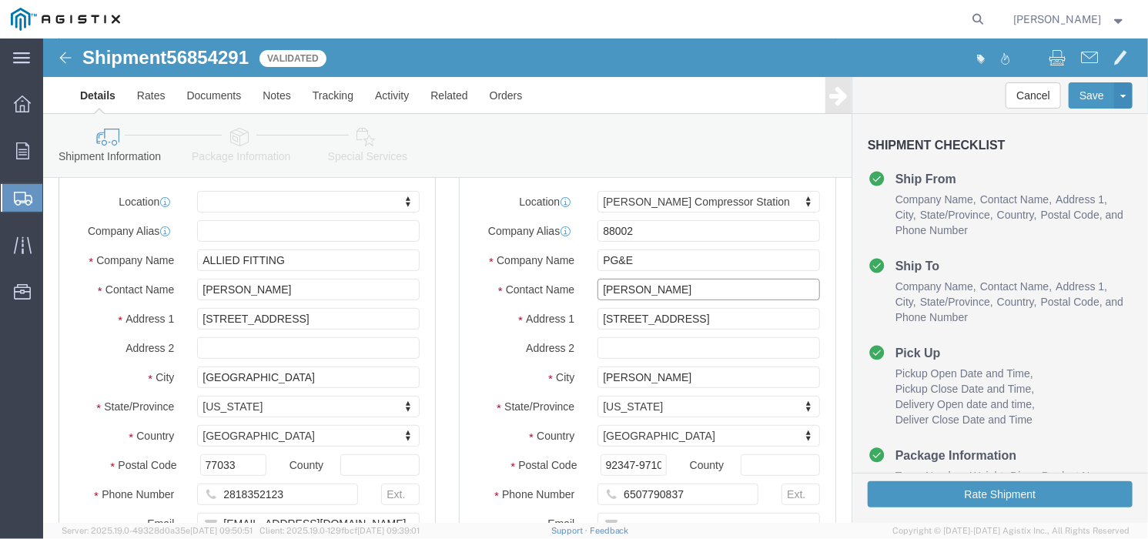
drag, startPoint x: 630, startPoint y: 252, endPoint x: 527, endPoint y: 257, distance: 102.5
click div "Contact Name [PERSON_NAME]"
paste input "[PERSON_NAME]"
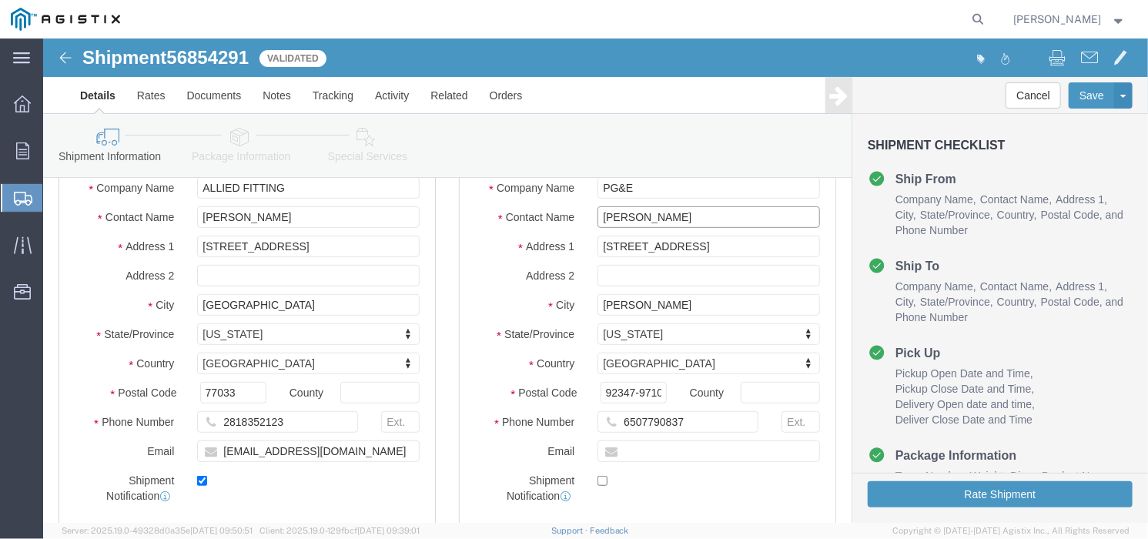
scroll to position [289, 0]
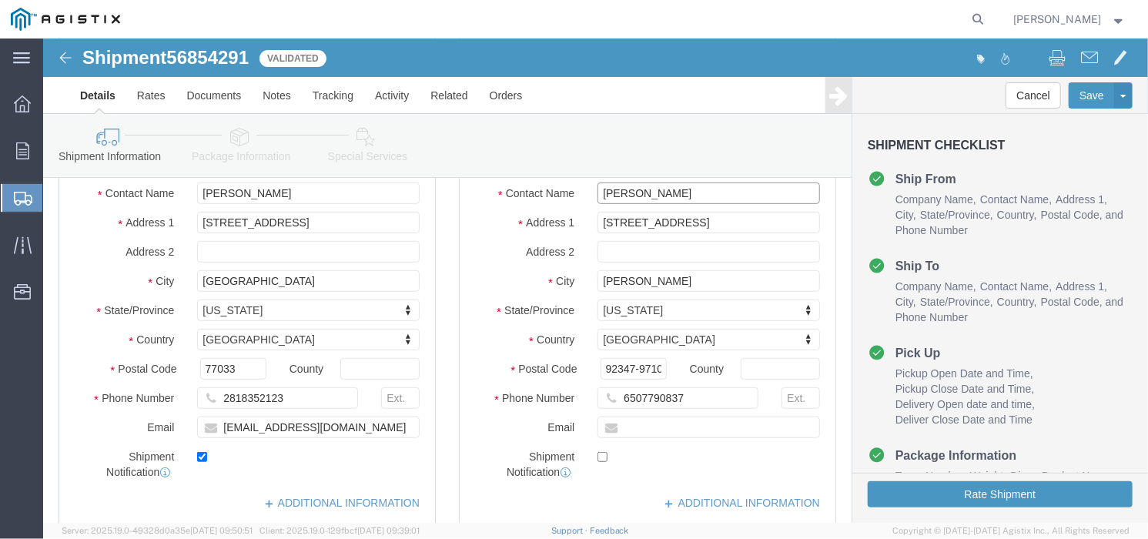
type input "[PERSON_NAME]"
drag, startPoint x: 673, startPoint y: 359, endPoint x: 546, endPoint y: 349, distance: 126.6
click div "6507790837"
type input "[PHONE_NUMBER]"
click div "Ship To Location Location [PERSON_NAME] Compressor Station My Profile Location …"
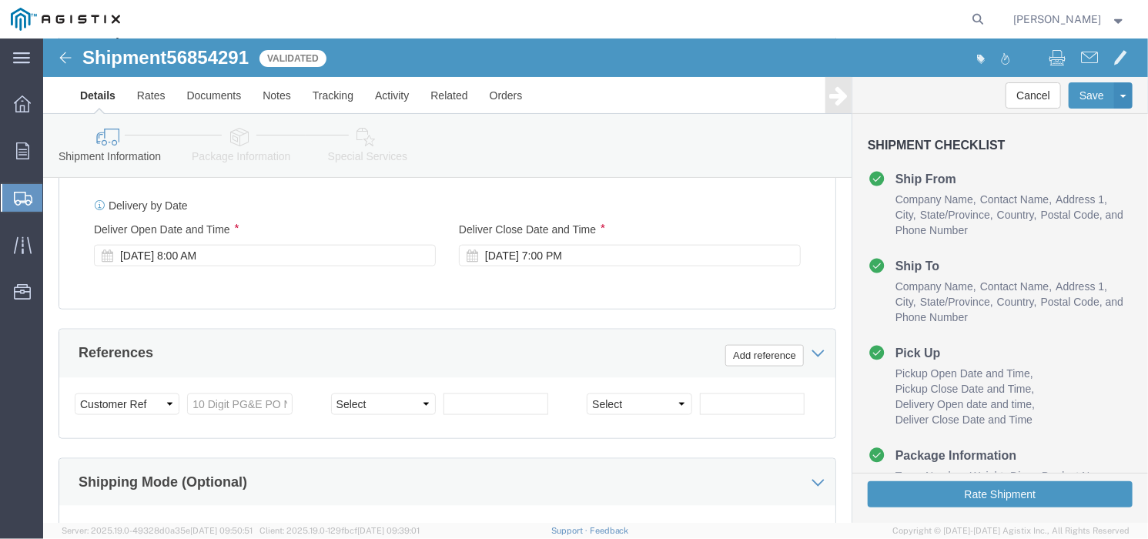
scroll to position [866, 0]
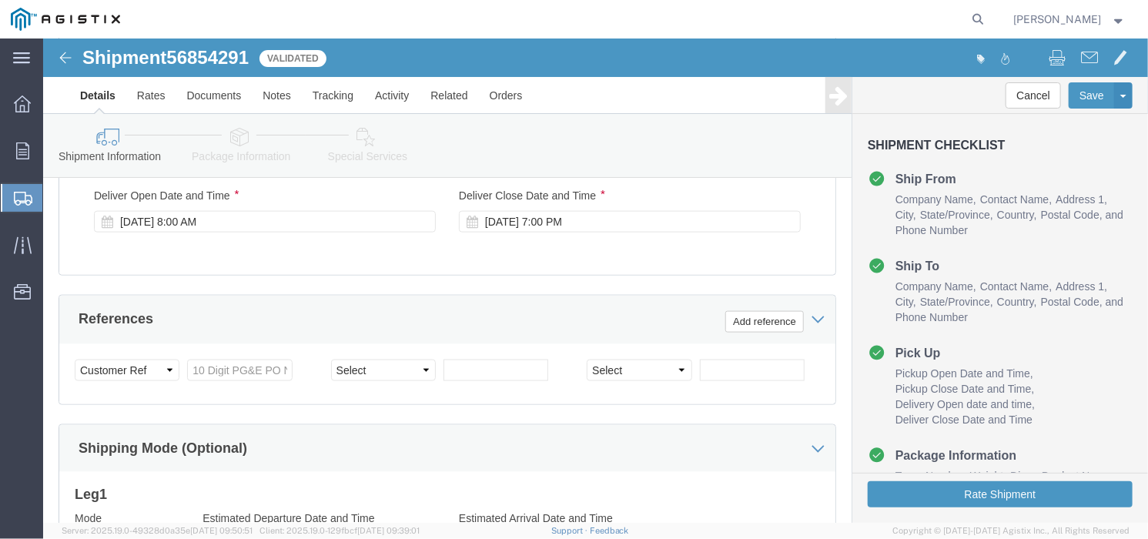
click div "Customer Information Account Select Allied Group PG&E Location Select All Other…"
click input "text"
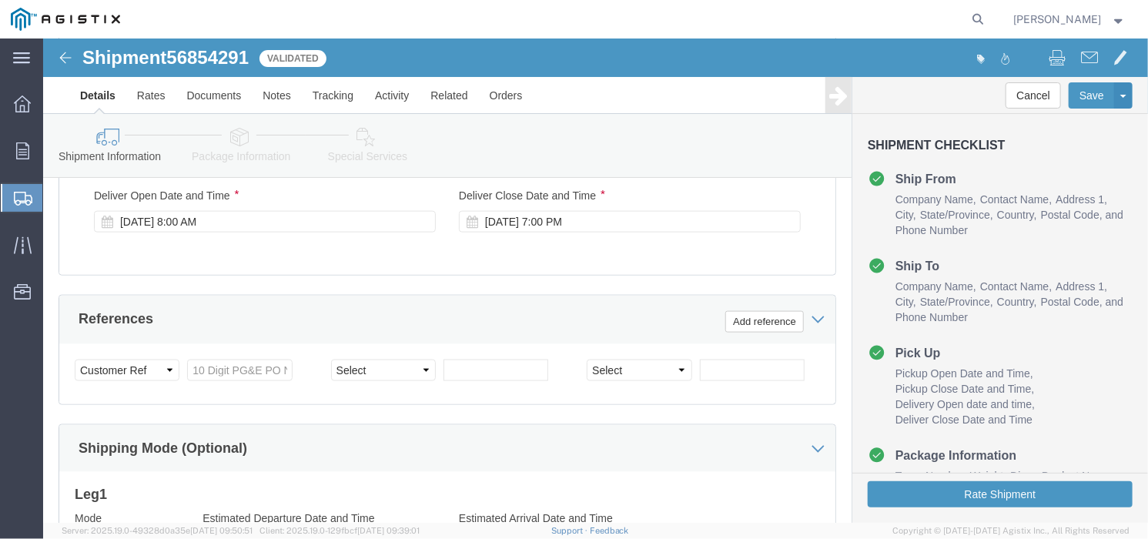
click div "Shipping Mode (Optional)"
click input "text"
click div "References Add reference"
click input "text"
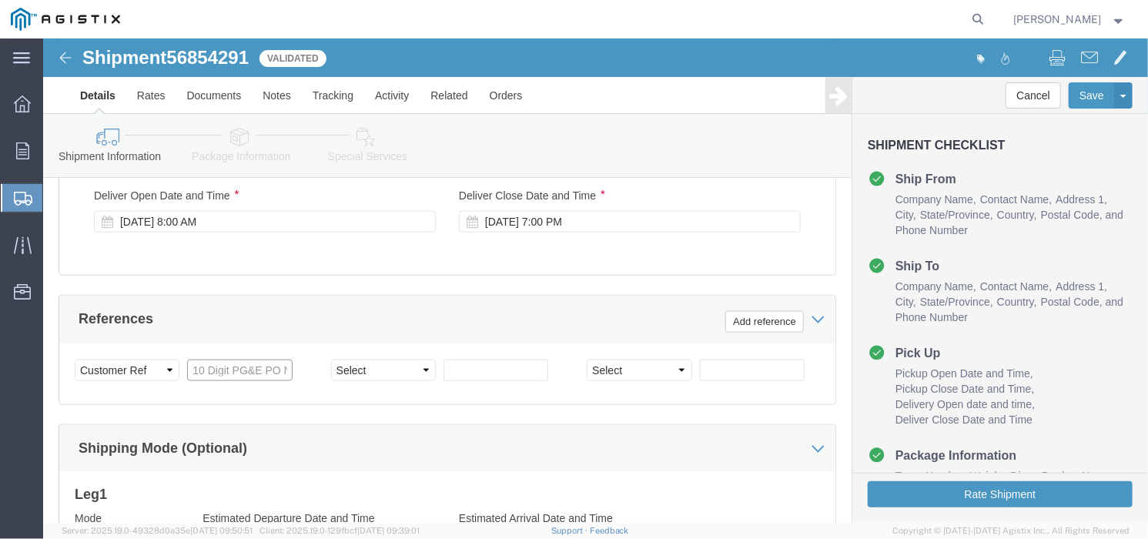
click input "text"
paste input "3501416544"
type input "3501416544"
click select "Select Account Type Activity ID Airline Appointment Number ASN Batch Request # …"
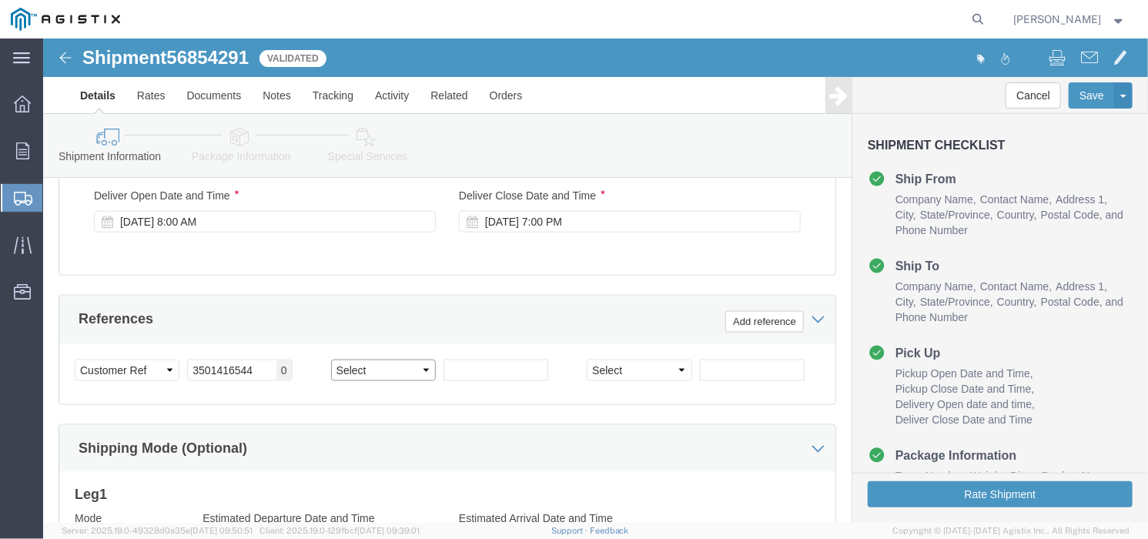
select select "PURCHORD"
click select "Select Account Type Activity ID Airline Appointment Number ASN Batch Request # …"
click input "text"
paste input "3501416559"
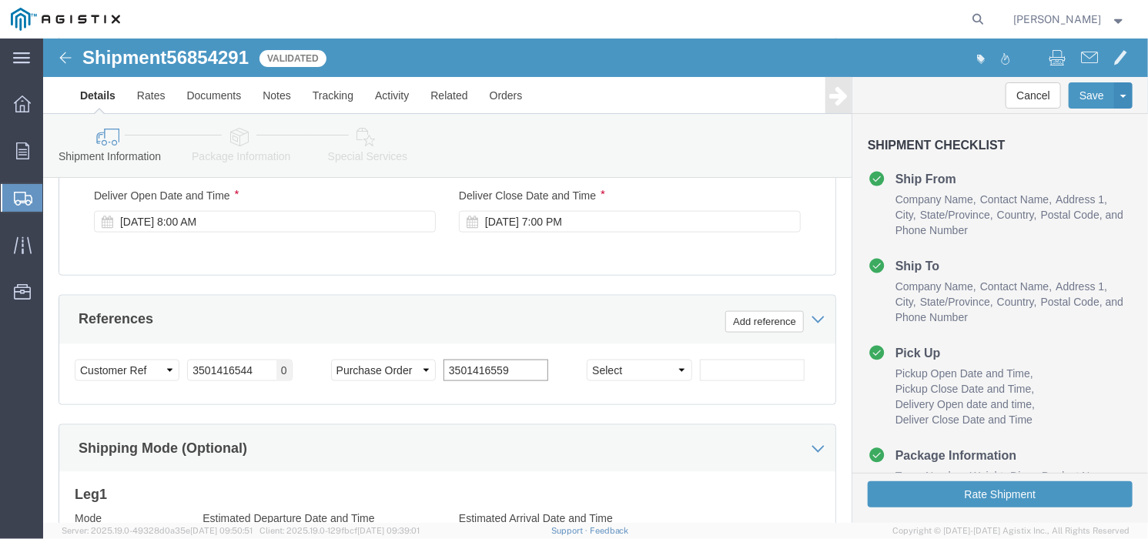
type input "3501416559"
click div "Select Account Type Activity ID Airline Appointment Number ASN Batch Request # …"
click input "text"
click select "Select Account Type Activity ID Airline Appointment Number ASN Batch Request # …"
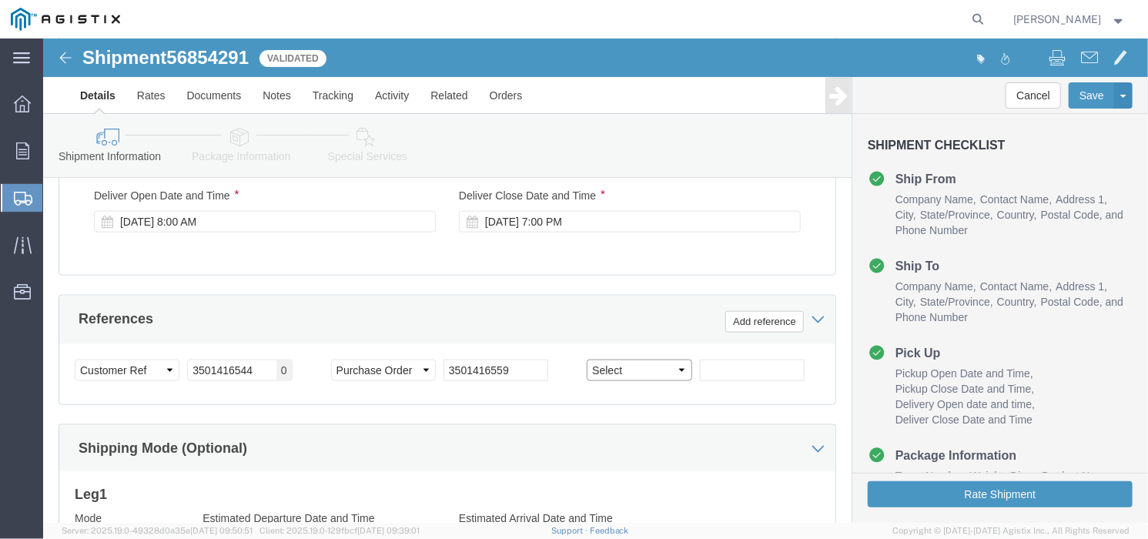
select select "ORDERNUM"
click select "Select Account Type Activity ID Airline Appointment Number ASN Batch Request # …"
click input "text"
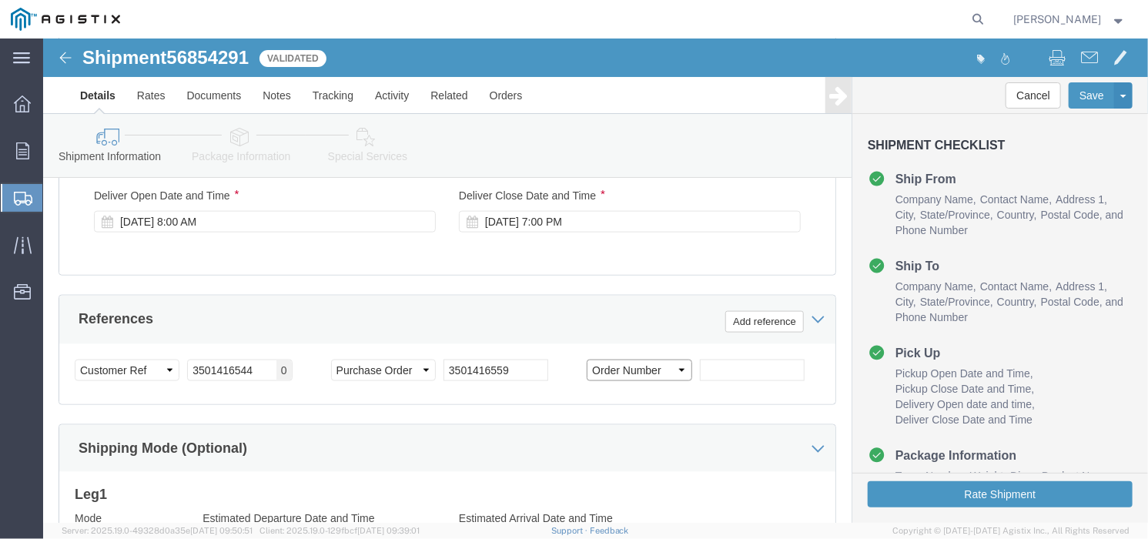
click select "Select Account Type Activity ID Airline Appointment Number ASN Batch Request # …"
click div "Customer Information Account Select Allied Group PG&E Location Select All Other…"
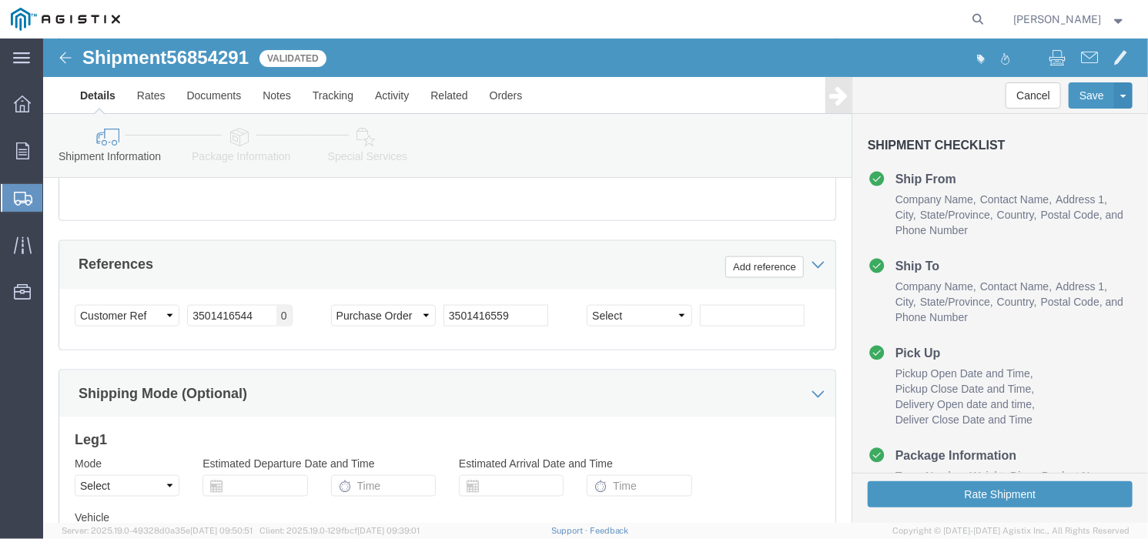
scroll to position [894, 0]
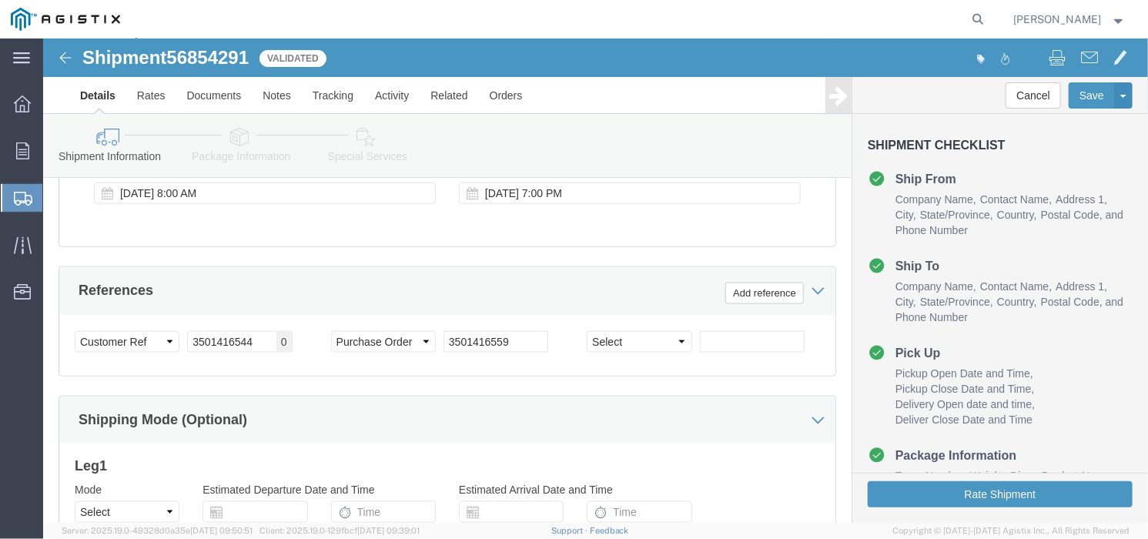
drag, startPoint x: 363, startPoint y: 254, endPoint x: 416, endPoint y: 254, distance: 53.1
click div "References Add reference"
click select "Select Account Type Activity ID Airline Appointment Number ASN Batch Request # …"
select select "ORDERNUM"
click select "Select Account Type Activity ID Airline Appointment Number ASN Batch Request # …"
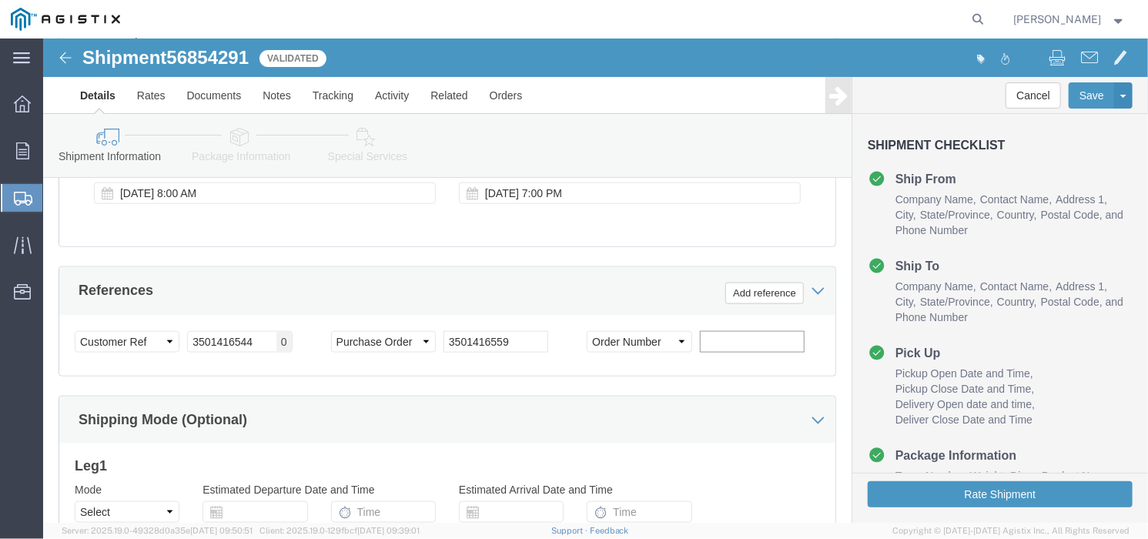
click input "text"
paste input "QPM962872-4"
type input "QPM962872-4"
click button "Add reference"
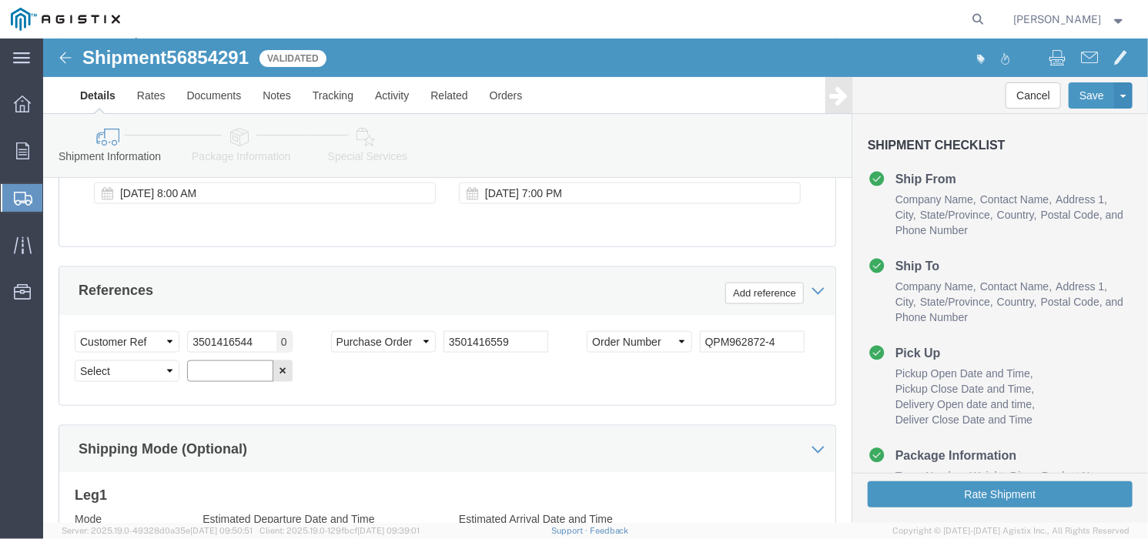
click input "text"
click select "Select Account Type Activity ID Airline Appointment Number ASN Batch Request # …"
select select "ORDERNUM"
click select "Select Account Type Activity ID Airline Appointment Number ASN Batch Request # …"
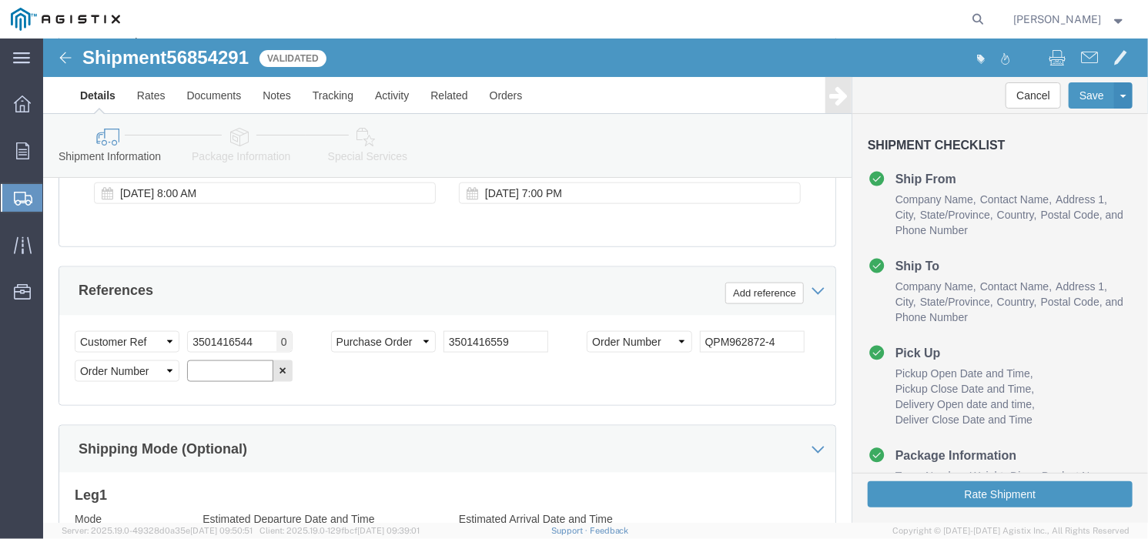
click input "text"
drag, startPoint x: 161, startPoint y: 329, endPoint x: 219, endPoint y: 336, distance: 59.0
click input "text"
paste input "QPM972143-1"
type input "QPM972143-1"
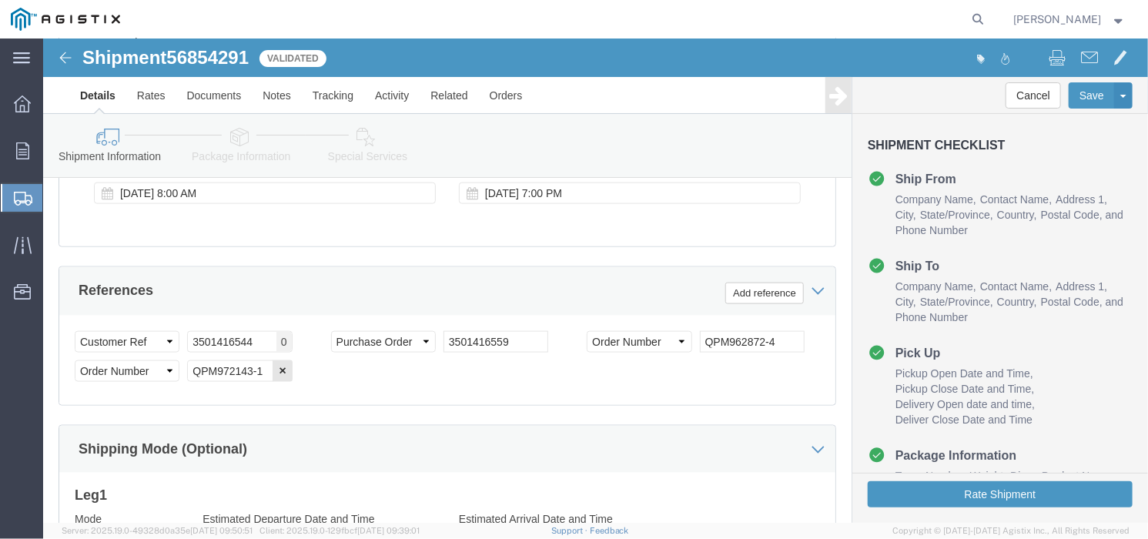
click div "Select Account Type Activity ID Airline Appointment Number ASN Batch Request # …"
click button "Add reference"
click select "Select Account Type Activity ID Airline Appointment Number ASN Batch Request # …"
select select "ORDERNUM"
click select "Select Account Type Activity ID Airline Appointment Number ASN Batch Request # …"
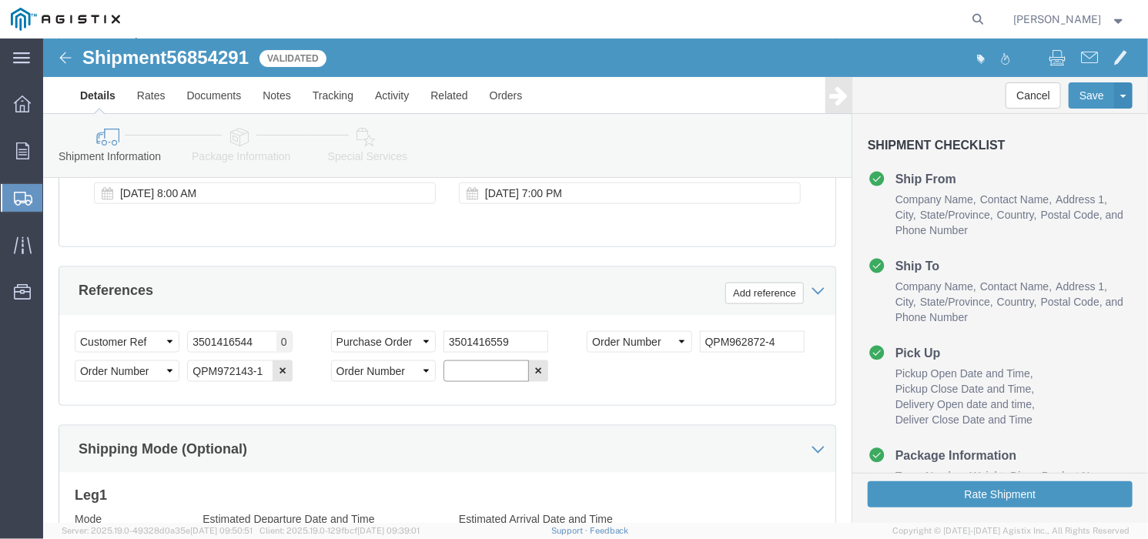
click input "text"
paste input "QPM972152-1"
type input "QPM972152-1"
click button "Add reference"
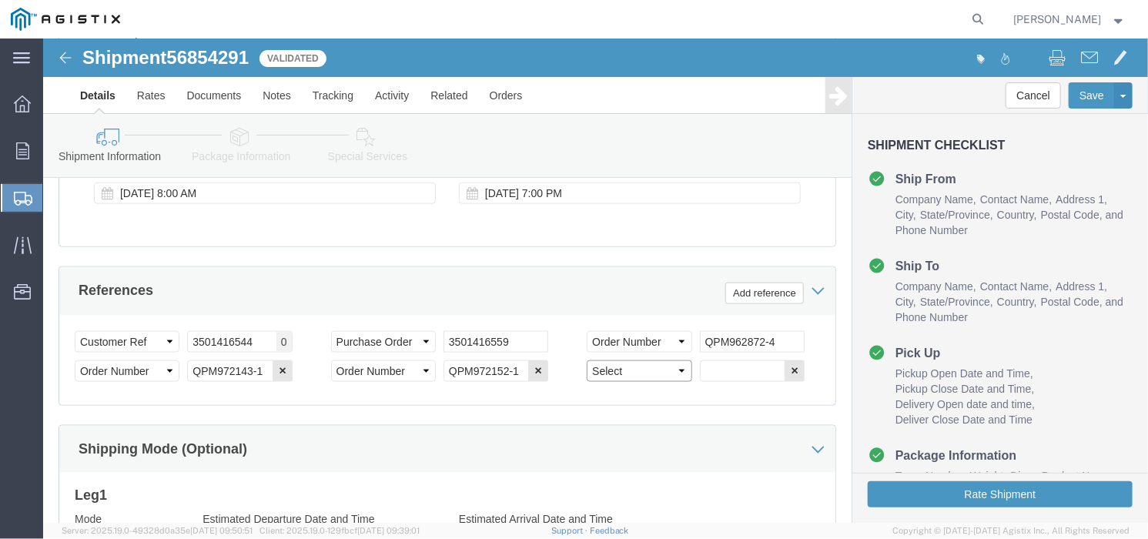
click select "Select Account Type Activity ID Airline Appointment Number ASN Batch Request # …"
select select "ORDERNUM"
click select "Select Account Type Activity ID Airline Appointment Number ASN Batch Request # …"
click input "text"
drag, startPoint x: 663, startPoint y: 338, endPoint x: 673, endPoint y: 334, distance: 10.7
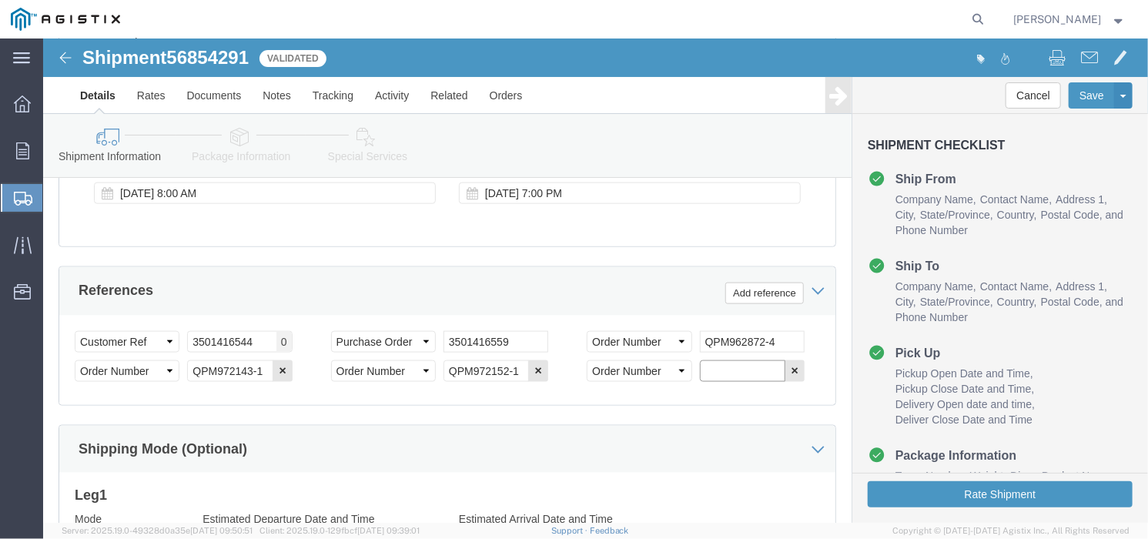
click input "text"
paste input "QPM975121-1"
type input "QPM975121-1"
click button "Save"
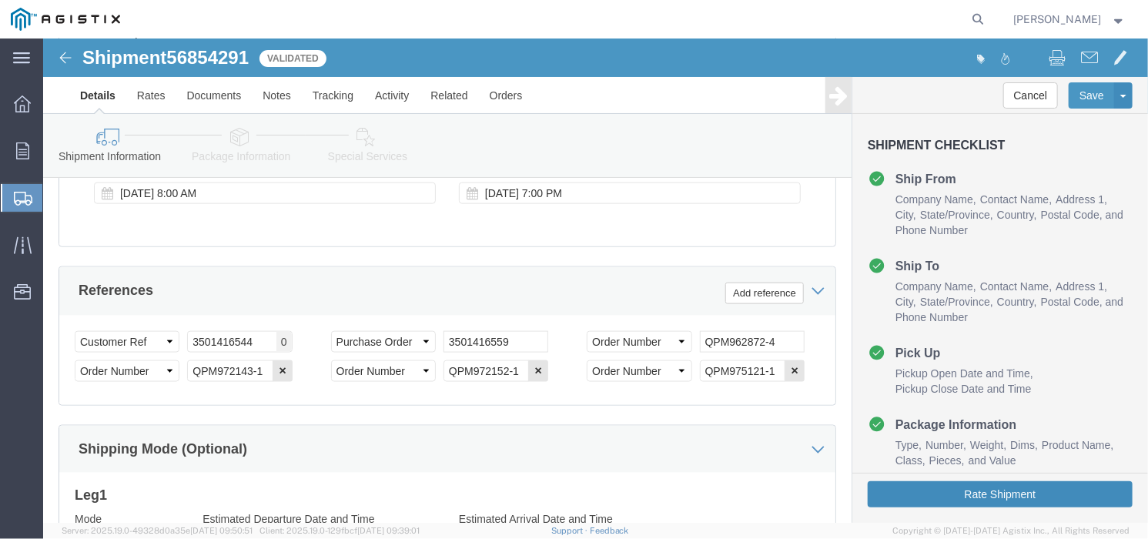
click button "Rate Shipment"
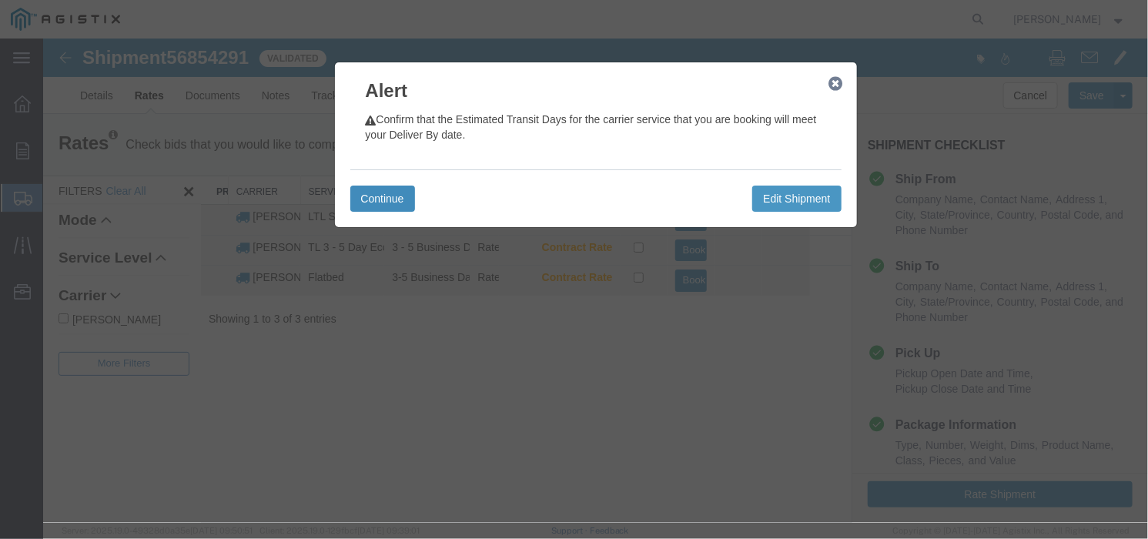
click at [389, 202] on button "Continue" at bounding box center [381, 198] width 65 height 26
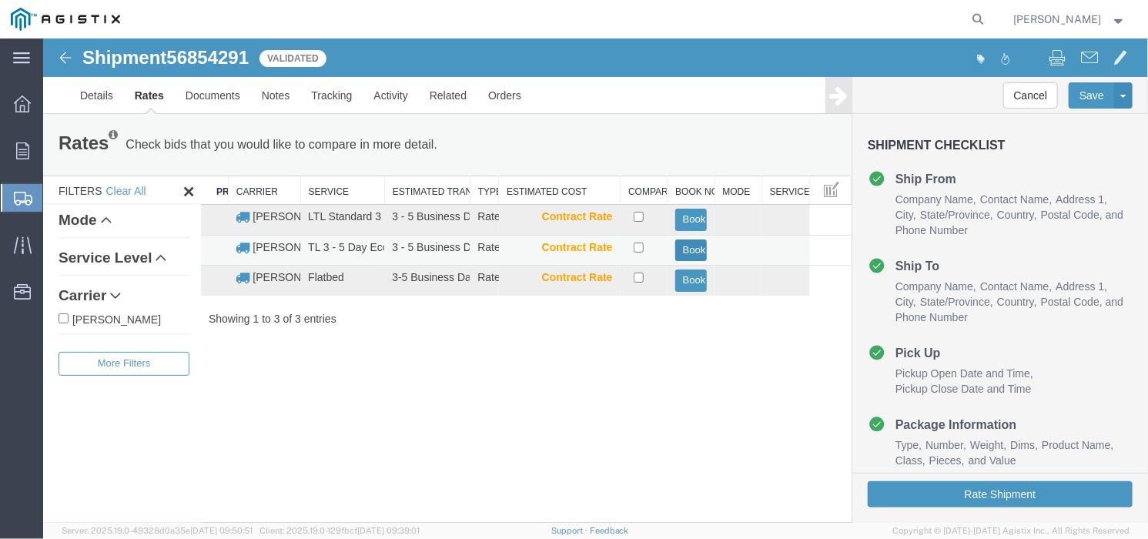
click at [693, 244] on button "Book" at bounding box center [690, 250] width 32 height 22
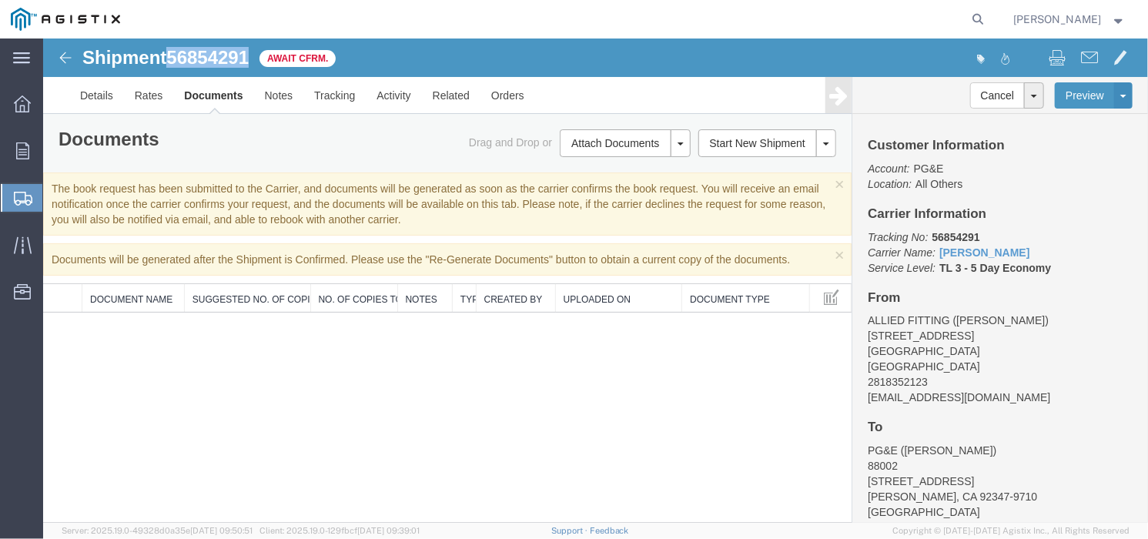
drag, startPoint x: 169, startPoint y: 50, endPoint x: 251, endPoint y: 59, distance: 82.9
click at [248, 59] on h1 "Shipment 56854291" at bounding box center [165, 57] width 166 height 20
copy span "56854291"
